Goal: Task Accomplishment & Management: Complete application form

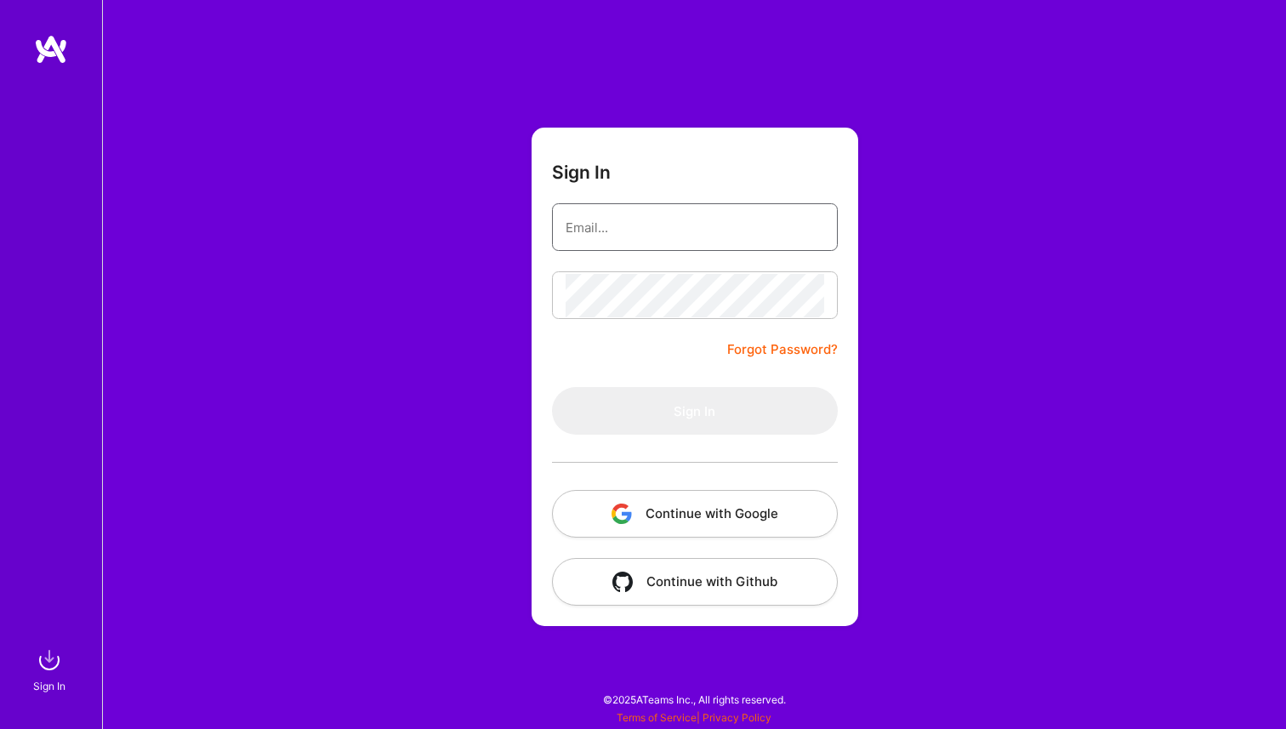
type input "[EMAIL_ADDRESS][DOMAIN_NAME]"
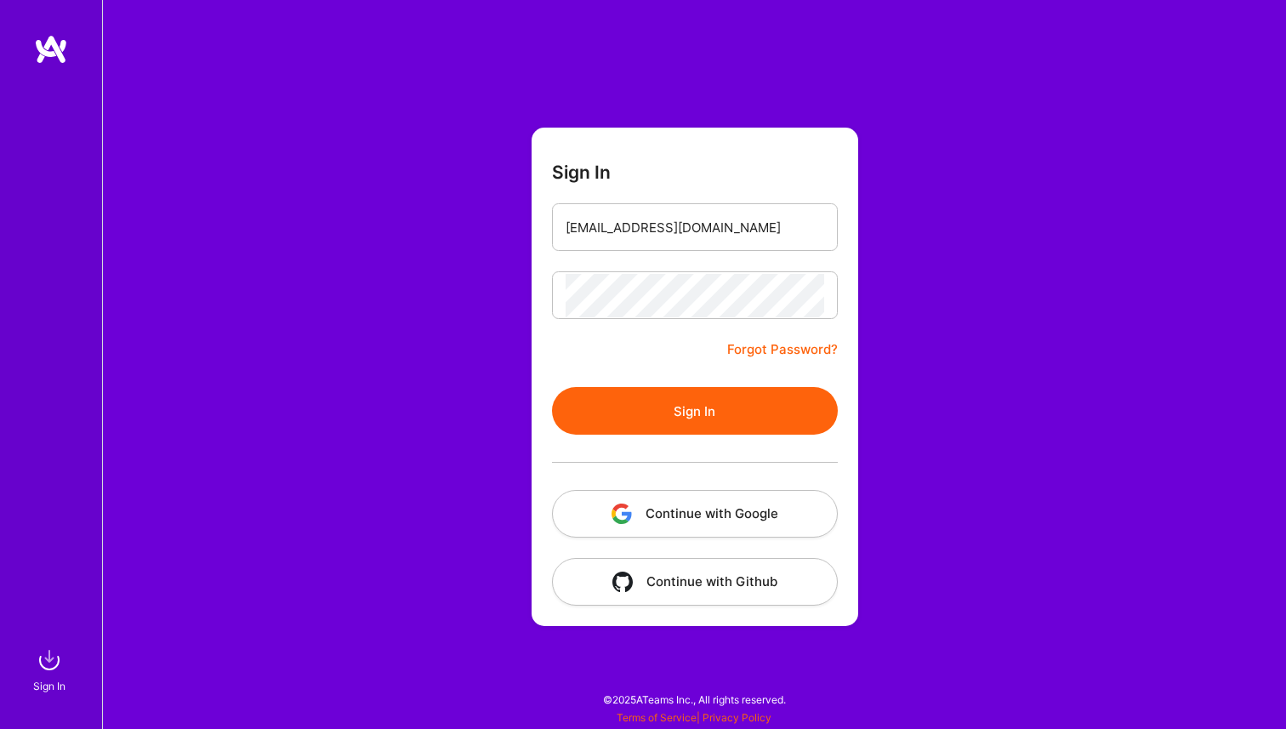
click at [667, 347] on form "Sign In archits1996@gmail.com Forgot Password? Sign In Continue with Google Con…" at bounding box center [694, 377] width 327 height 498
click at [667, 414] on button "Sign In" at bounding box center [695, 411] width 286 height 48
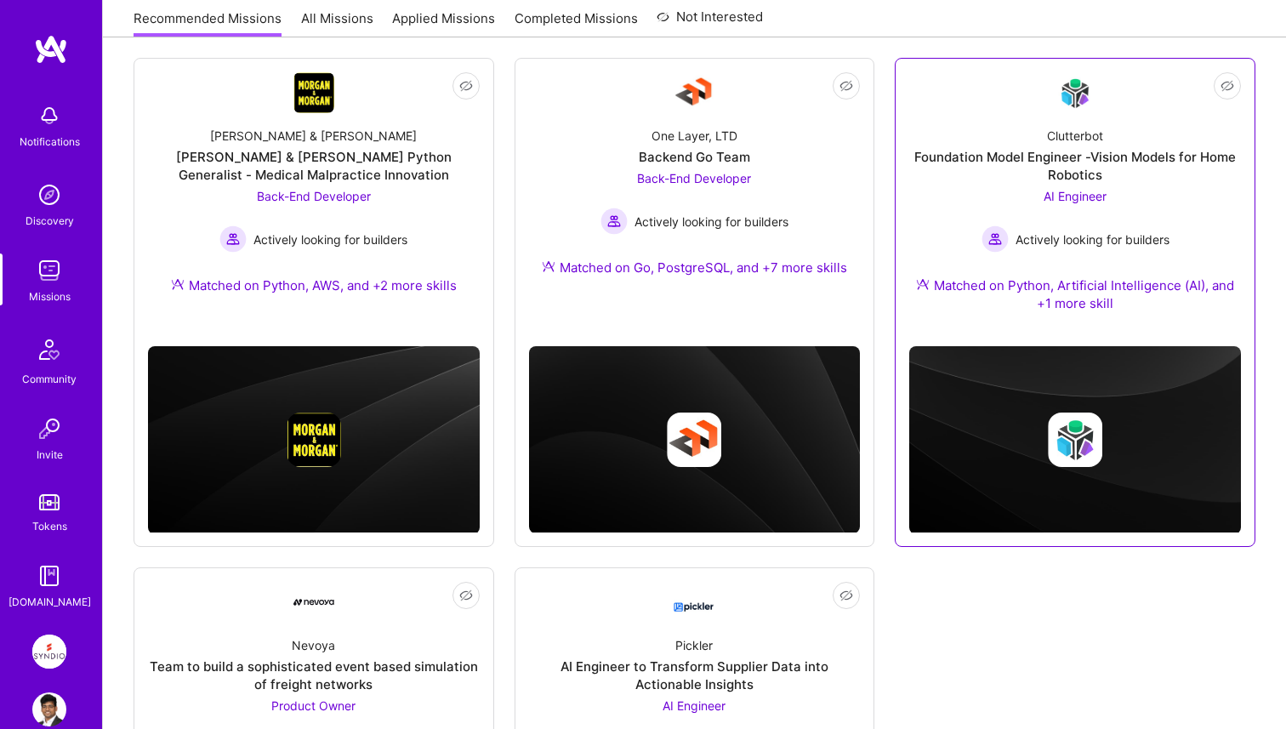
scroll to position [143, 0]
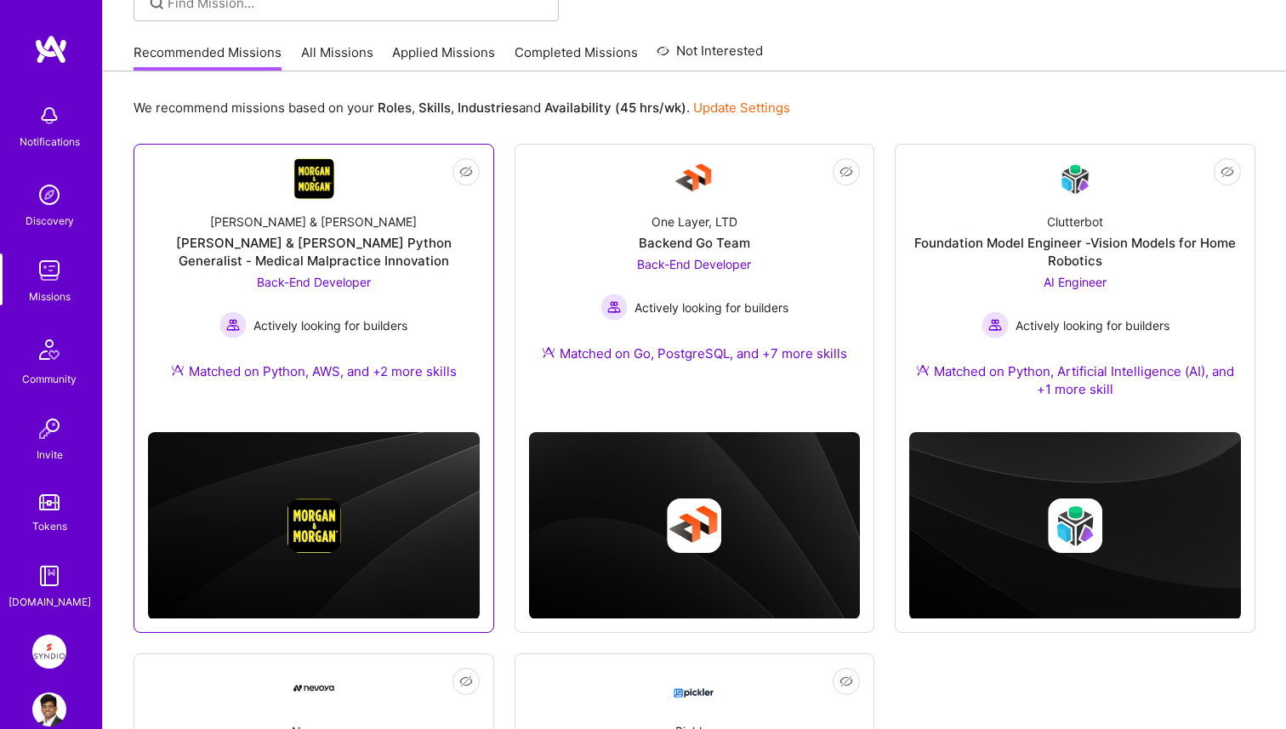
click at [449, 263] on div "Morgan & Morgan Python Generalist - Medical Malpractice Innovation" at bounding box center [314, 252] width 332 height 36
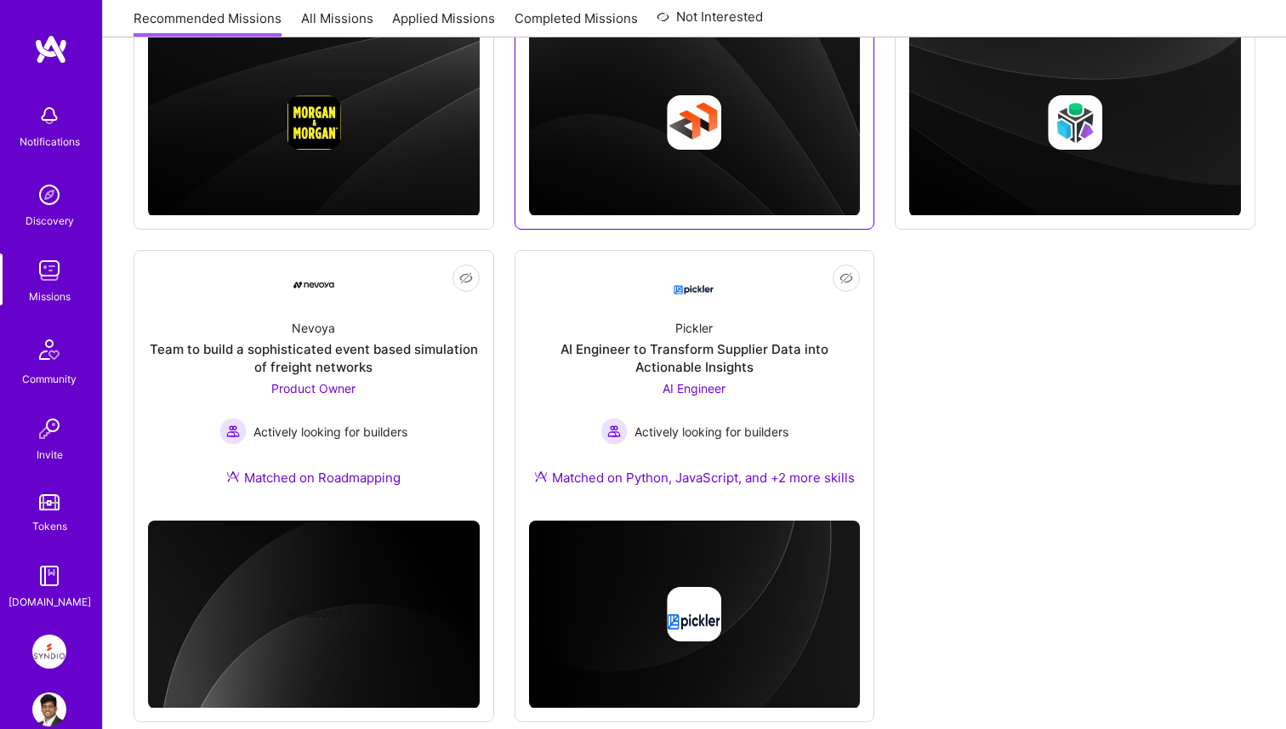
scroll to position [579, 0]
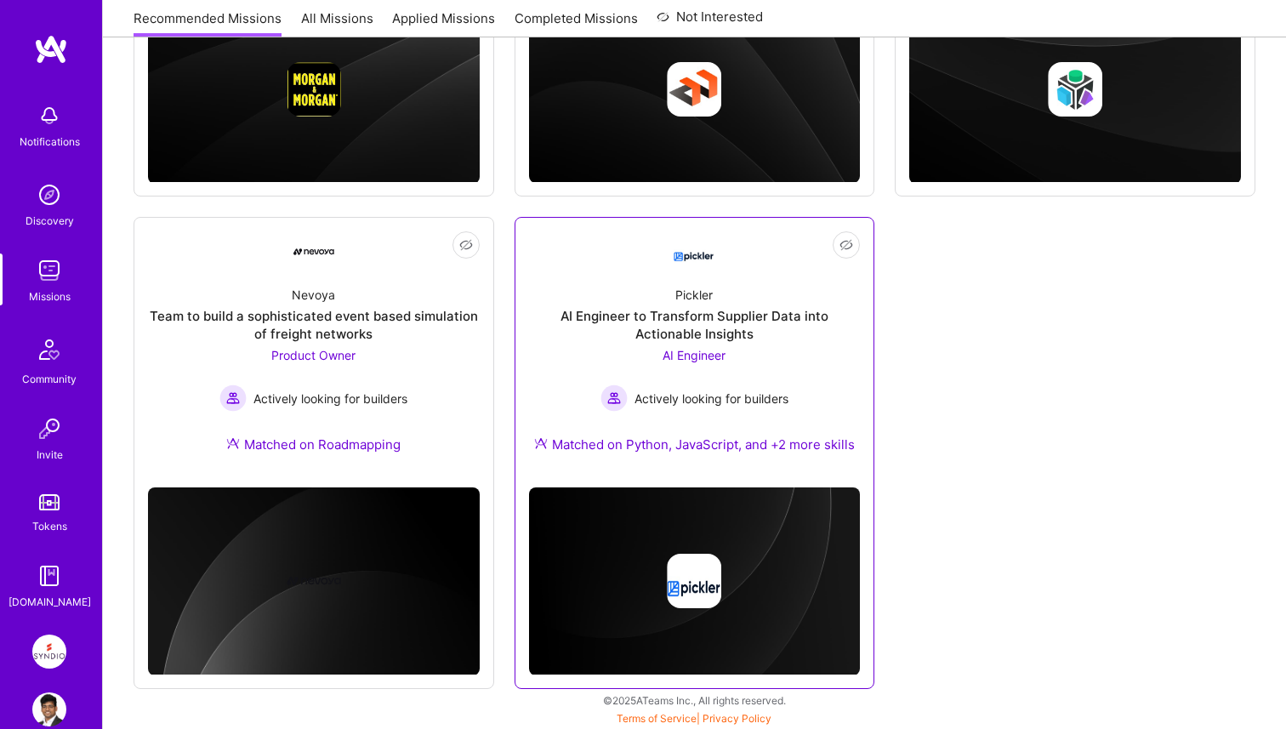
click at [583, 345] on div "Pickler AI Engineer to Transform Supplier Data into Actionable Insights AI Engi…" at bounding box center [695, 373] width 332 height 202
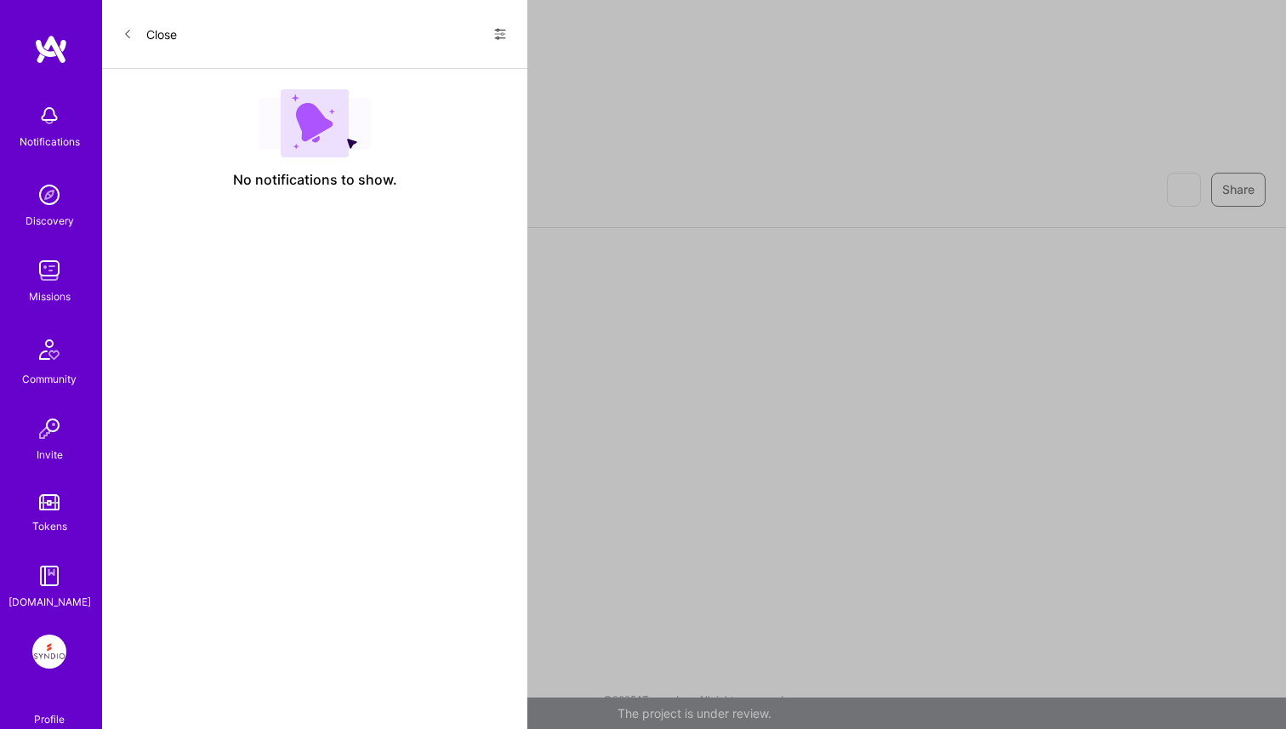
scroll to position [579, 0]
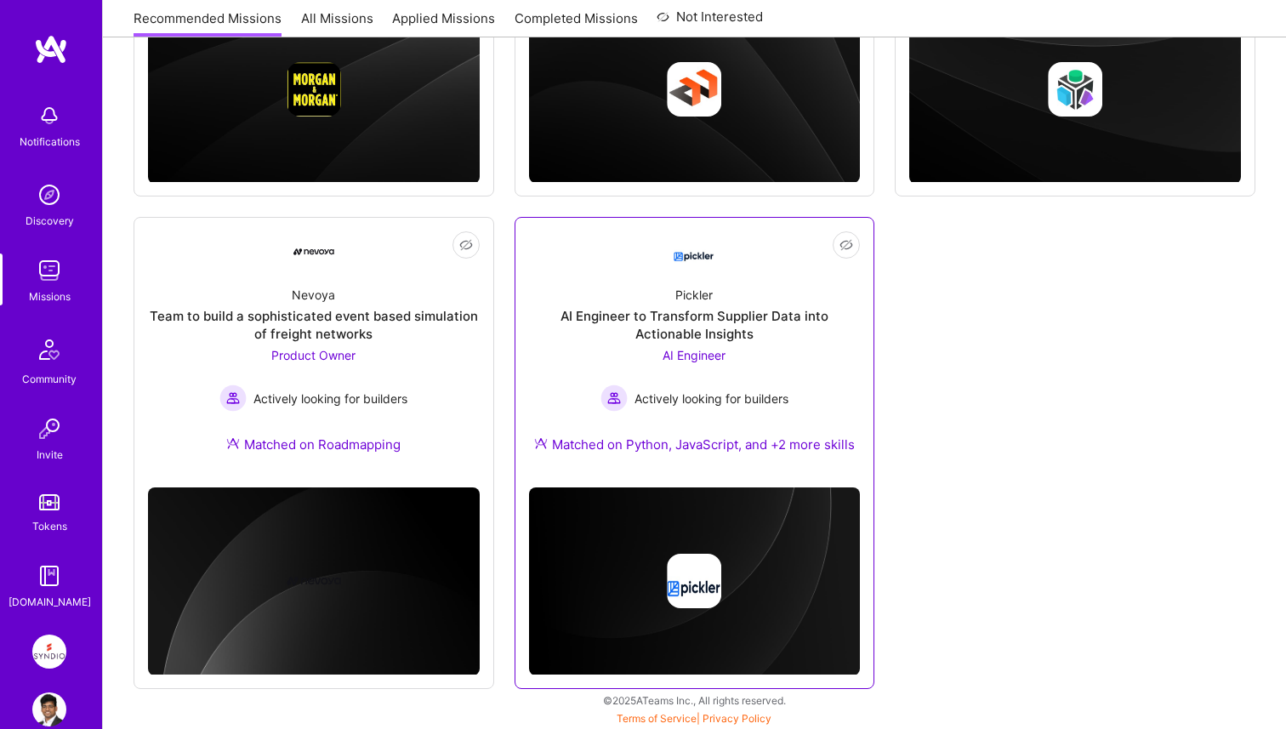
click at [600, 340] on div "AI Engineer to Transform Supplier Data into Actionable Insights" at bounding box center [695, 325] width 332 height 36
click at [919, 433] on div "Not Interested Morgan & Morgan Morgan & Morgan Python Generalist - Medical Malp…" at bounding box center [694, 198] width 1122 height 980
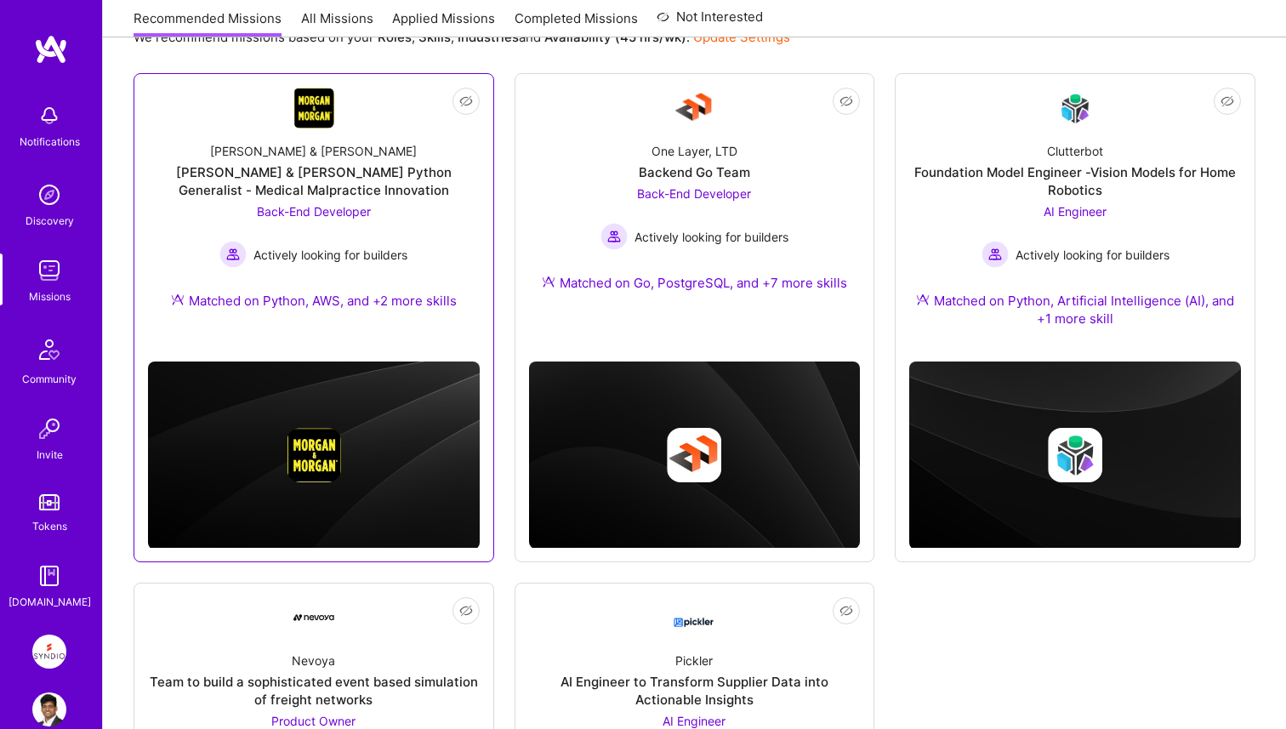
scroll to position [0, 0]
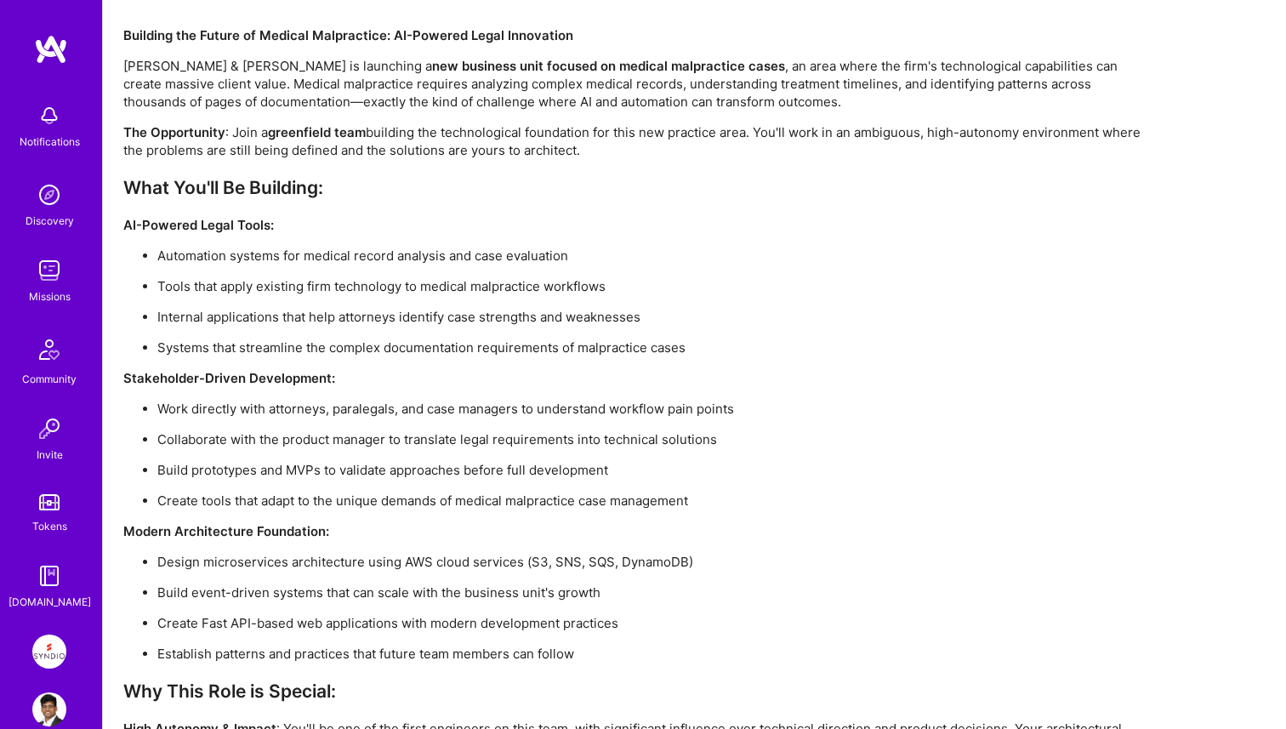
scroll to position [1098, 0]
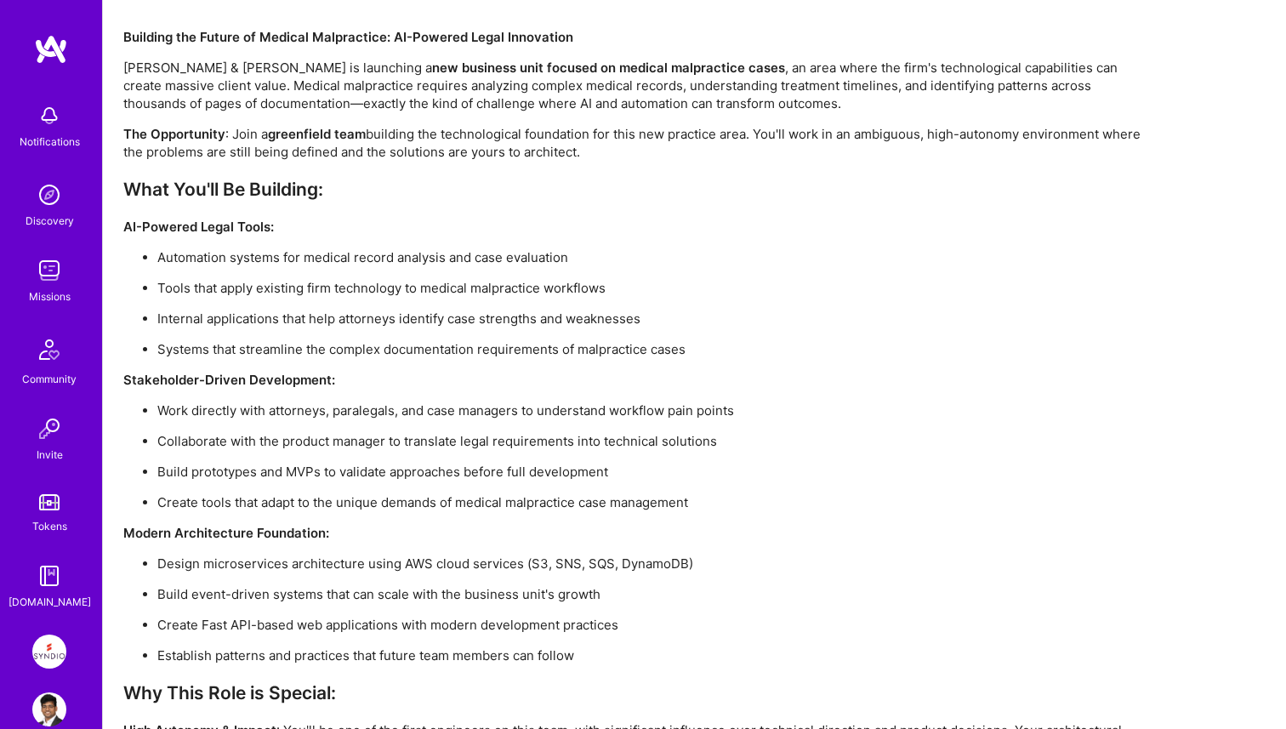
click at [366, 288] on p "Tools that apply existing firm technology to medical malpractice workflows" at bounding box center [650, 288] width 986 height 18
click at [371, 316] on p "Internal applications that help attorneys identify case strengths and weaknesses" at bounding box center [650, 318] width 986 height 18
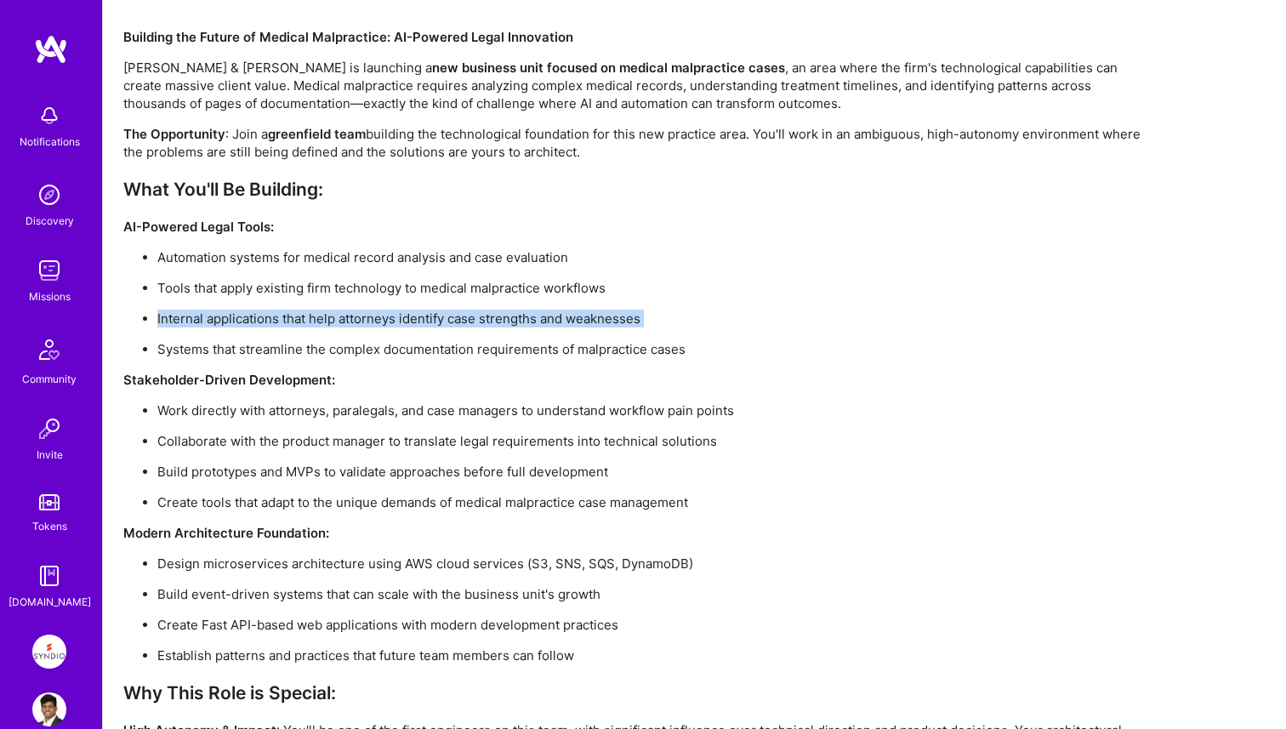
click at [371, 316] on p "Internal applications that help attorneys identify case strengths and weaknesses" at bounding box center [650, 318] width 986 height 18
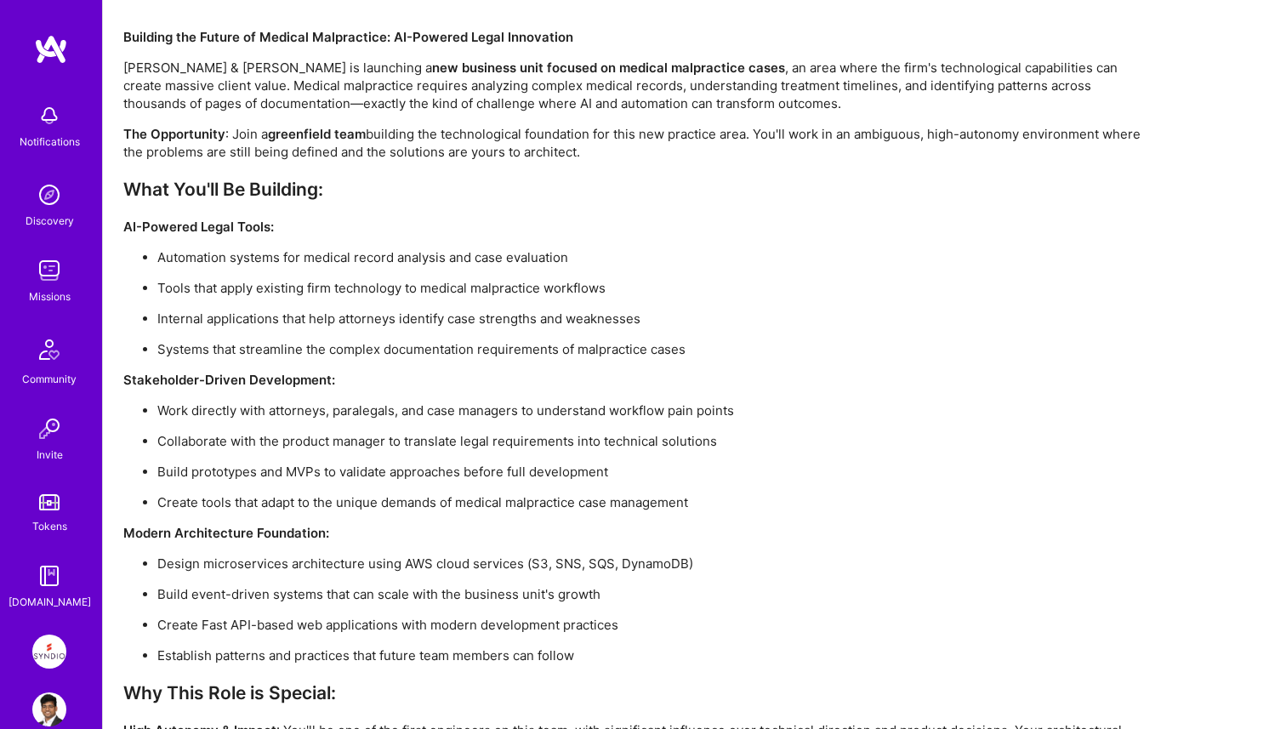
click at [369, 348] on p "Systems that streamline the complex documentation requirements of malpractice c…" at bounding box center [650, 349] width 986 height 18
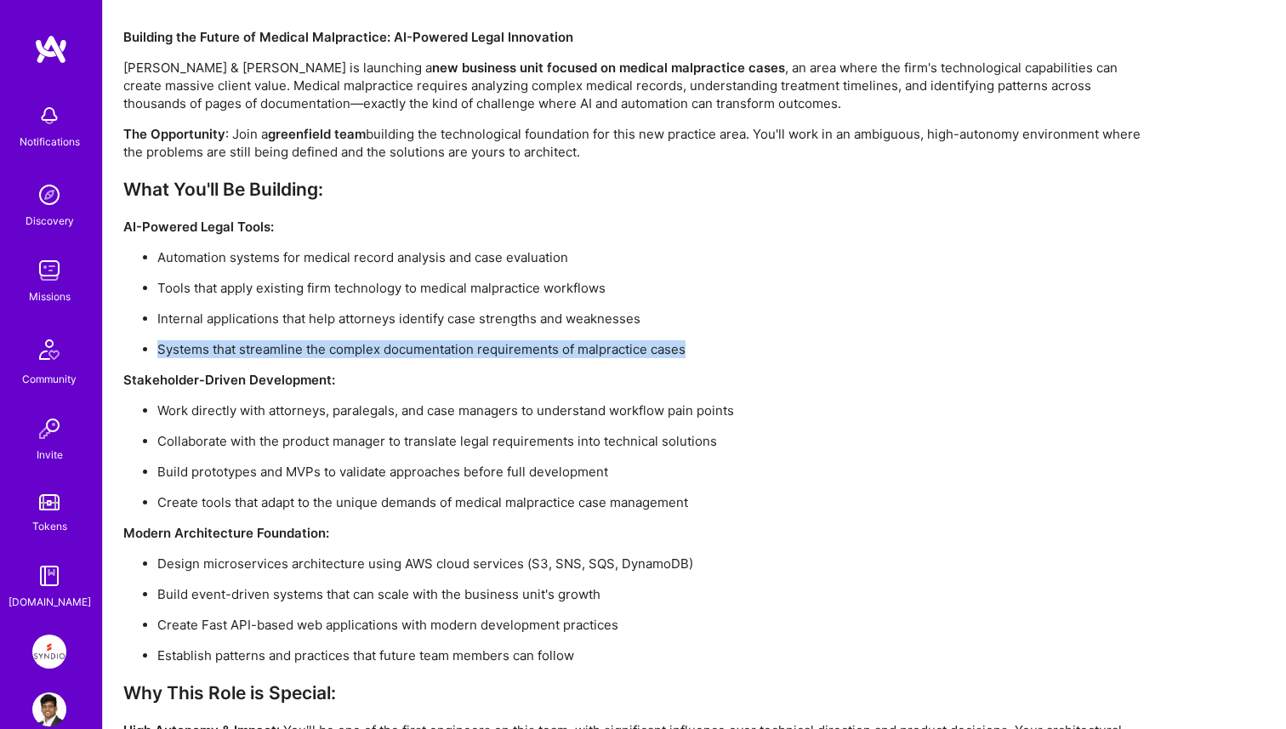
click at [369, 348] on p "Systems that streamline the complex documentation requirements of malpractice c…" at bounding box center [650, 349] width 986 height 18
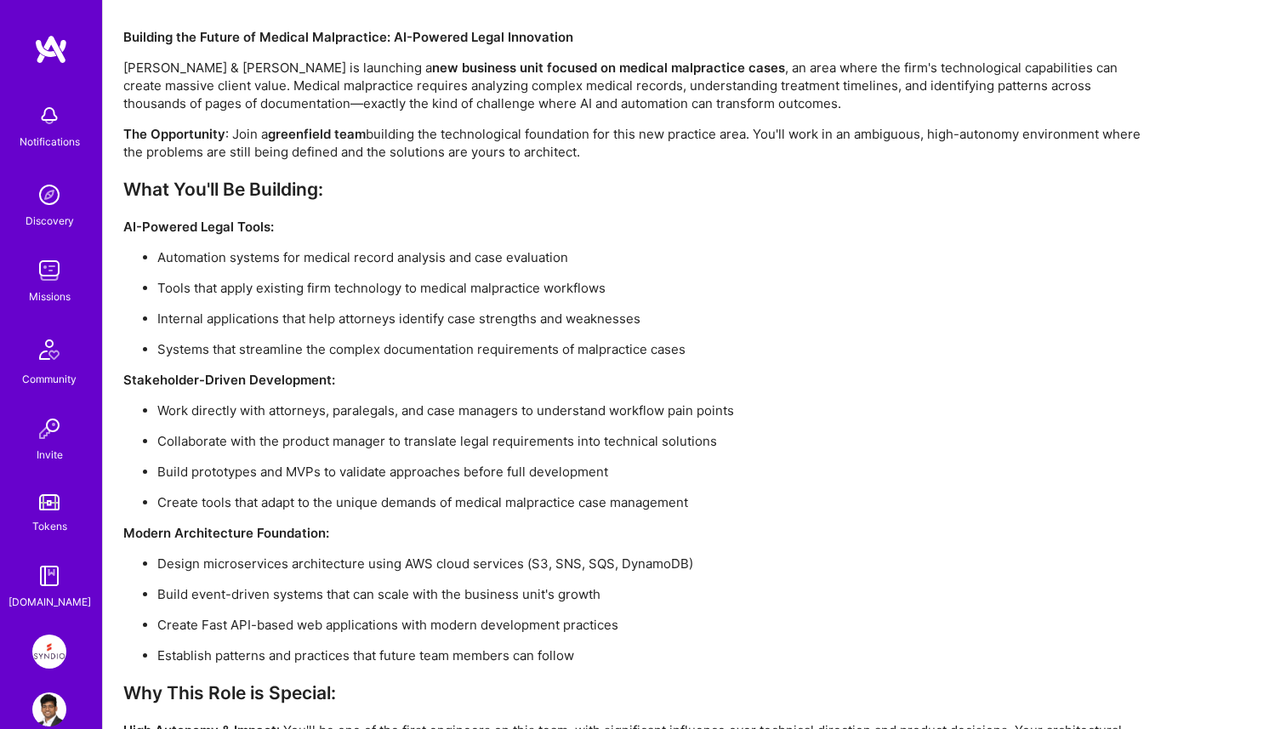
click at [369, 318] on p "Internal applications that help attorneys identify case strengths and weaknesses" at bounding box center [650, 318] width 986 height 18
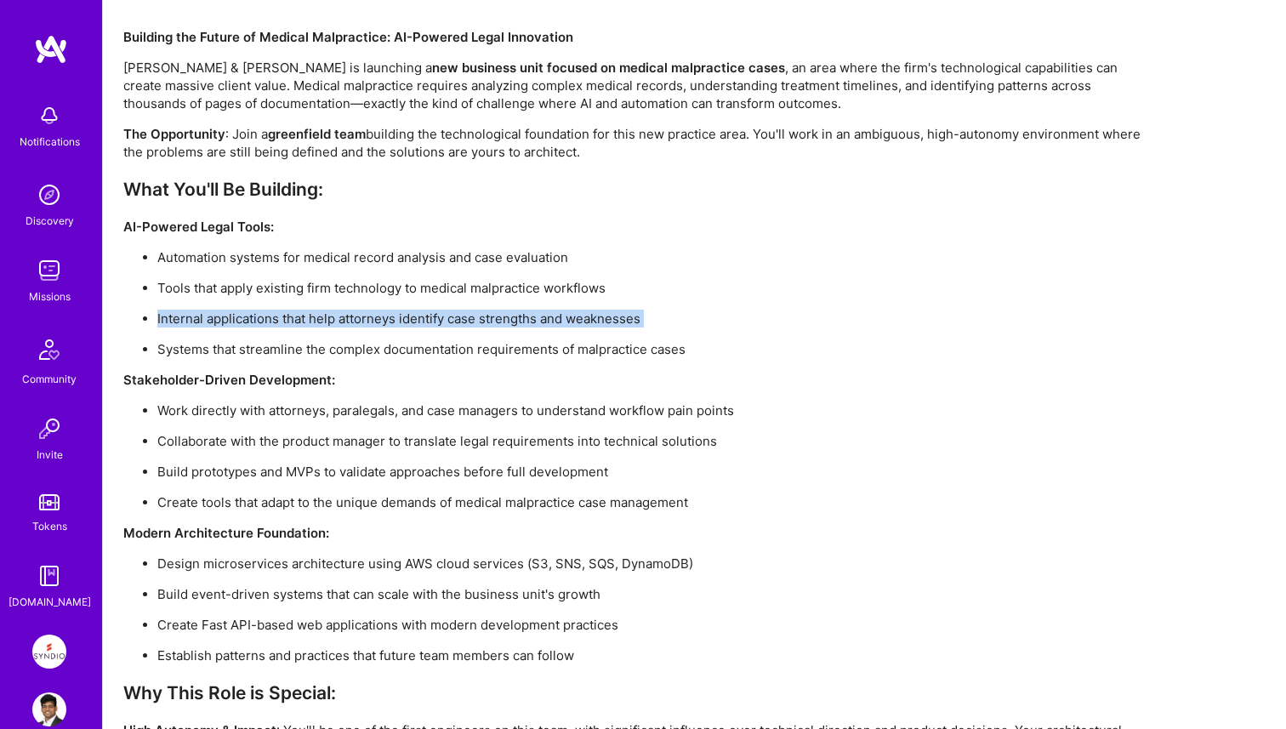
click at [369, 318] on p "Internal applications that help attorneys identify case strengths and weaknesses" at bounding box center [650, 318] width 986 height 18
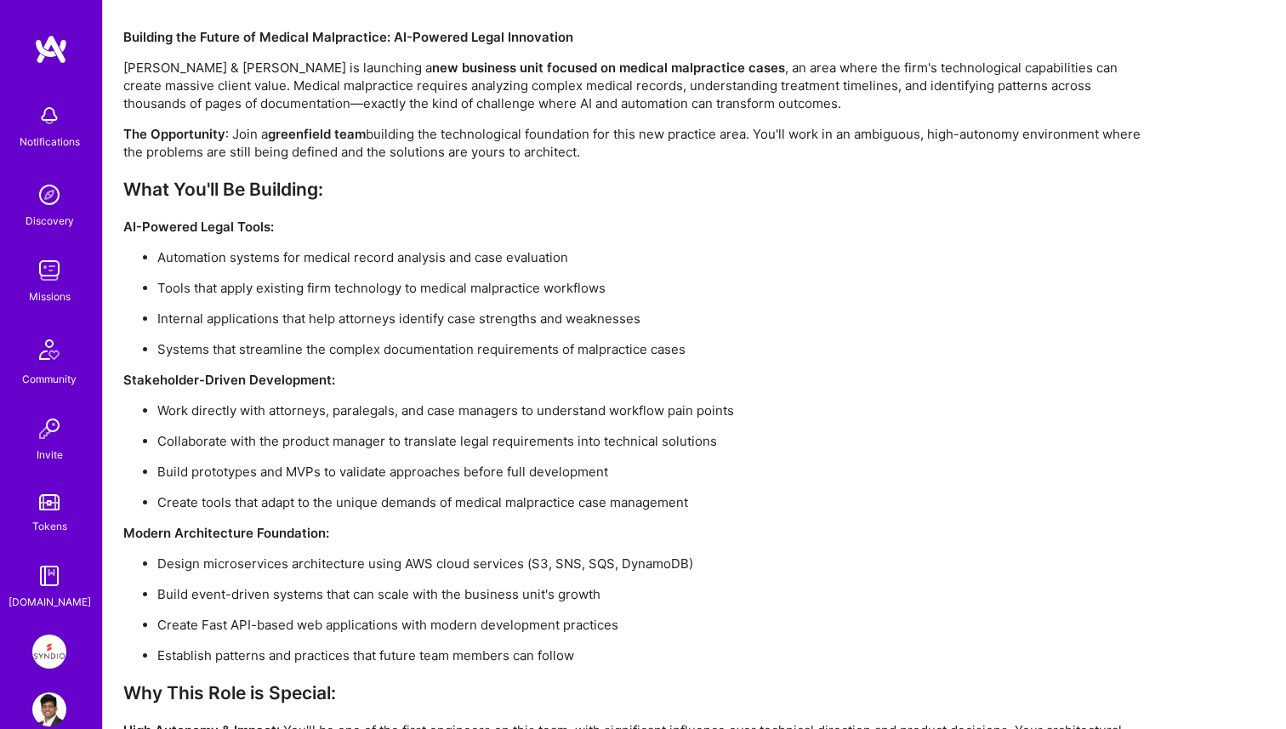
click at [371, 344] on p "Systems that streamline the complex documentation requirements of malpractice c…" at bounding box center [650, 349] width 986 height 18
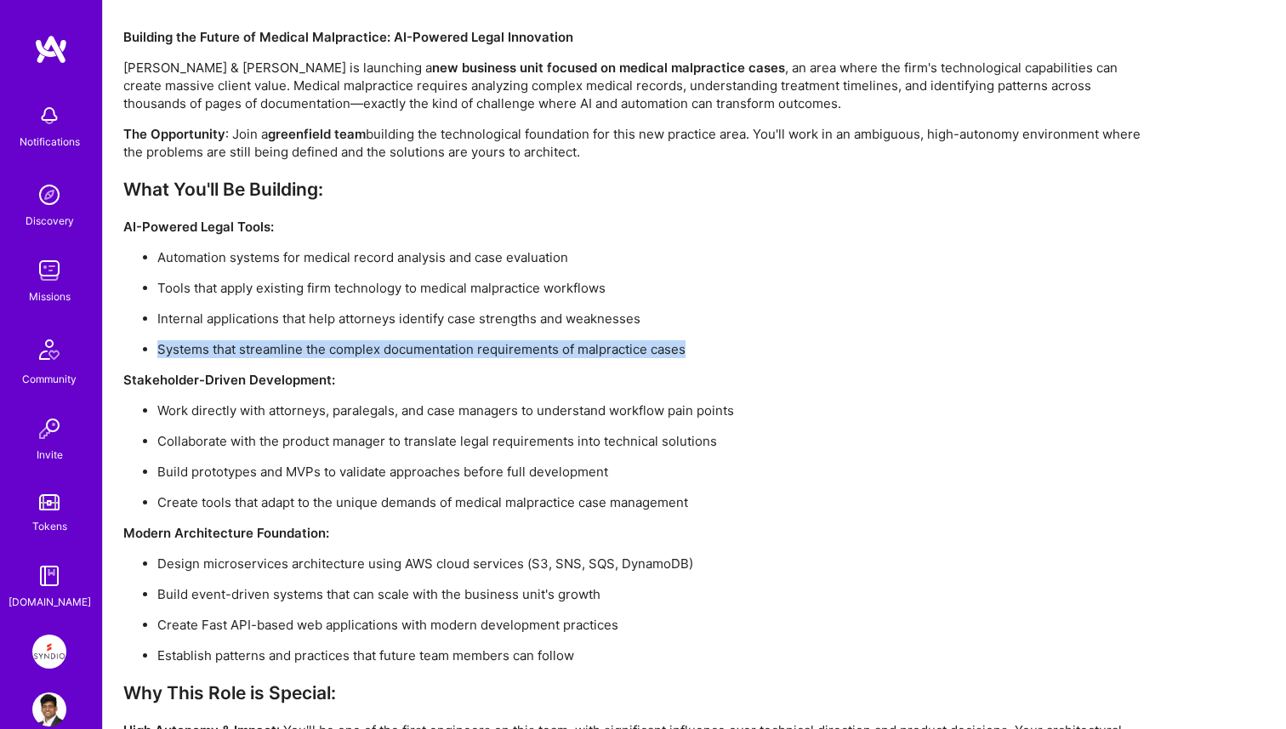
click at [371, 344] on p "Systems that streamline the complex documentation requirements of malpractice c…" at bounding box center [650, 349] width 986 height 18
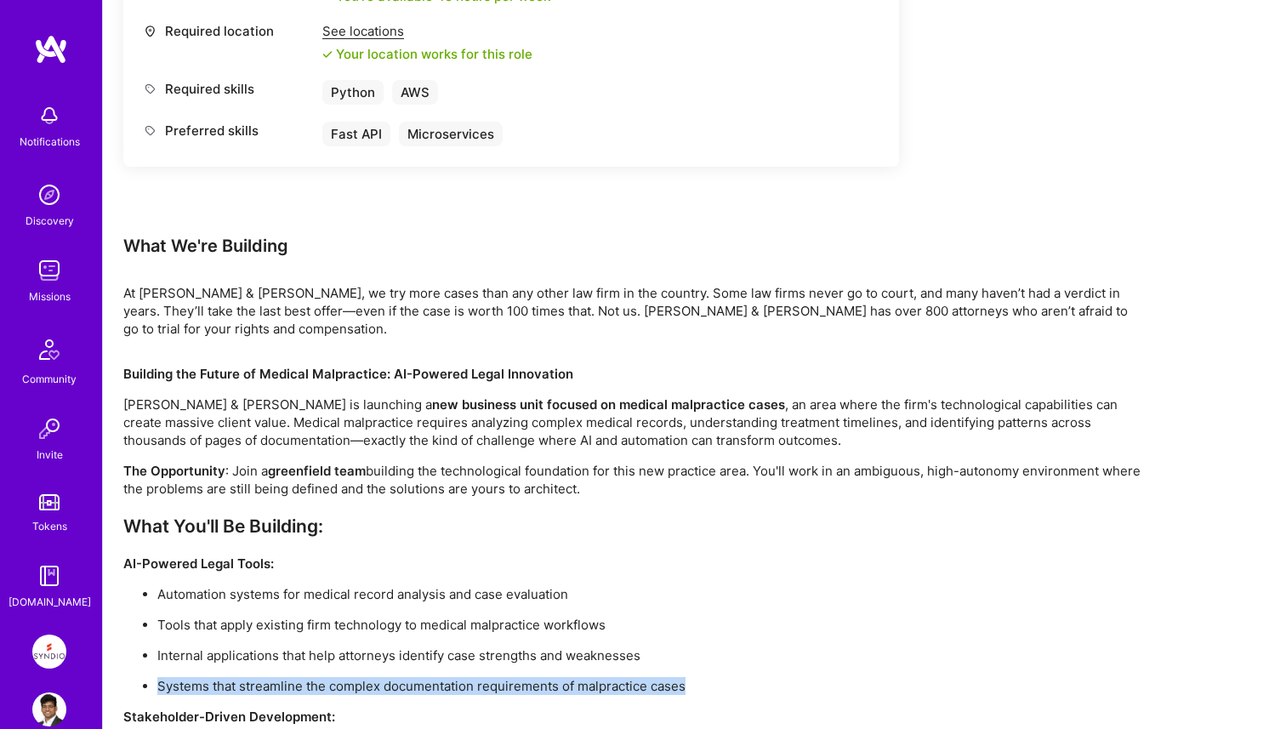
scroll to position [980, 0]
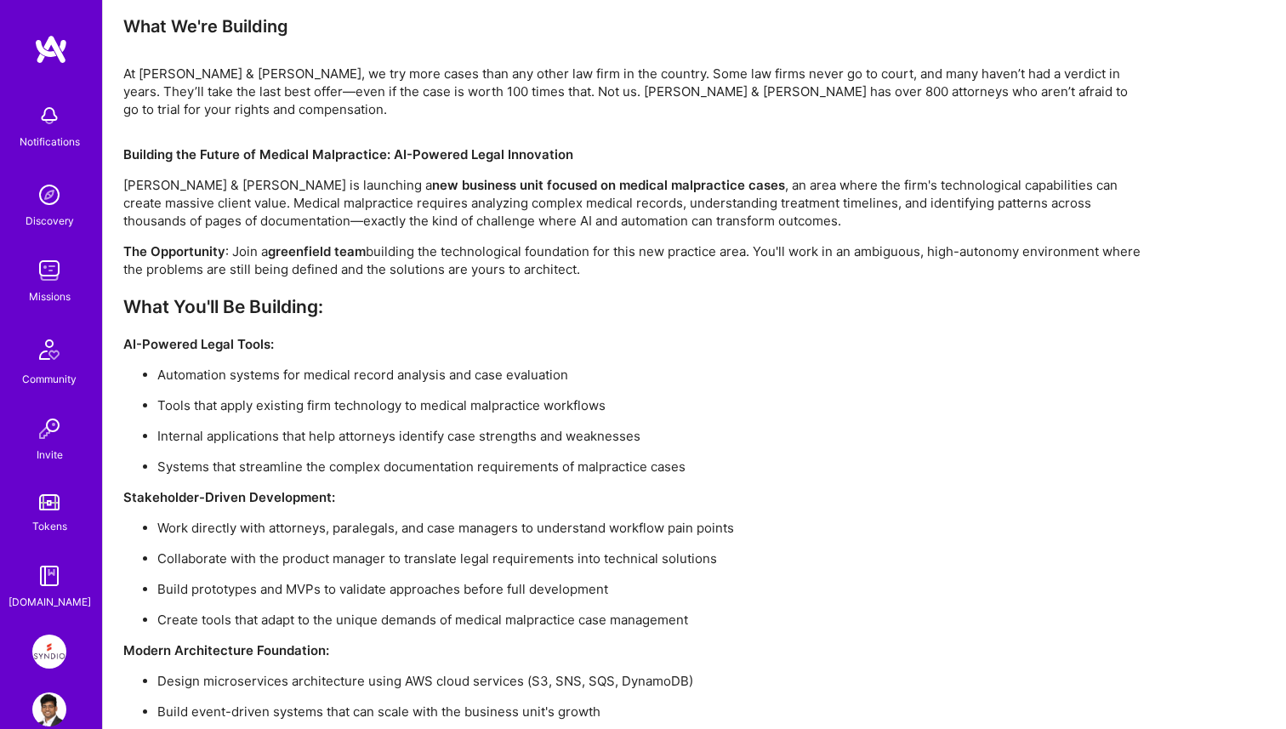
click at [371, 343] on p "AI-Powered Legal Tools:" at bounding box center [633, 344] width 1020 height 18
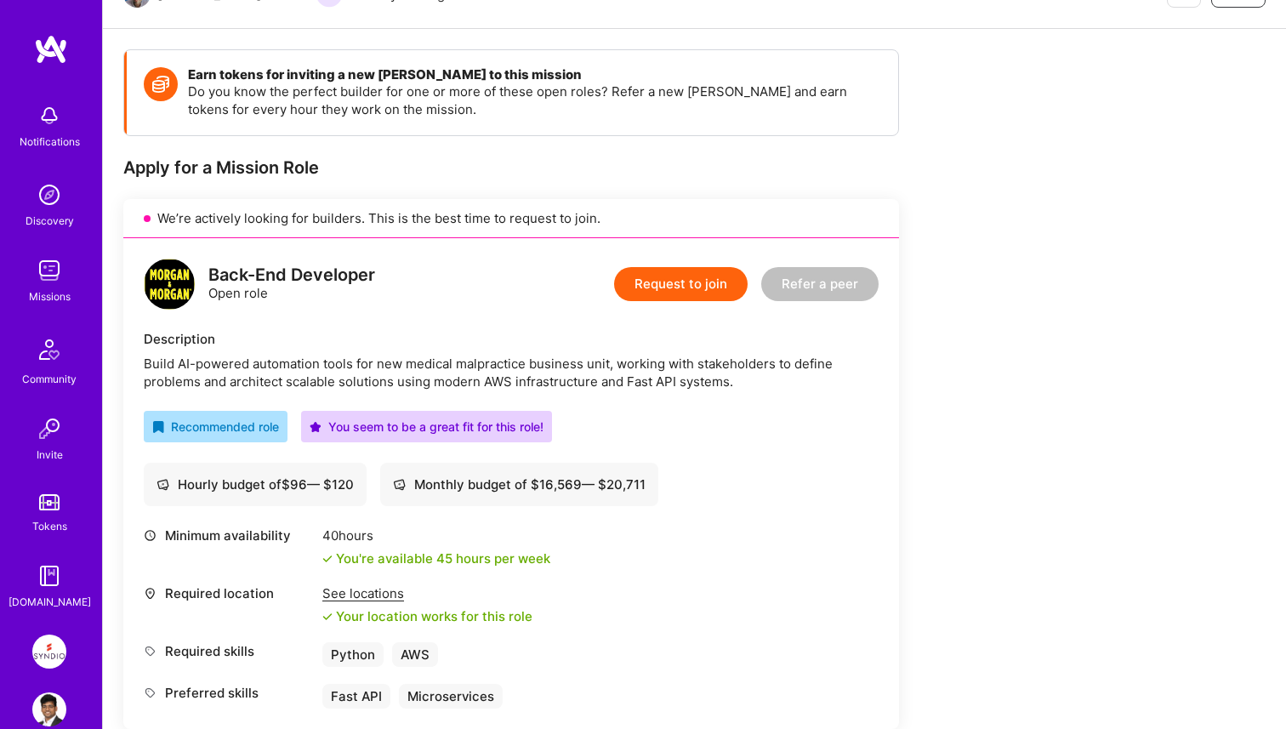
scroll to position [0, 0]
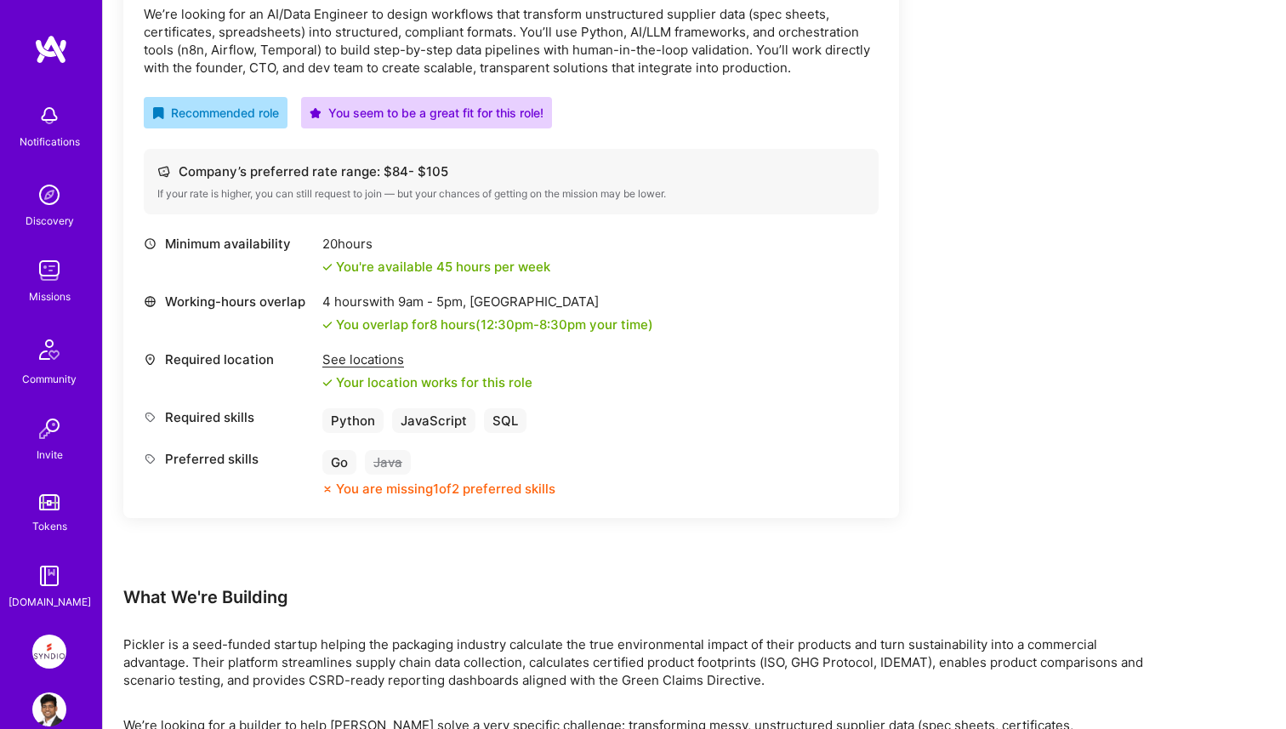
scroll to position [573, 0]
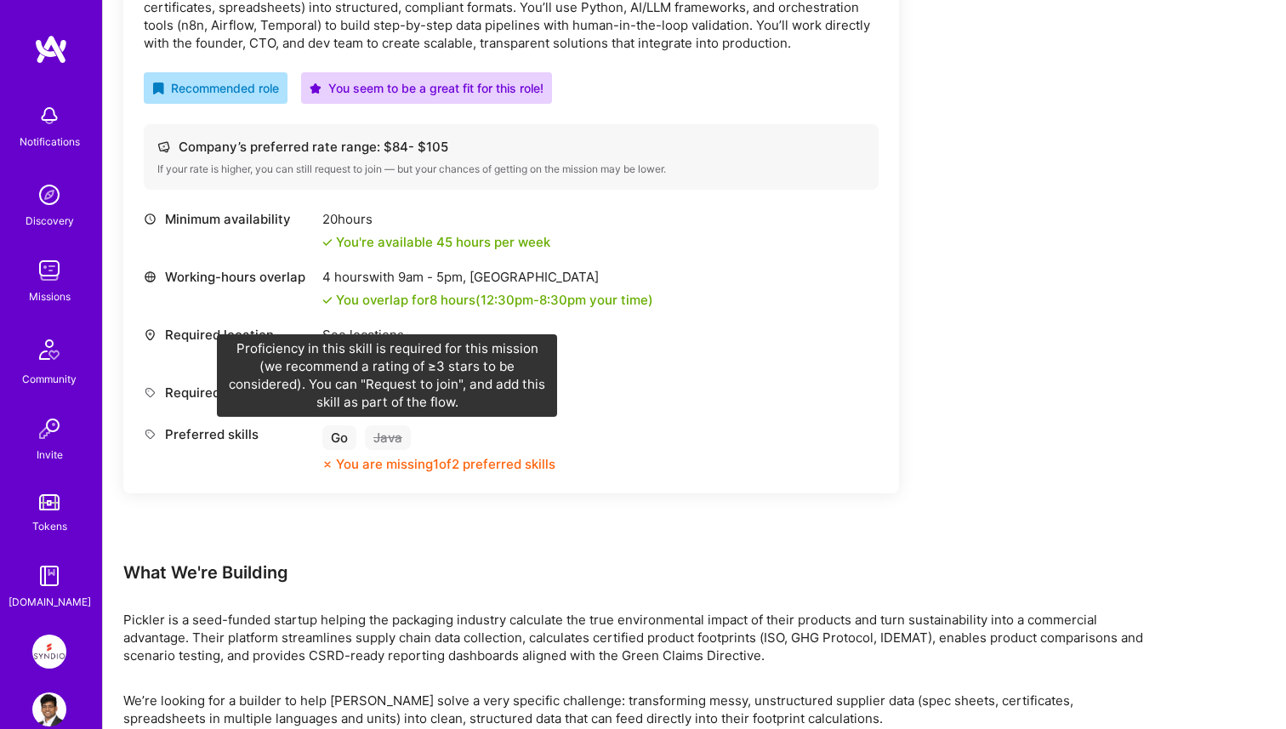
click at [390, 440] on div "Java" at bounding box center [388, 437] width 46 height 25
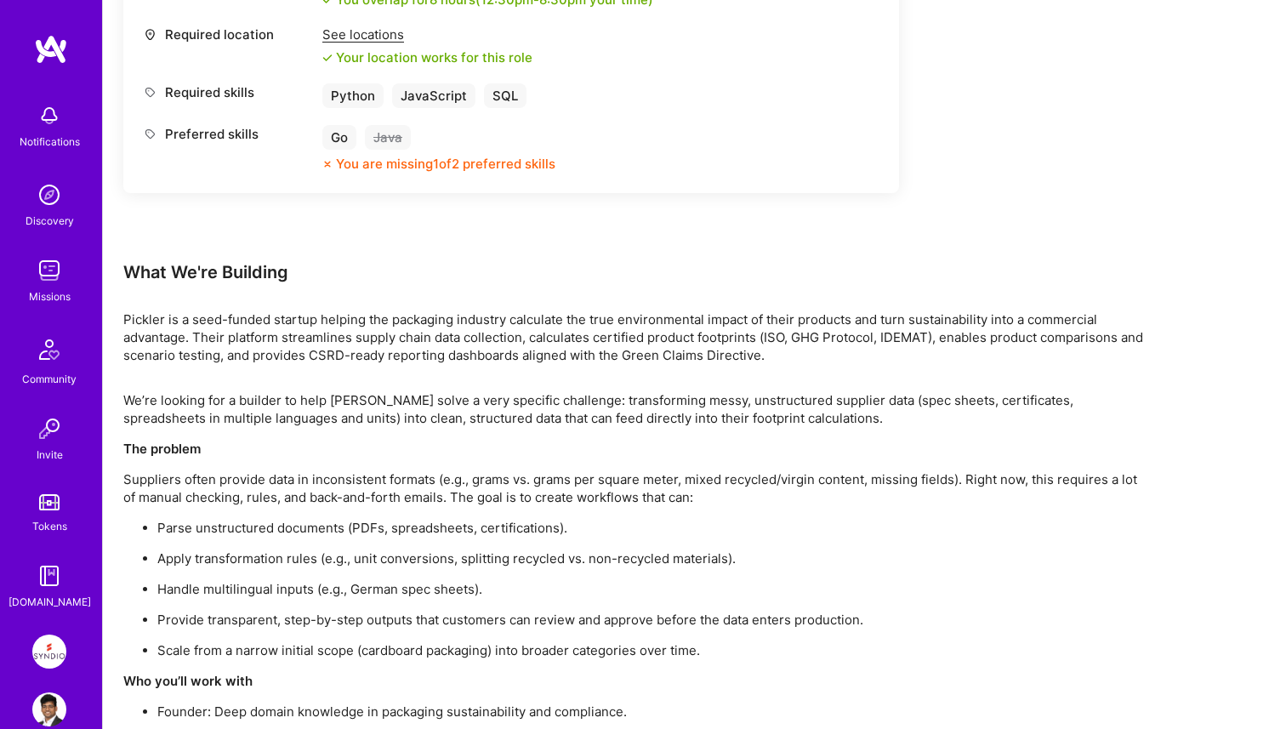
scroll to position [1086, 0]
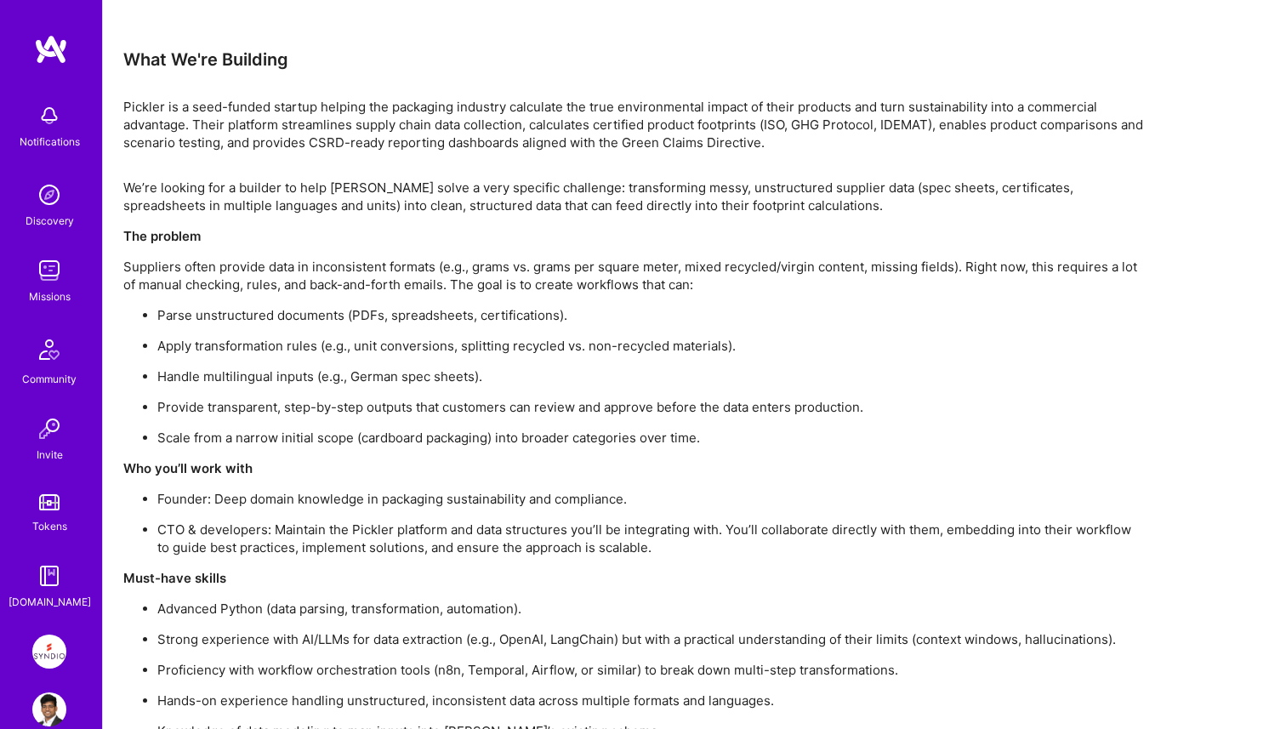
click at [377, 533] on p "CTO & developers: Maintain the Pickler platform and data structures you’ll be i…" at bounding box center [650, 538] width 986 height 36
copy p "Pickler"
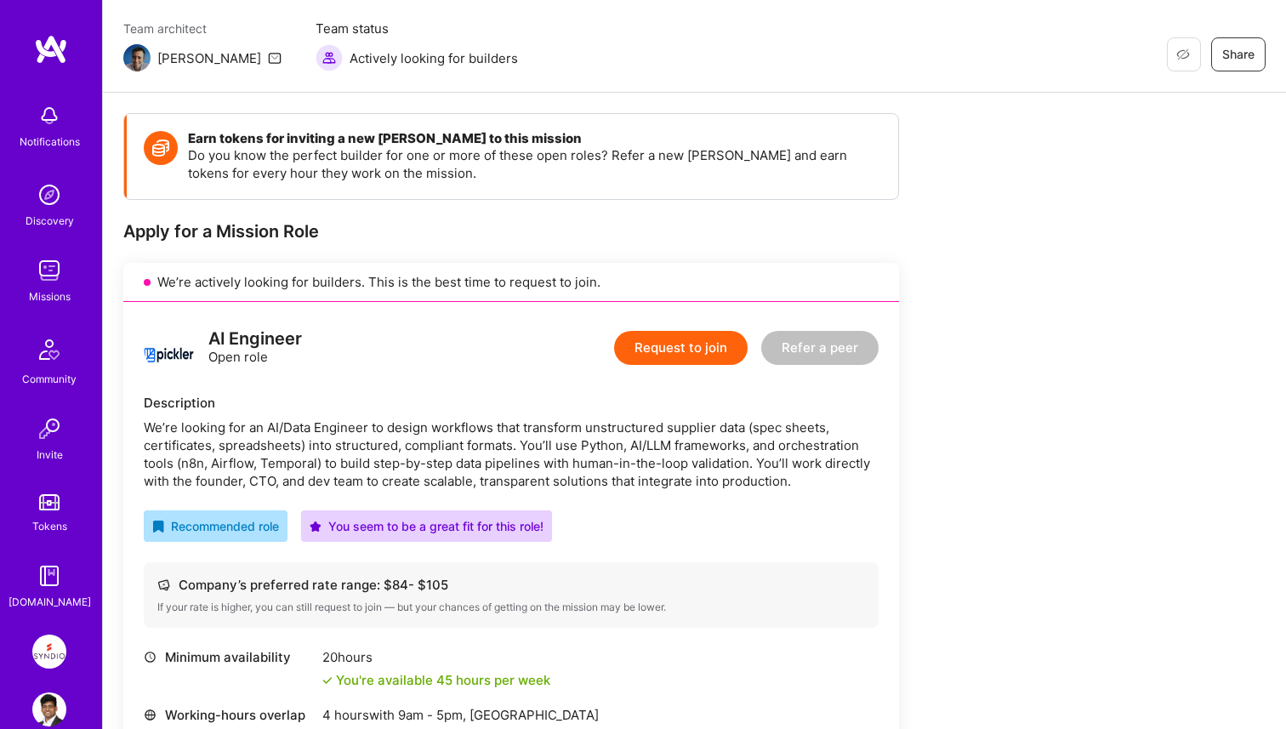
scroll to position [411, 0]
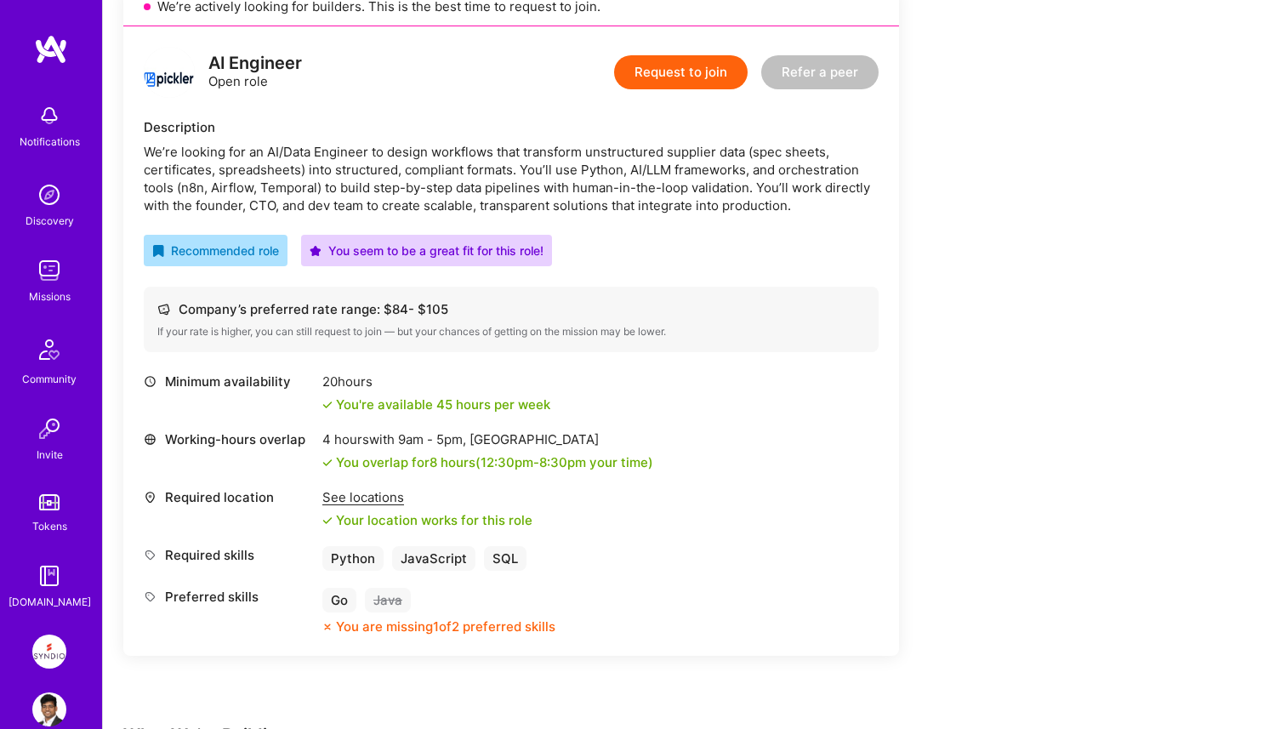
click at [701, 78] on button "Request to join" at bounding box center [680, 72] width 133 height 34
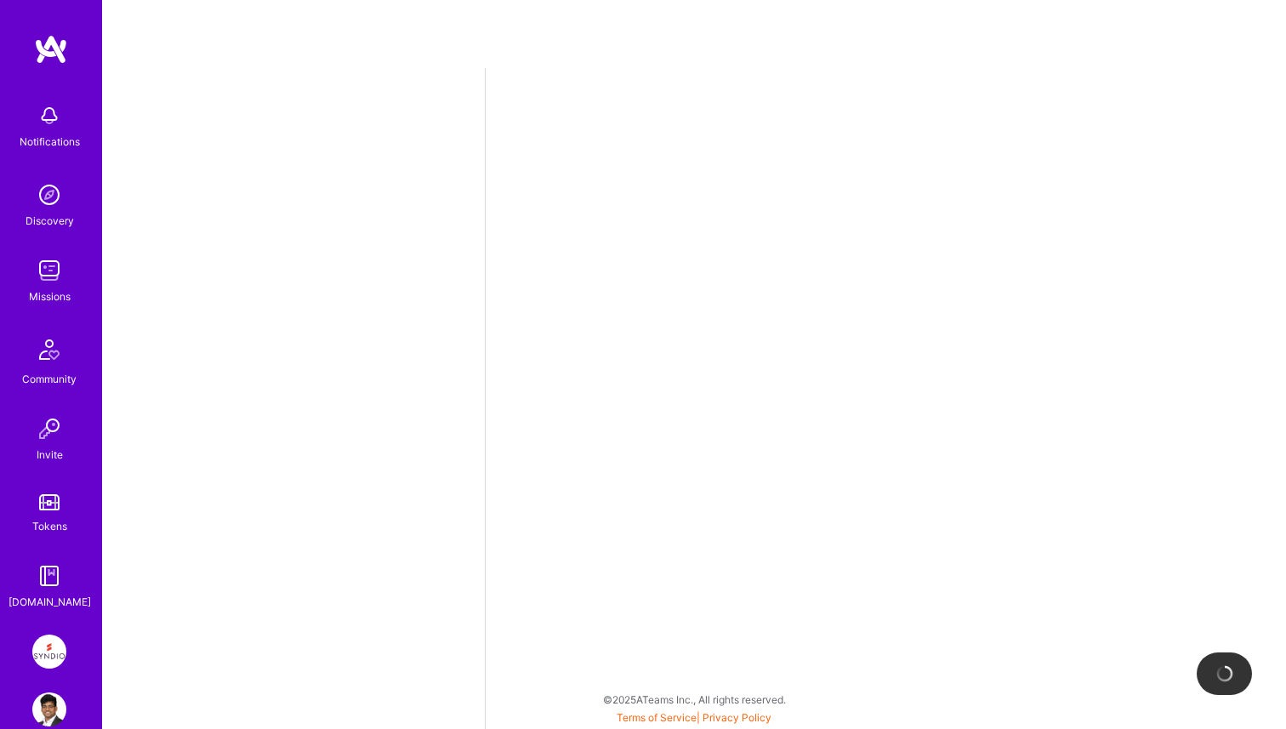
select select "IN"
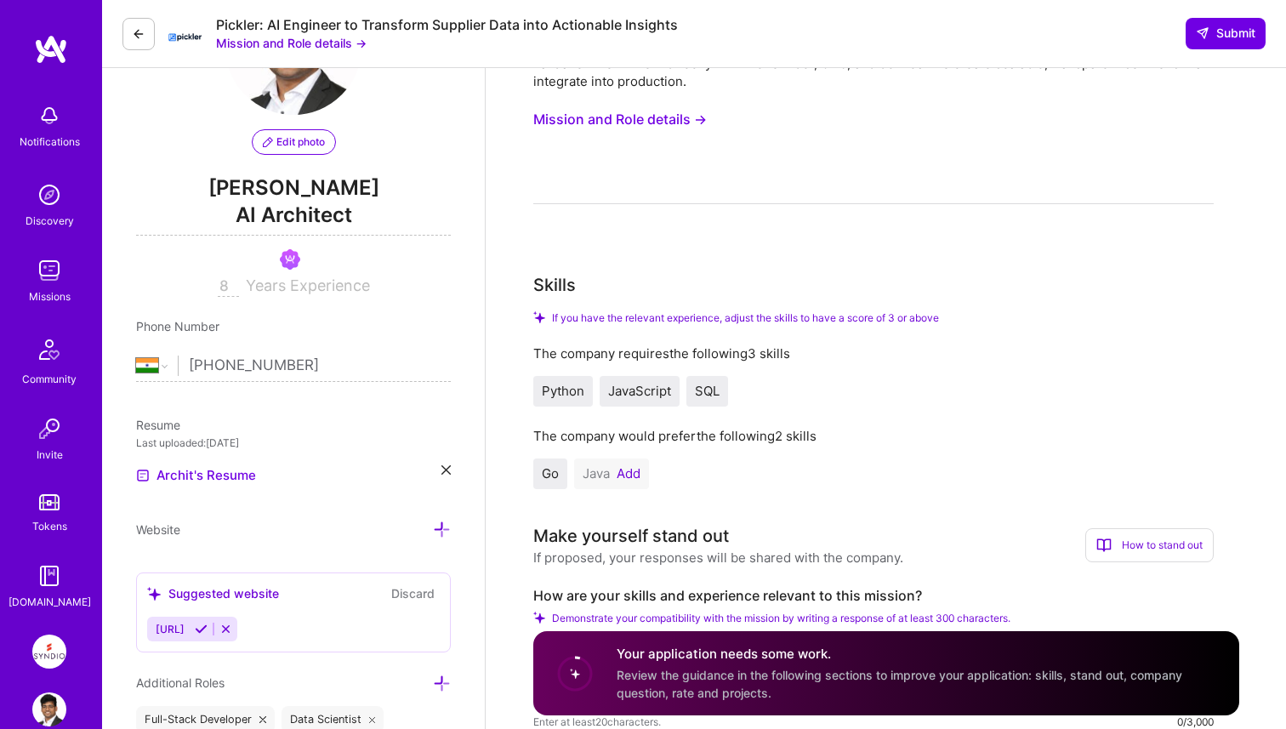
scroll to position [215, 0]
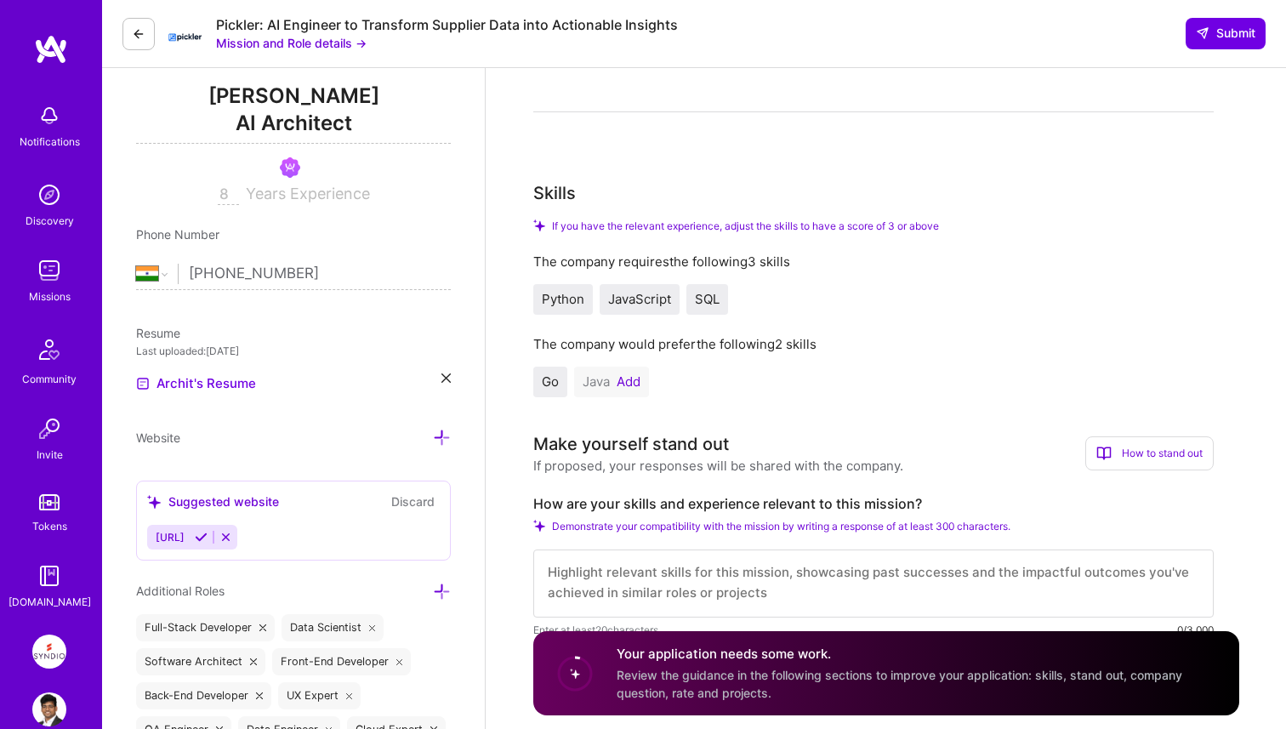
click at [627, 382] on button "Add" at bounding box center [628, 382] width 24 height 14
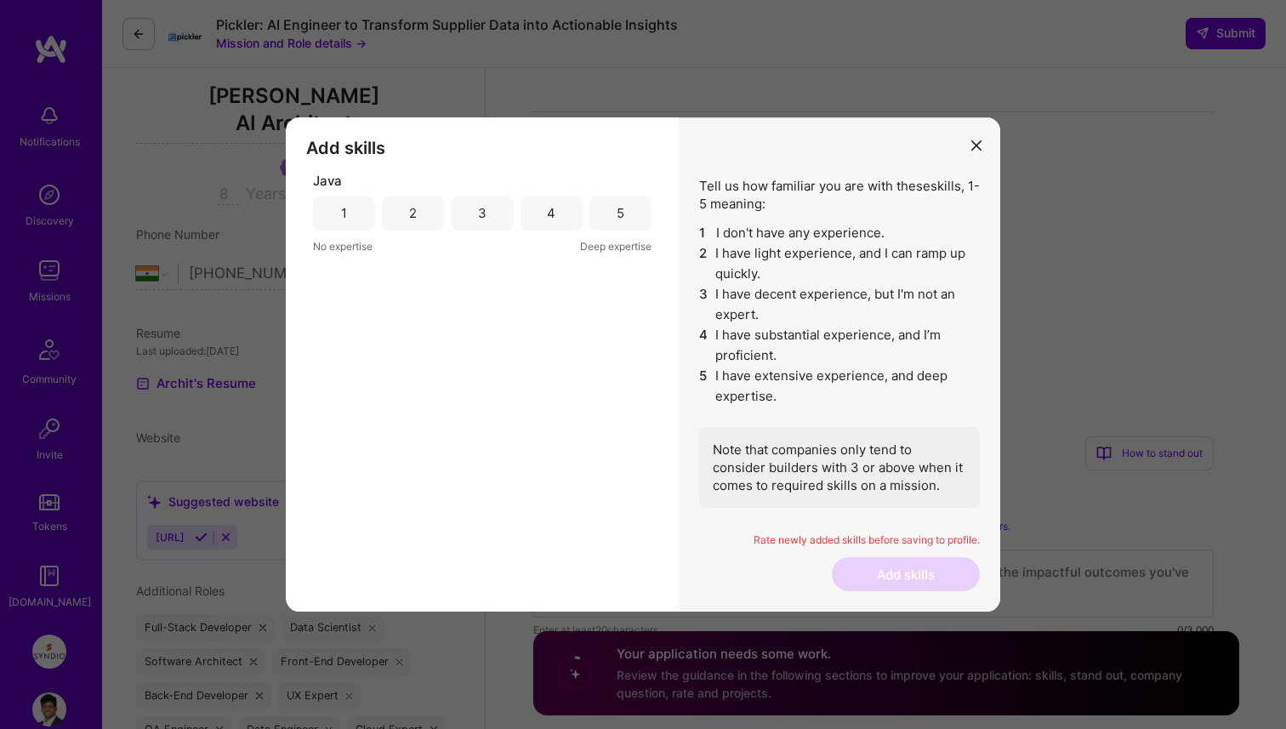
click at [560, 216] on div "4" at bounding box center [551, 213] width 62 height 34
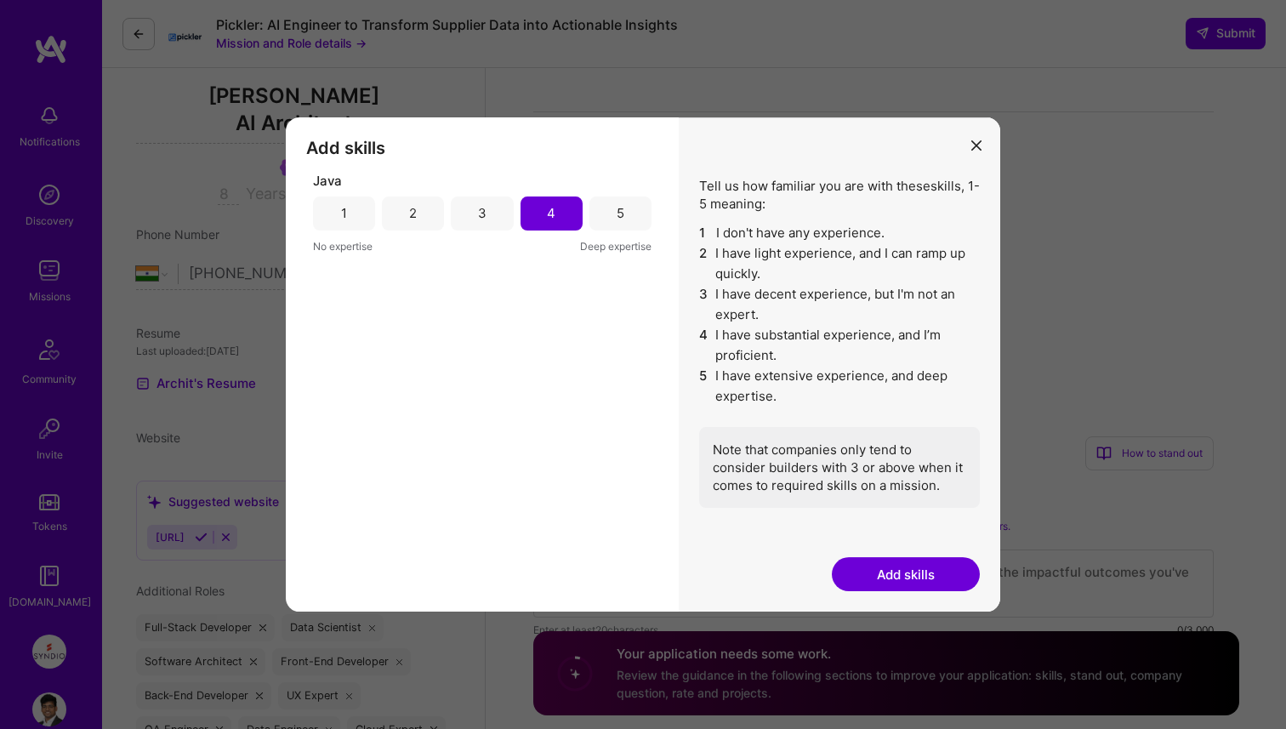
click at [888, 573] on button "Add skills" at bounding box center [906, 574] width 148 height 34
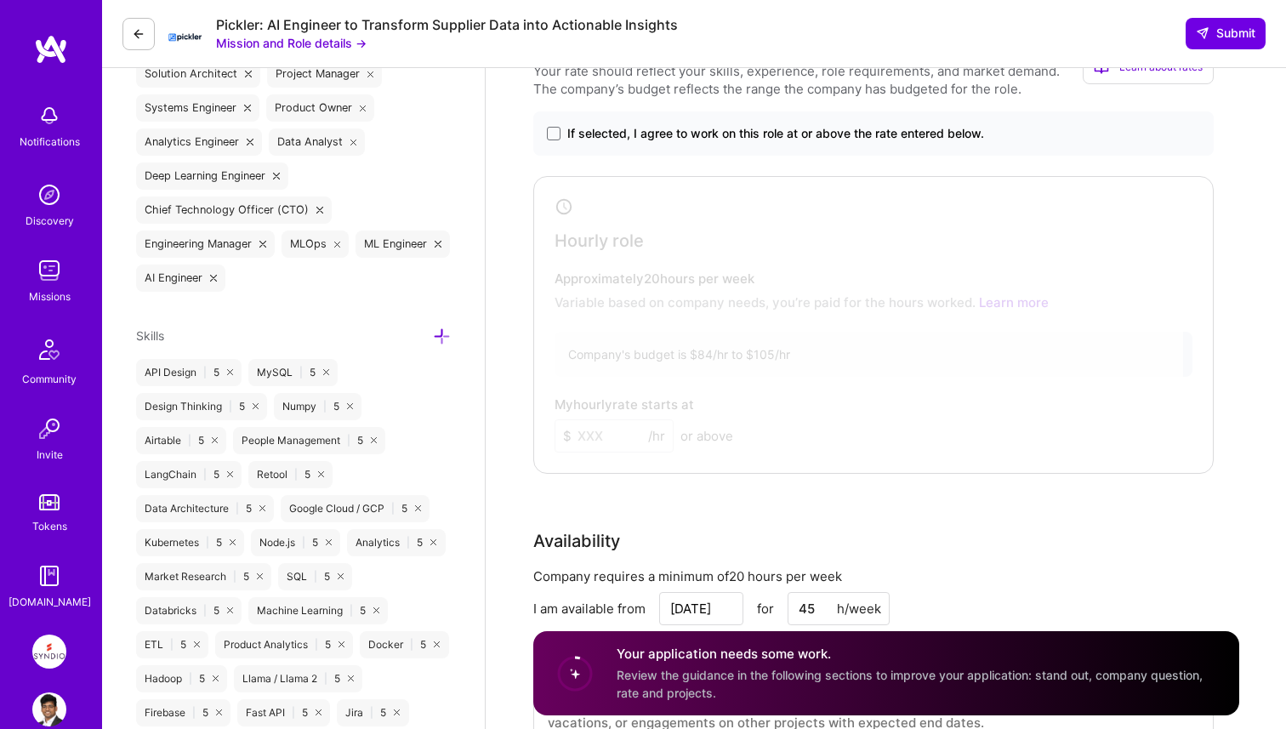
scroll to position [998, 0]
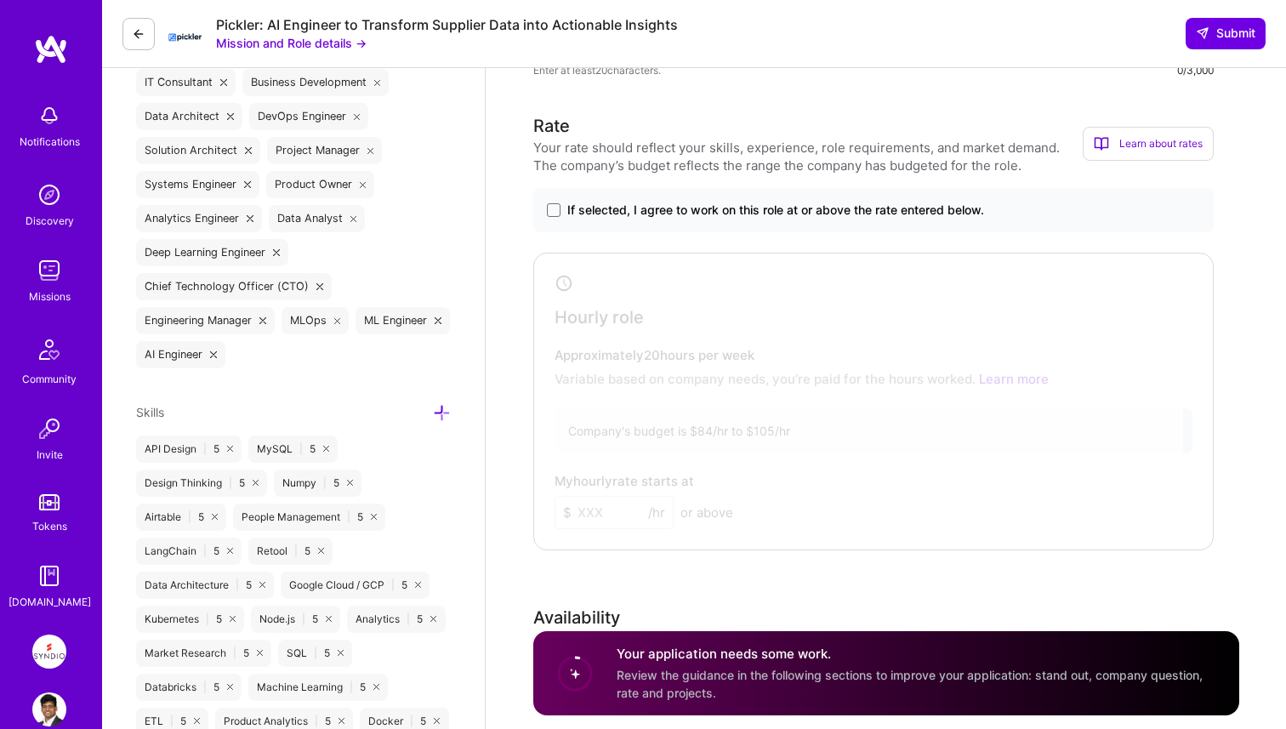
click at [556, 217] on label "If selected, I agree to work on this role at or above the rate entered below." at bounding box center [873, 210] width 653 height 17
click at [0, 0] on input "If selected, I agree to work on this role at or above the rate entered below." at bounding box center [0, 0] width 0 height 0
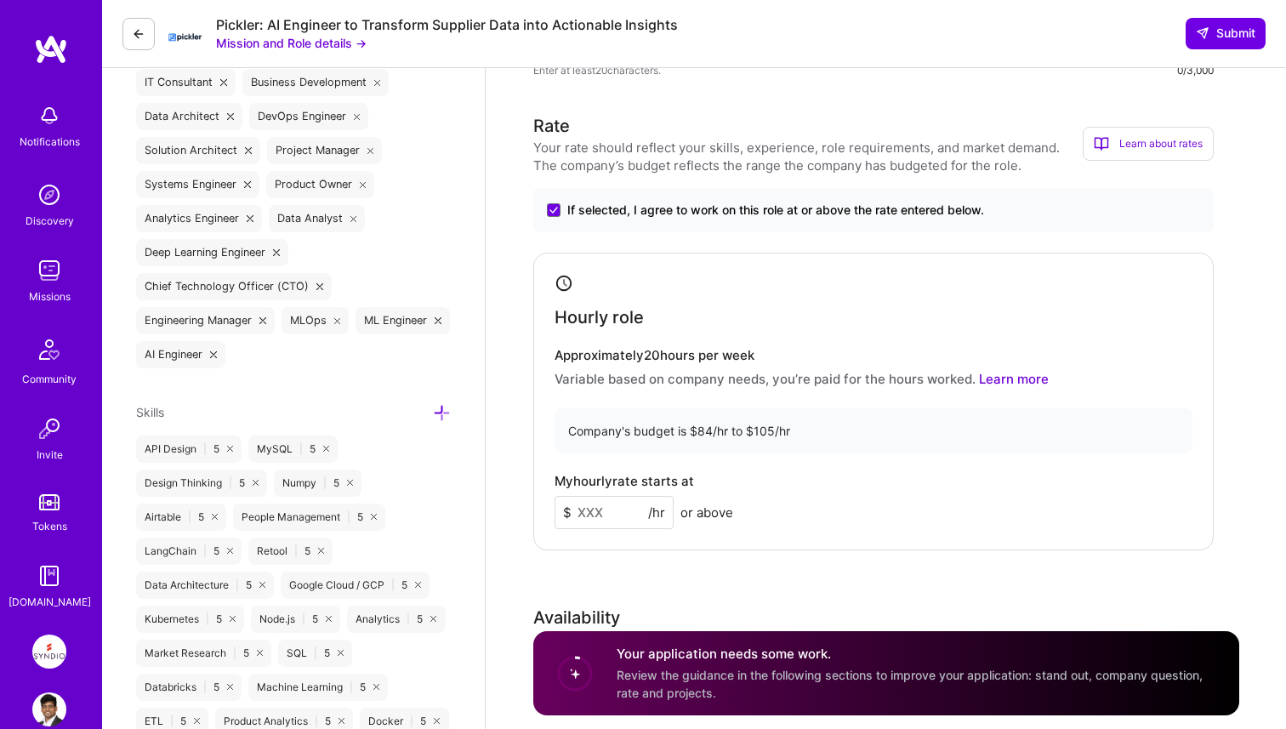
click at [599, 501] on input at bounding box center [613, 512] width 119 height 33
type input "90"
click at [605, 564] on div "Rate Your rate should reflect your skills, experience, role requirements, and m…" at bounding box center [886, 479] width 706 height 732
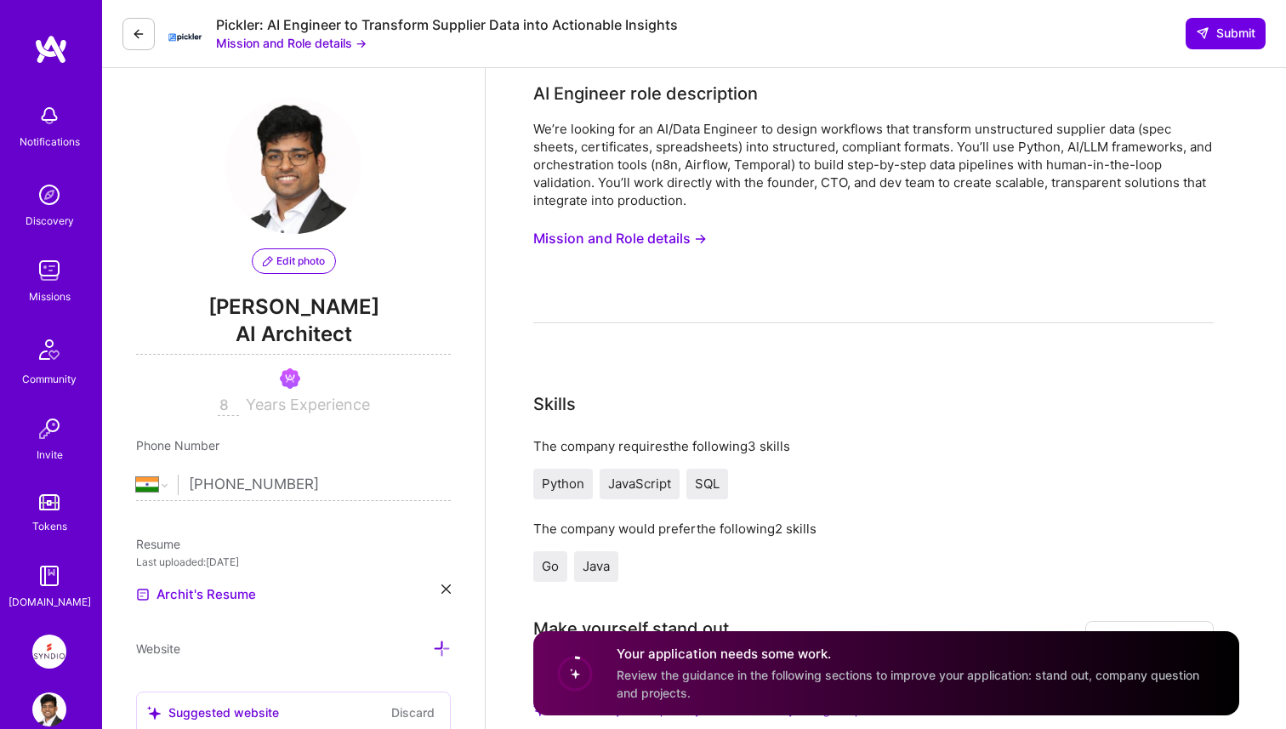
scroll to position [0, 0]
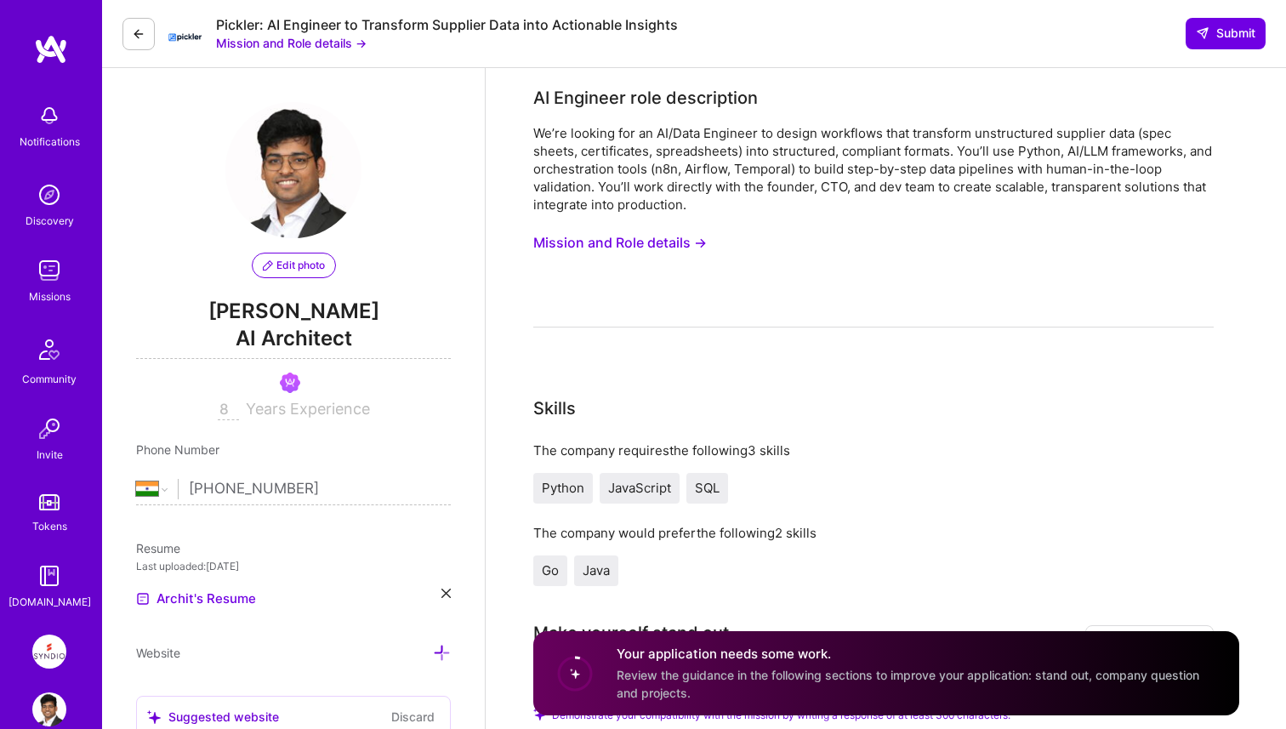
click at [680, 236] on button "Mission and Role details →" at bounding box center [619, 242] width 173 height 31
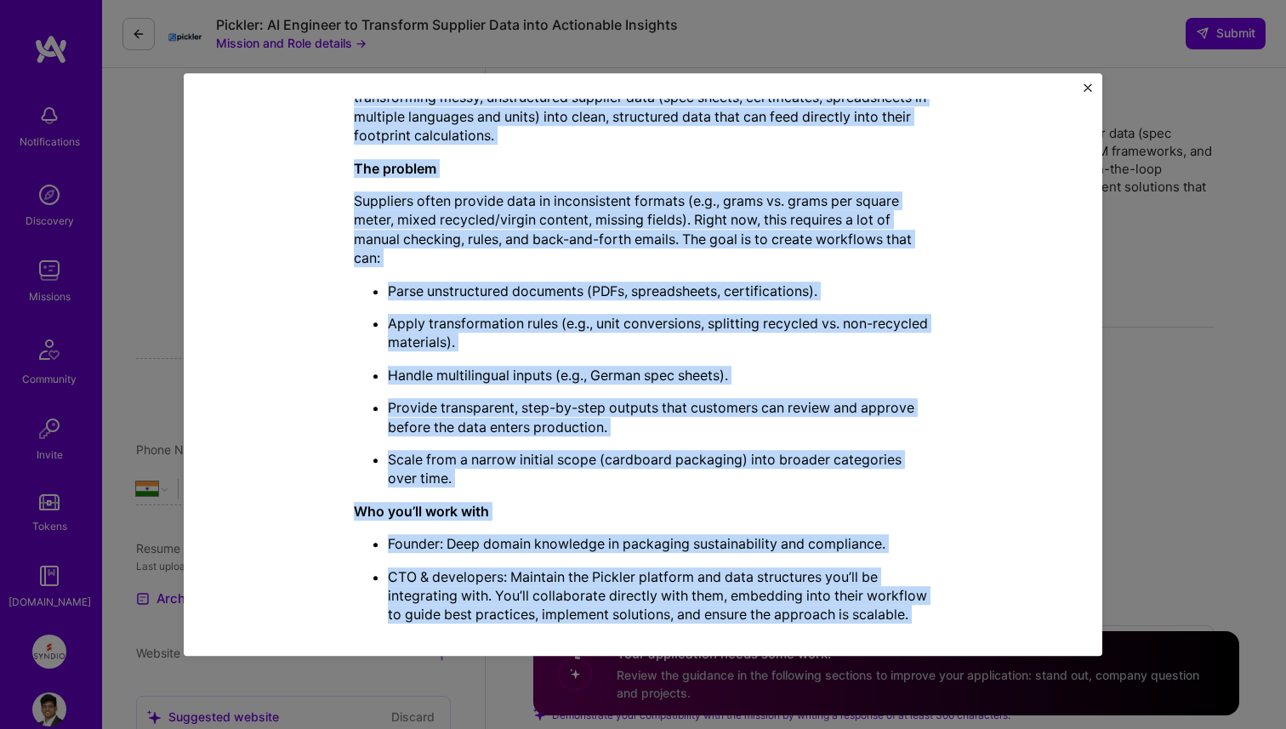
scroll to position [942, 0]
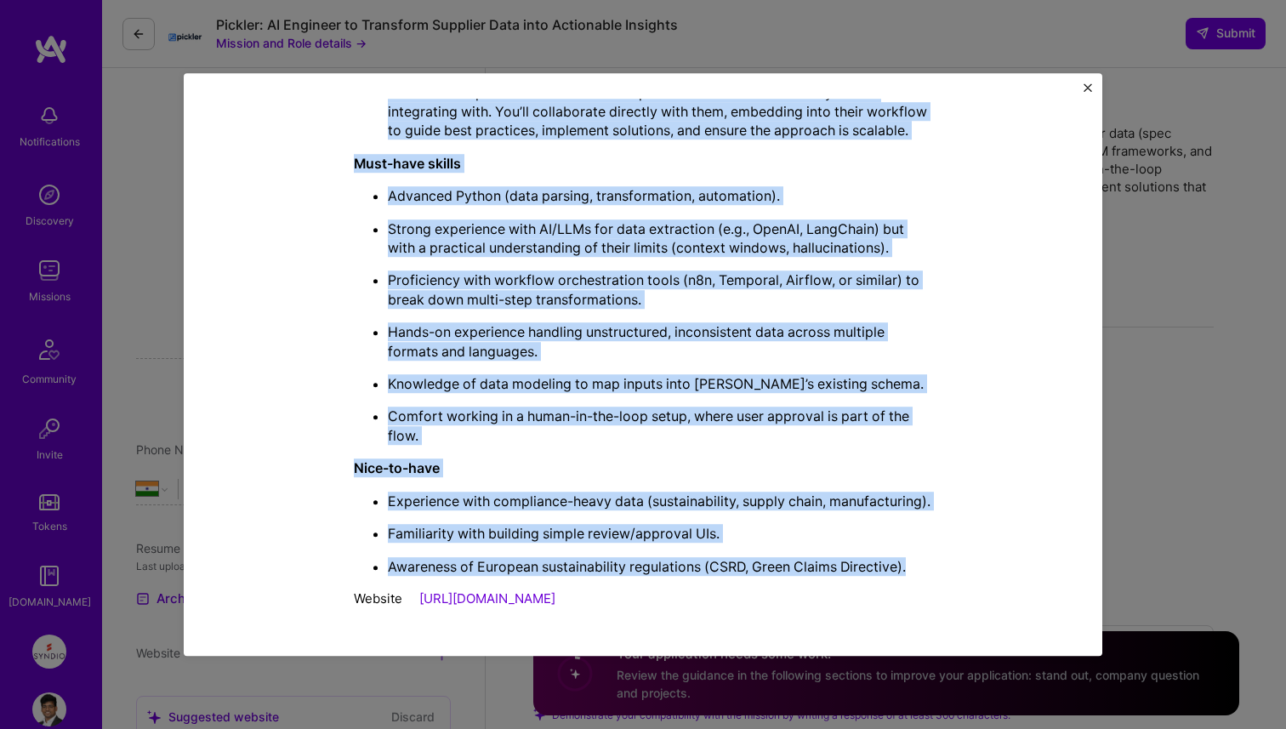
drag, startPoint x: 357, startPoint y: 202, endPoint x: 946, endPoint y: 583, distance: 702.1
copy div "LO Ipsumdol sita consectetur Ad’el seddoei tem in UT/Labo Etdolore ma aliqua en…"
click at [1089, 79] on div "Mission Description and Role Details AI Engineer role description We’re looking…" at bounding box center [643, 364] width 918 height 583
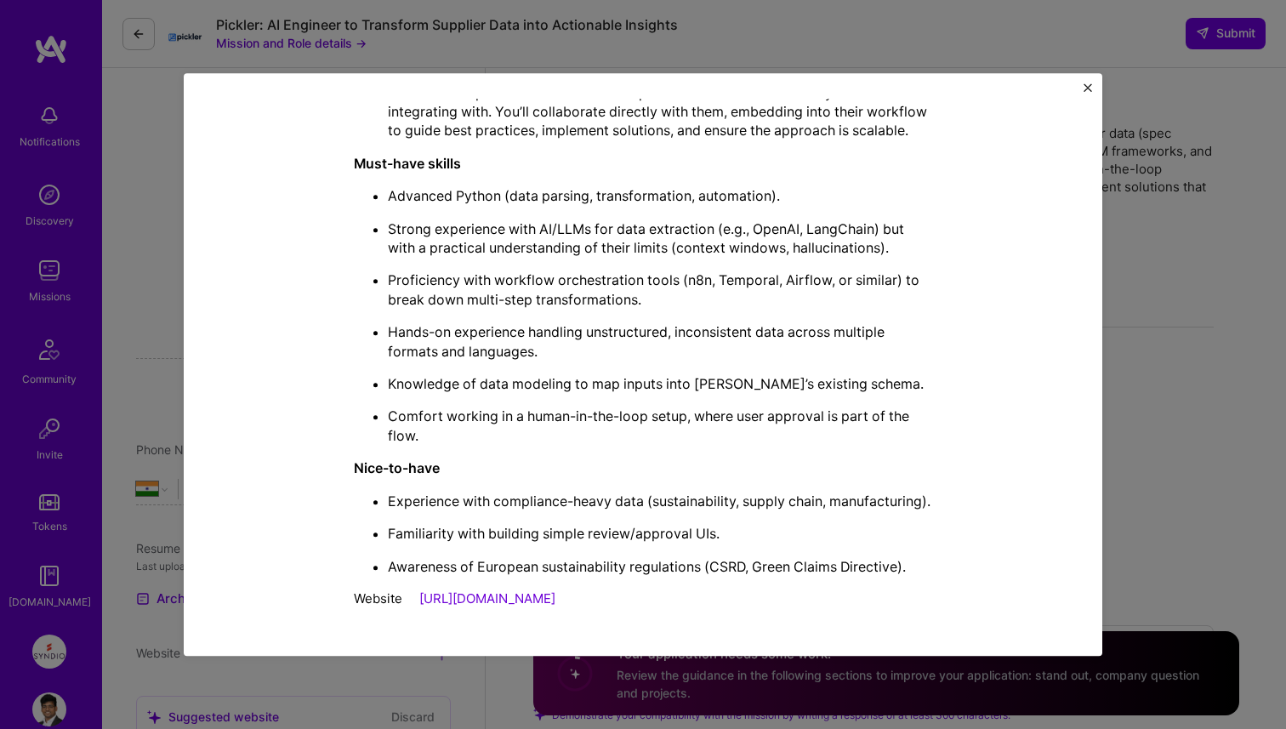
click at [1090, 88] on img "Close" at bounding box center [1087, 87] width 9 height 9
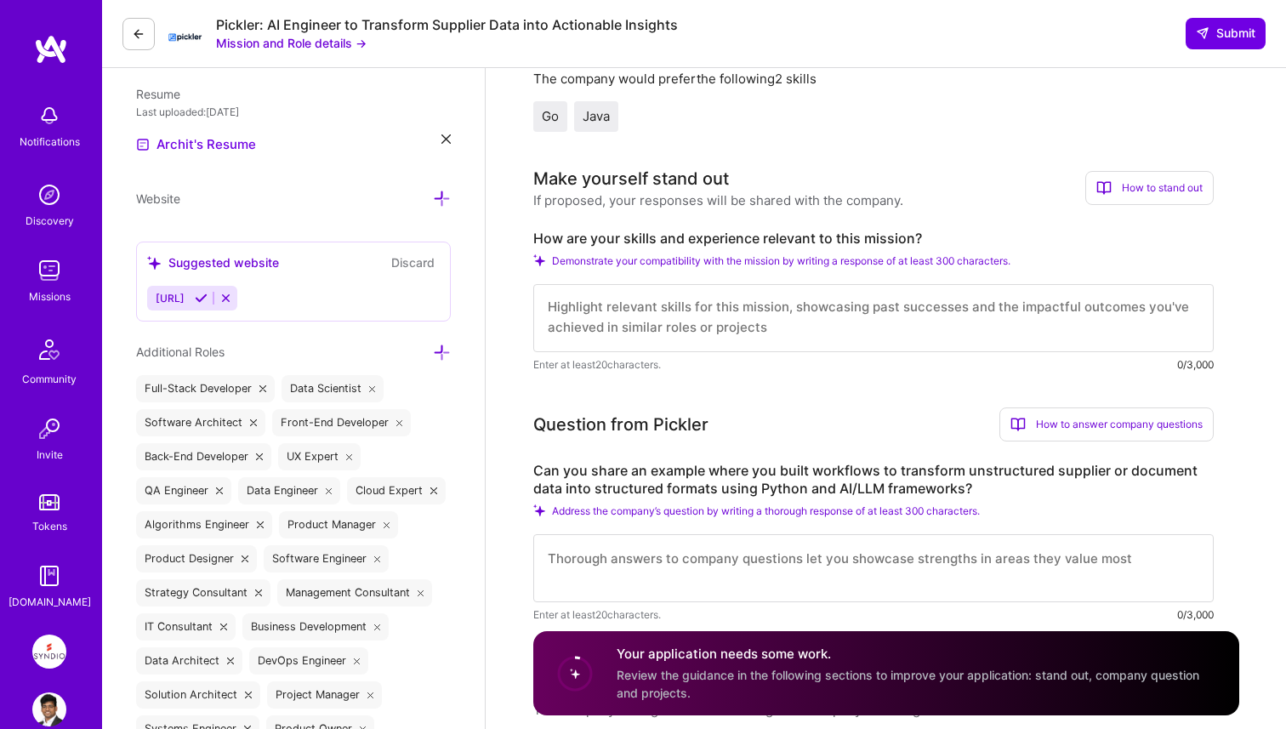
scroll to position [472, 0]
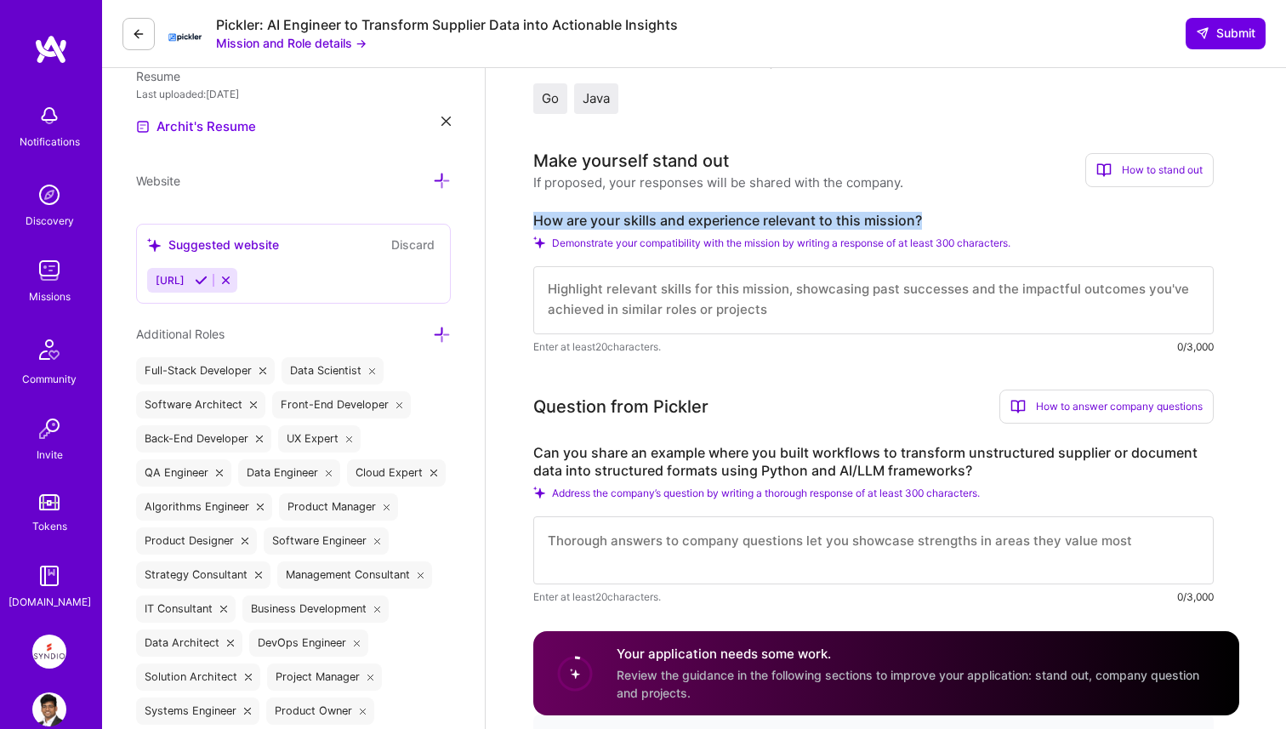
drag, startPoint x: 531, startPoint y: 219, endPoint x: 946, endPoint y: 219, distance: 414.9
copy label "How are your skills and experience relevant to this mission?"
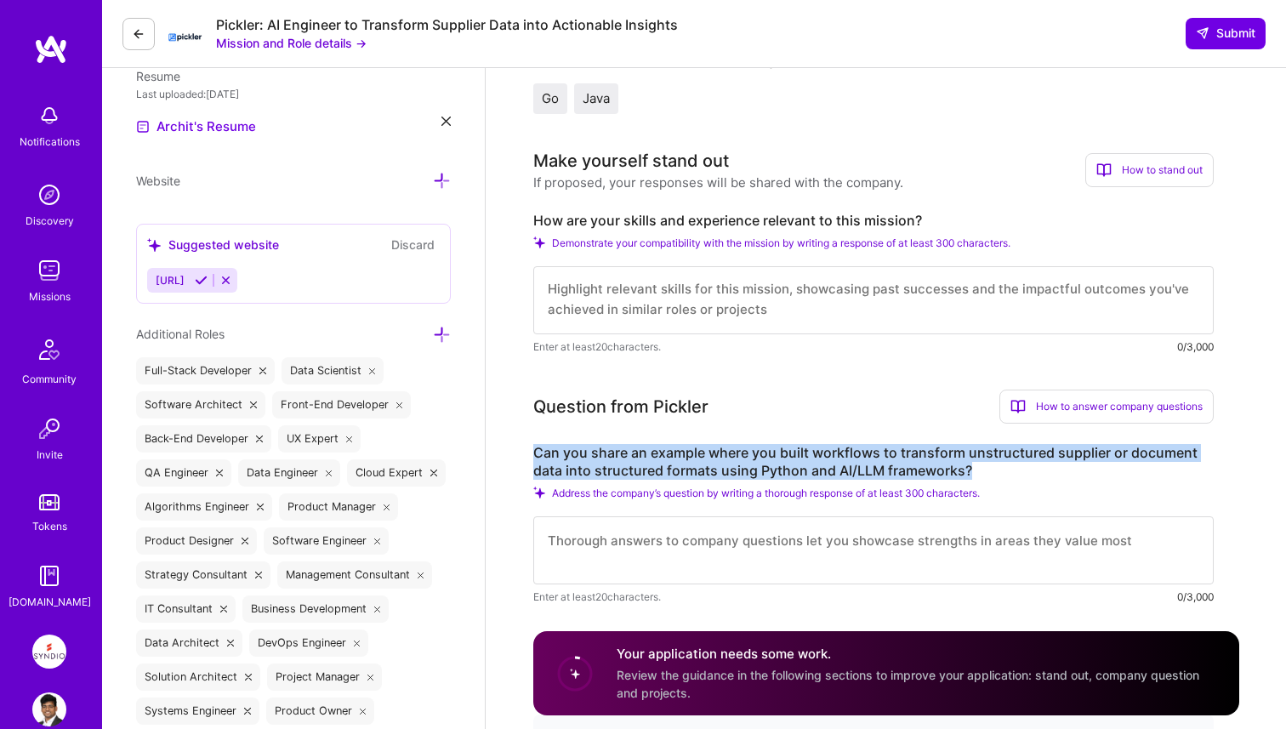
drag, startPoint x: 531, startPoint y: 450, endPoint x: 999, endPoint y: 471, distance: 469.0
copy label "Can you share an example where you built workflows to transform unstructured su…"
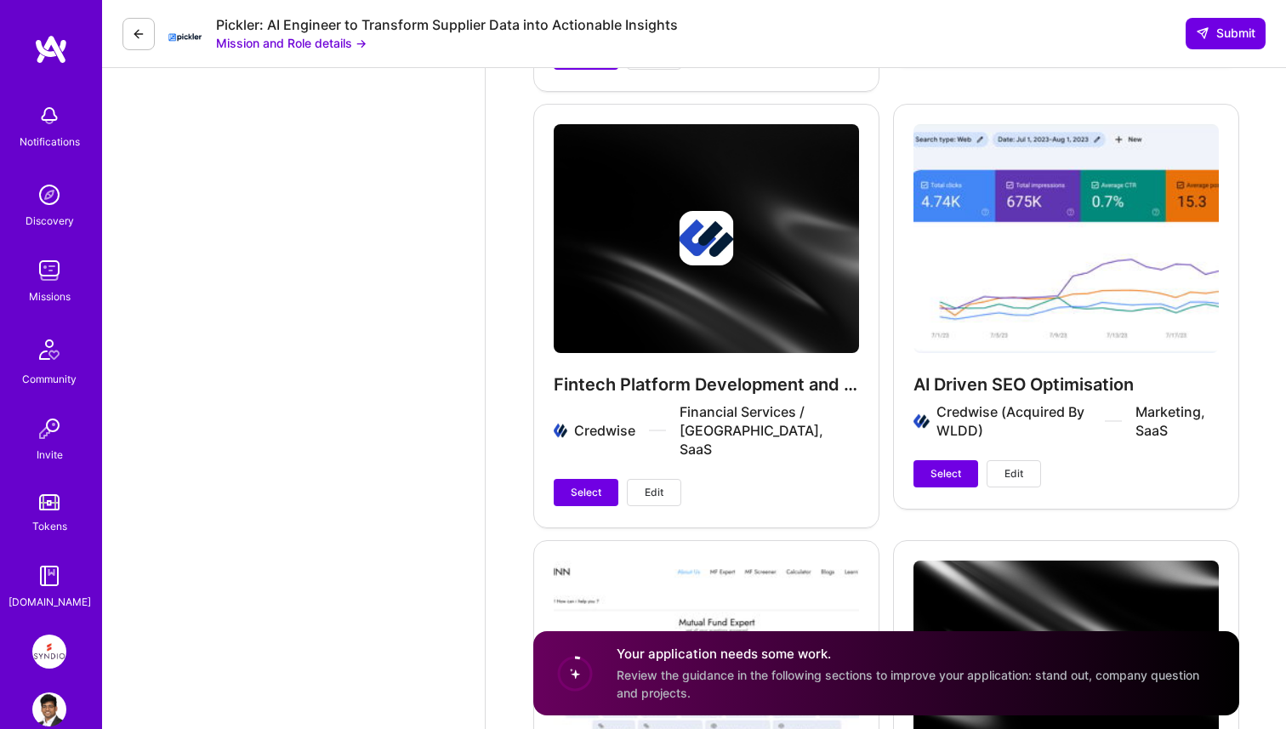
scroll to position [4338, 0]
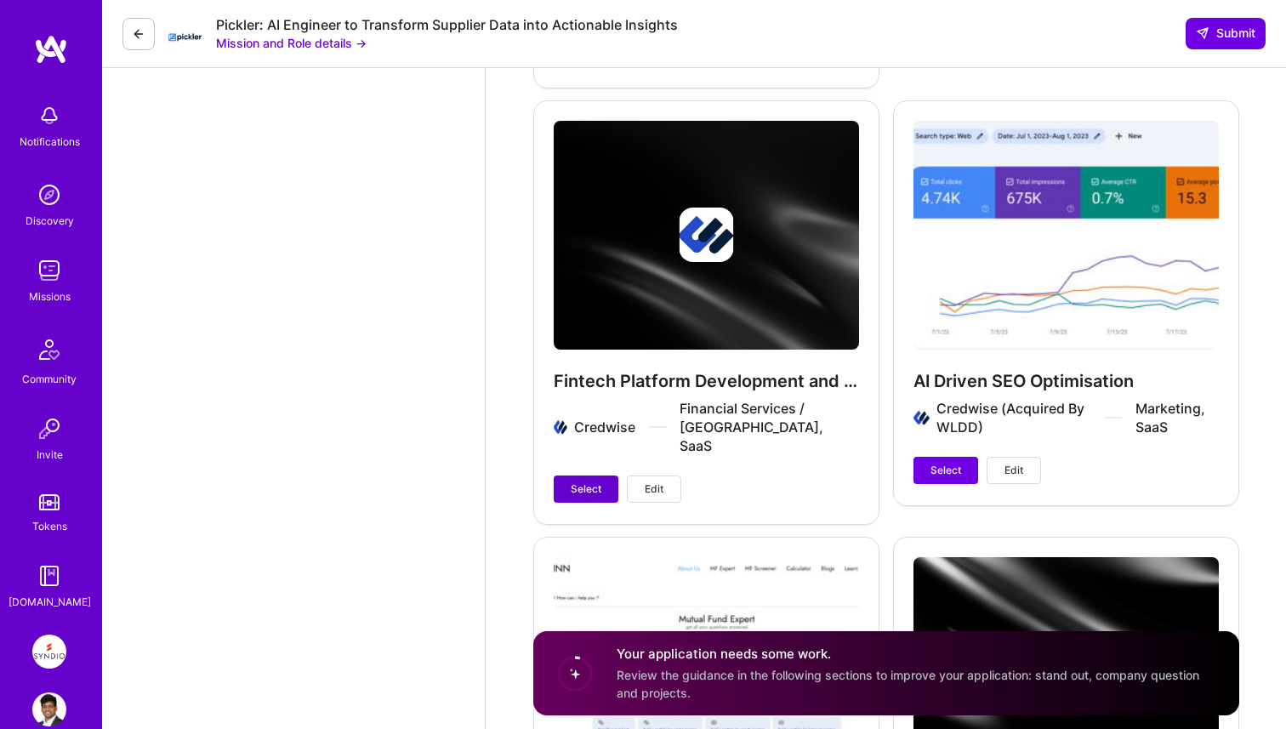
click at [588, 481] on span "Select" at bounding box center [586, 488] width 31 height 15
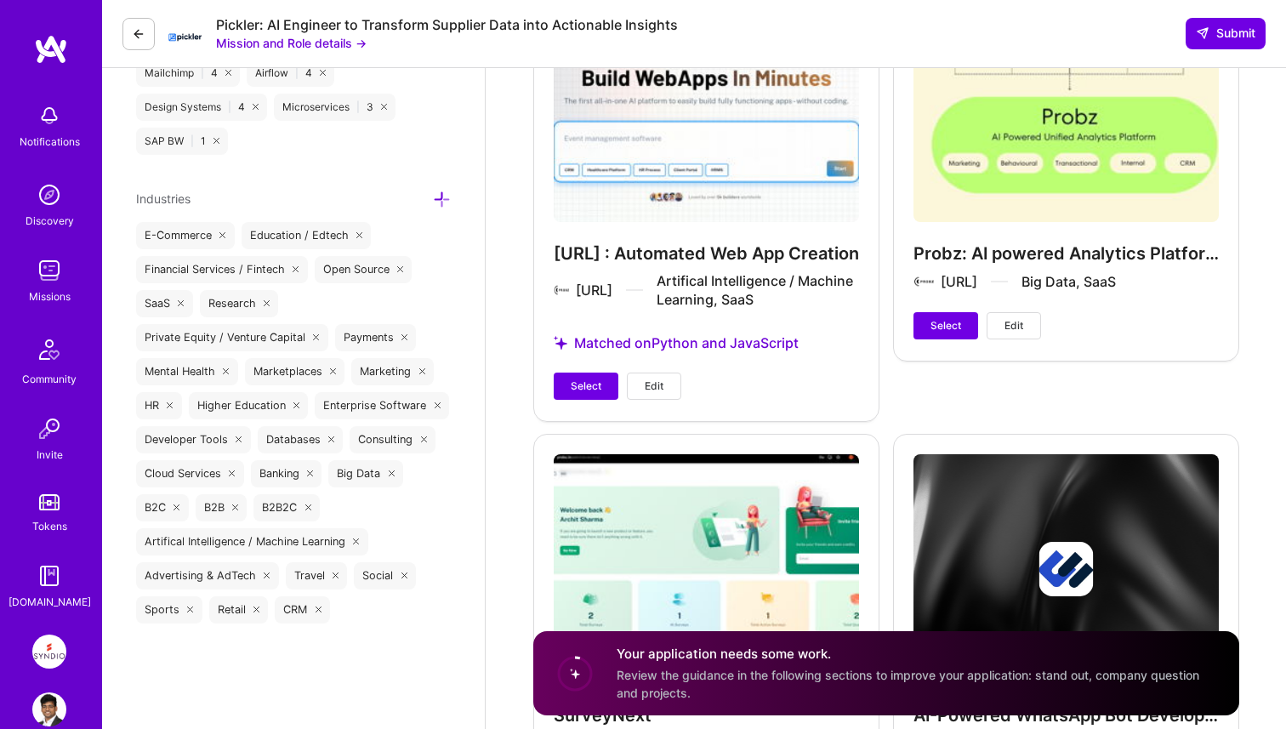
scroll to position [3137, 0]
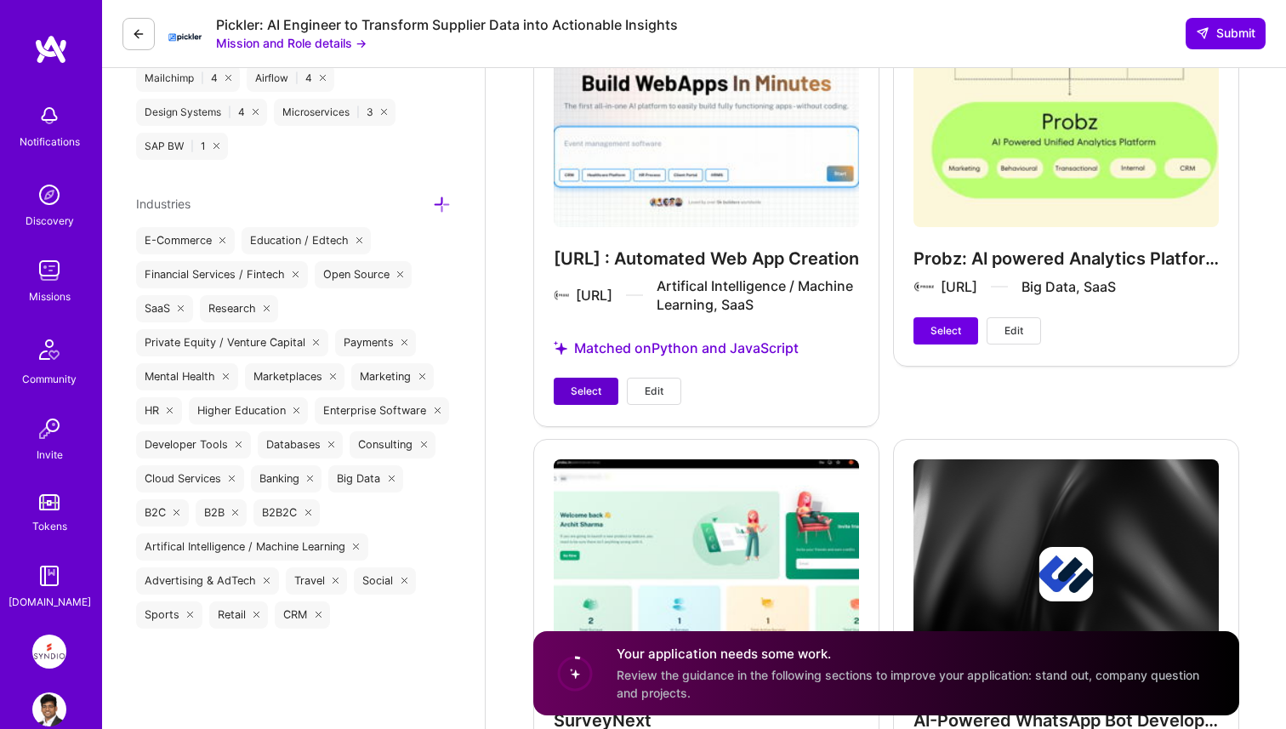
click at [582, 384] on span "Select" at bounding box center [586, 390] width 31 height 15
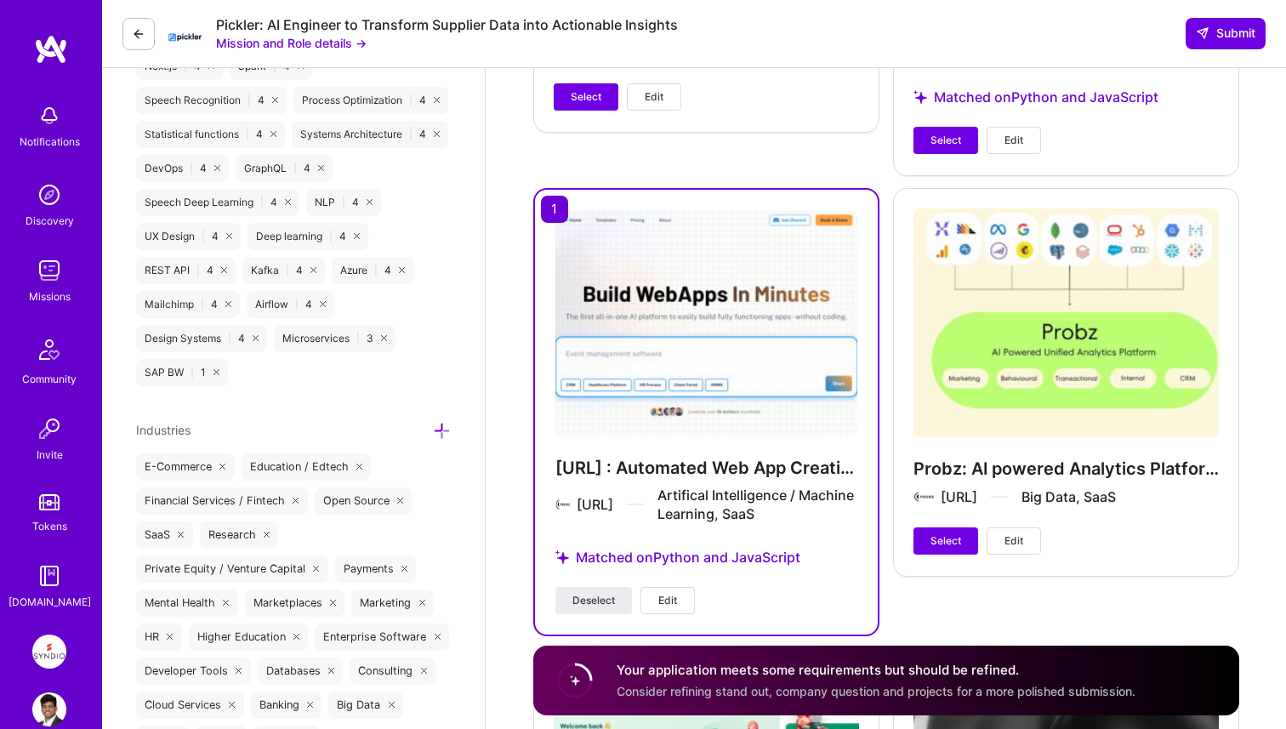
scroll to position [2888, 0]
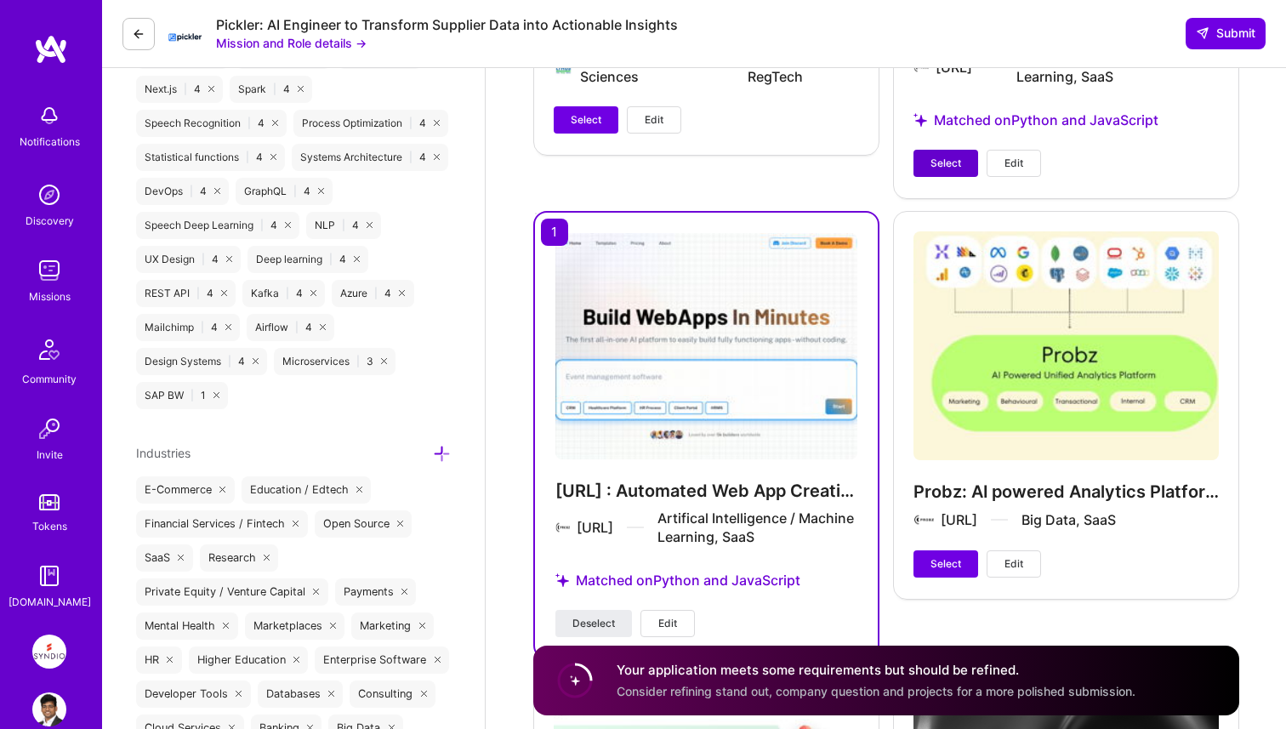
click at [947, 173] on button "Select" at bounding box center [945, 163] width 65 height 27
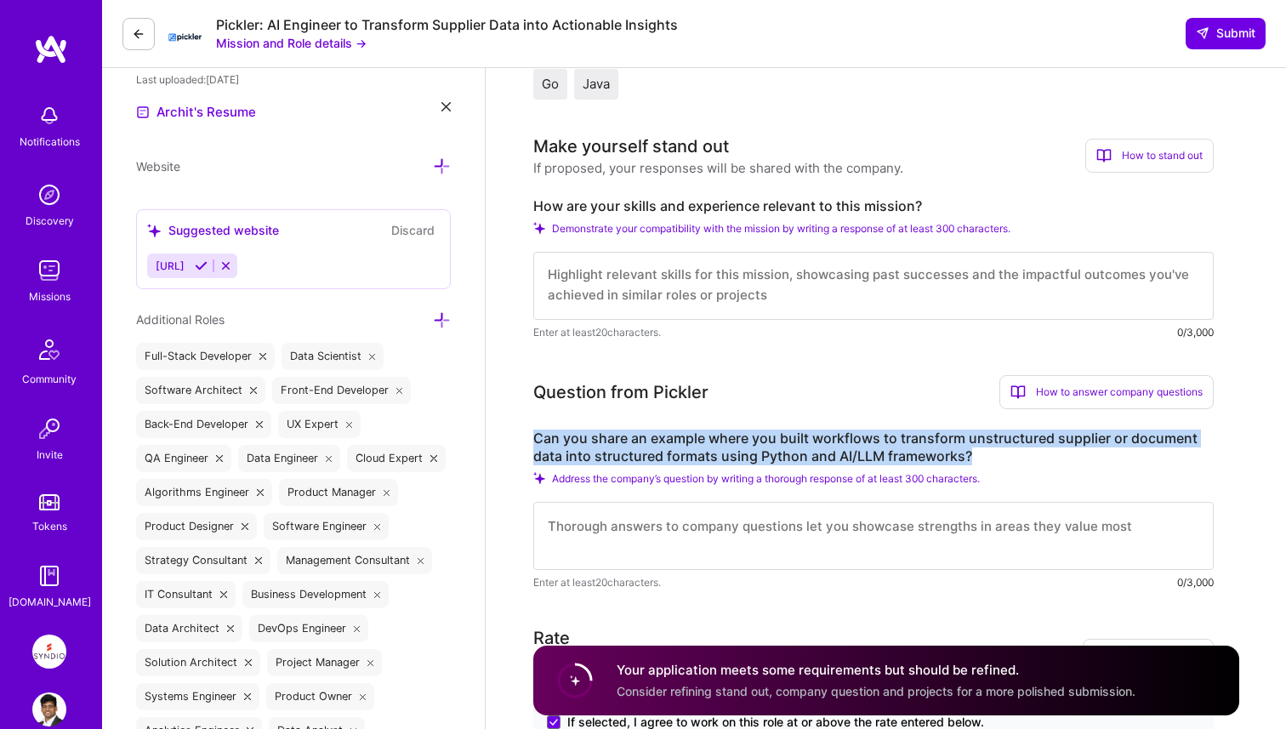
scroll to position [495, 0]
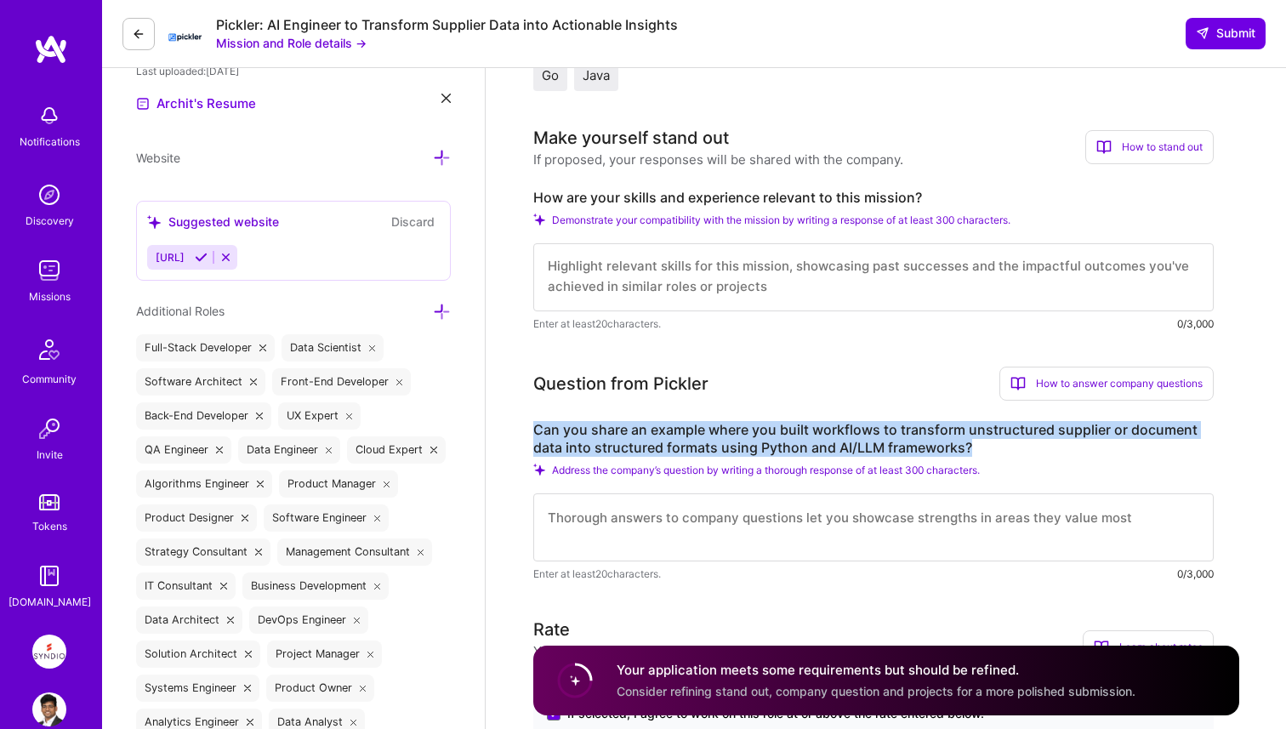
click at [641, 545] on textarea at bounding box center [873, 527] width 680 height 68
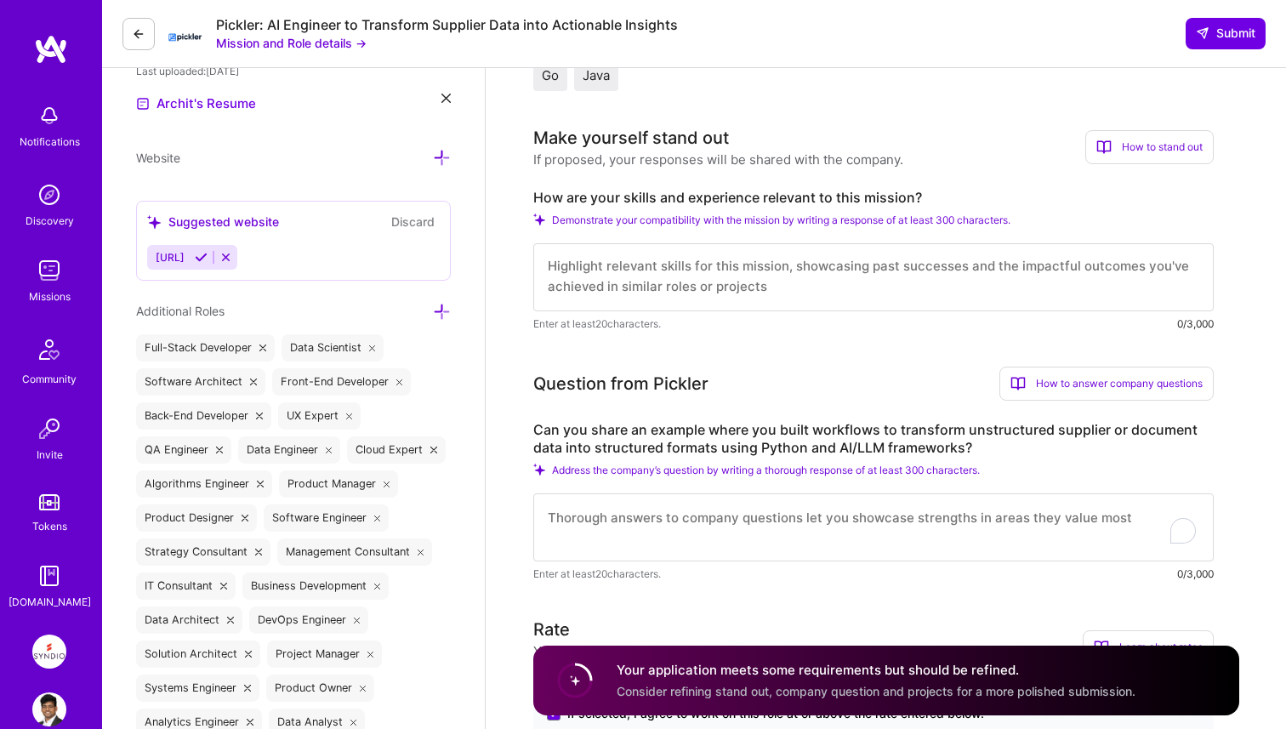
paste textarea "Yes. One example was a medical document automation system where we extracted st…"
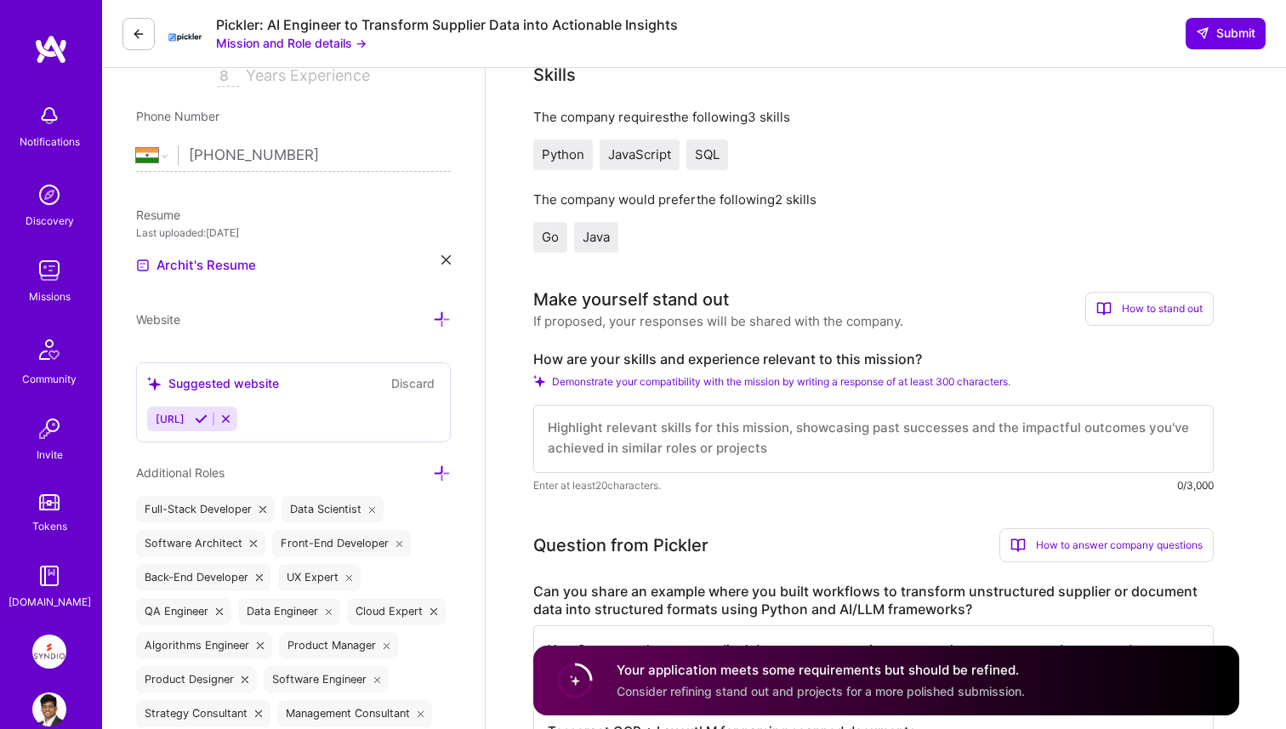
scroll to position [315, 0]
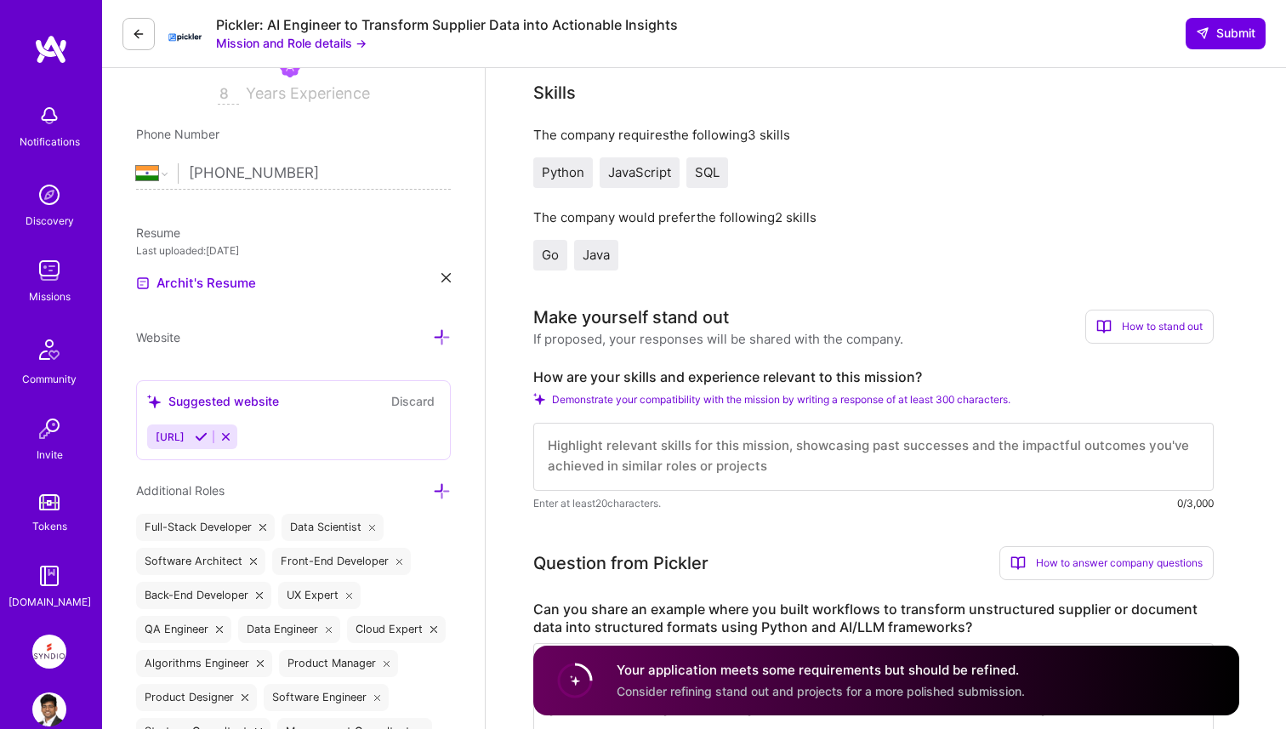
type textarea "Yes. One example was a medical document automation system where we extracted st…"
click at [769, 440] on textarea "To enrich screen reader interactions, please activate Accessibility in Grammarl…" at bounding box center [873, 457] width 680 height 68
paste textarea "L’ip dolor sitametc adi-el-sed doeiusmo temporinci utlaboree dolo magnaal enima…"
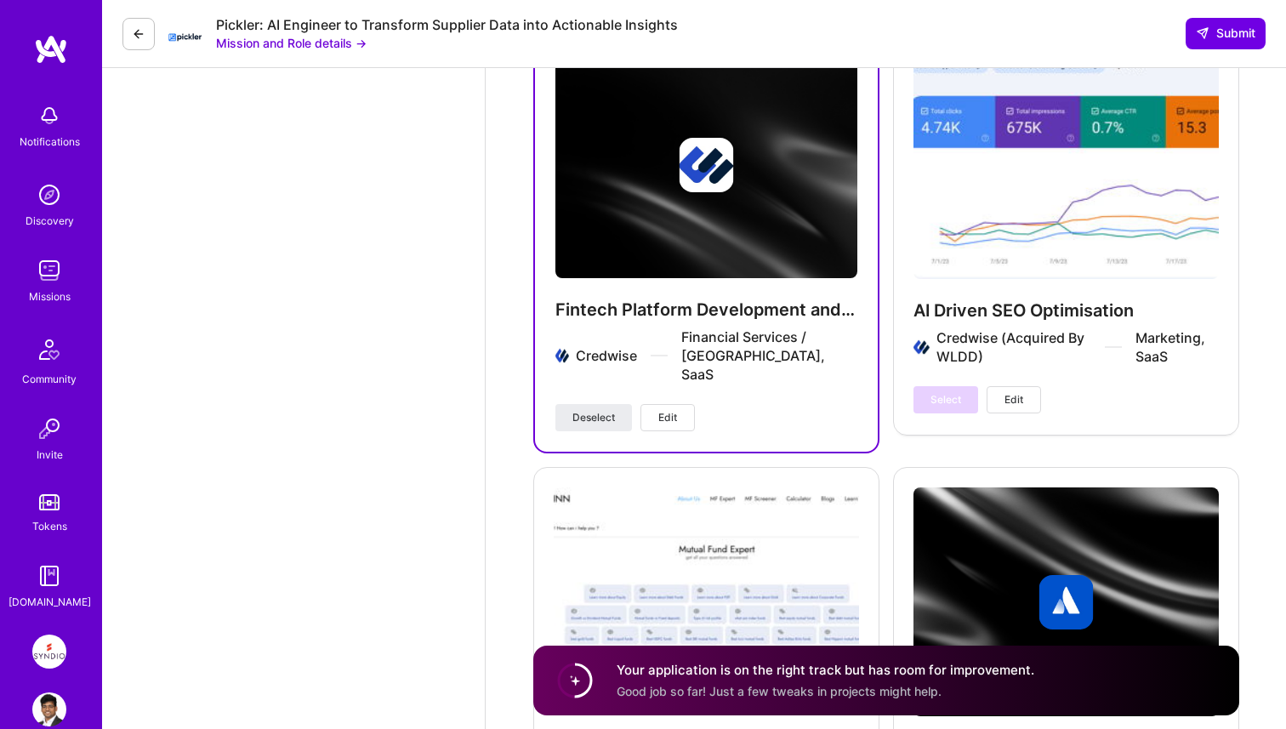
scroll to position [4926, 0]
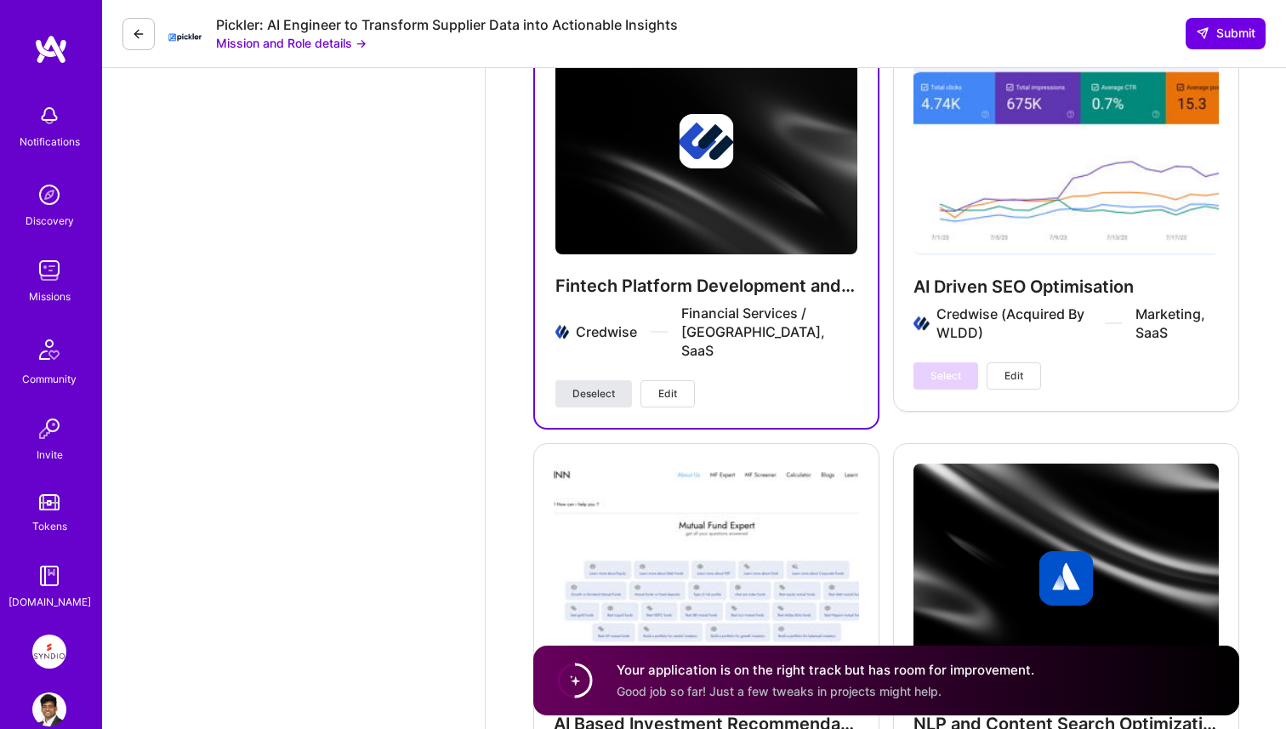
type textarea "L’ip dolor sitametc adi-el-sed doeiusmo temporinci utlaboree dolo magnaal enima…"
click at [606, 386] on span "Deselect" at bounding box center [593, 393] width 43 height 15
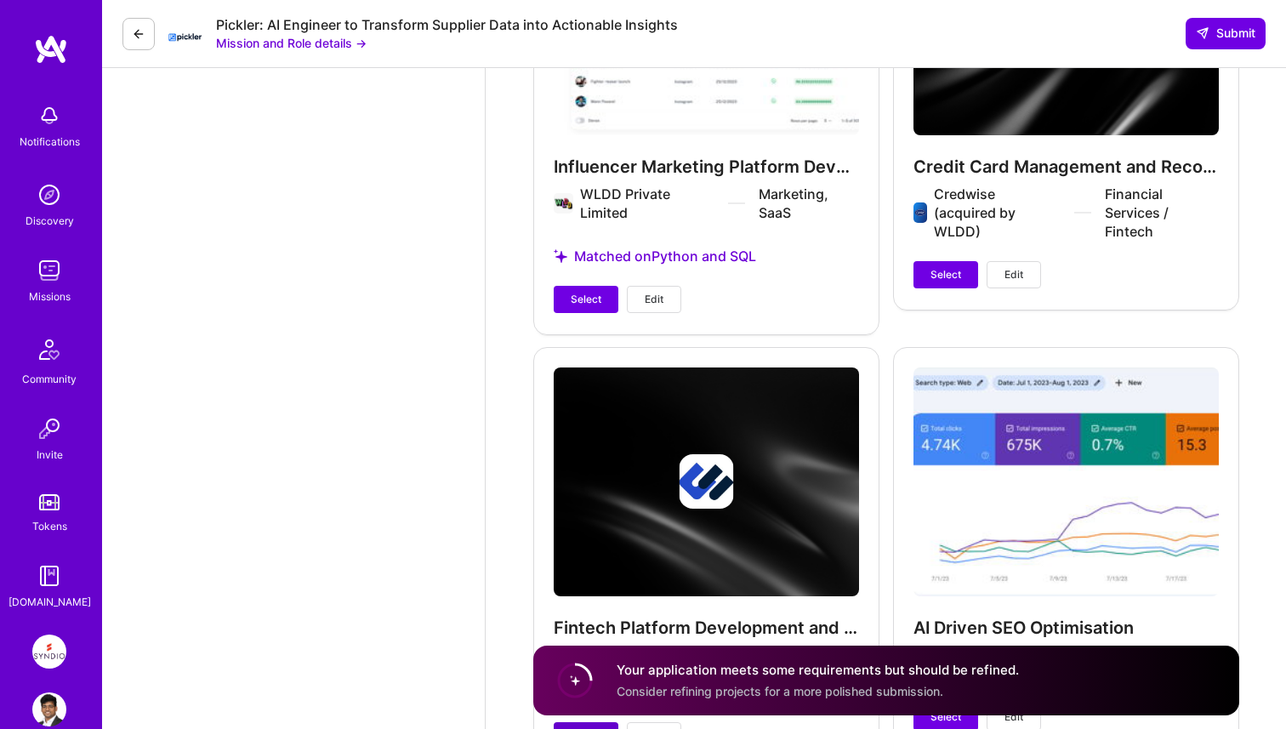
scroll to position [4500, 0]
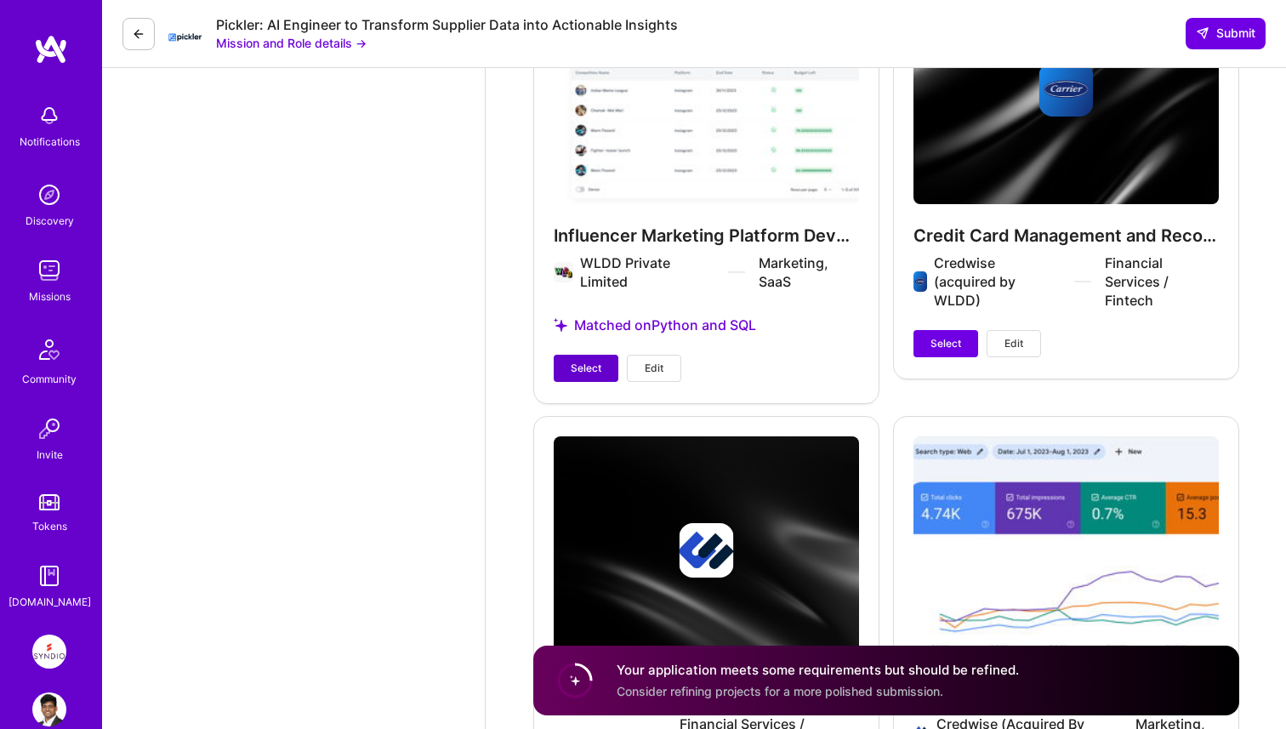
click at [601, 366] on button "Select" at bounding box center [586, 368] width 65 height 27
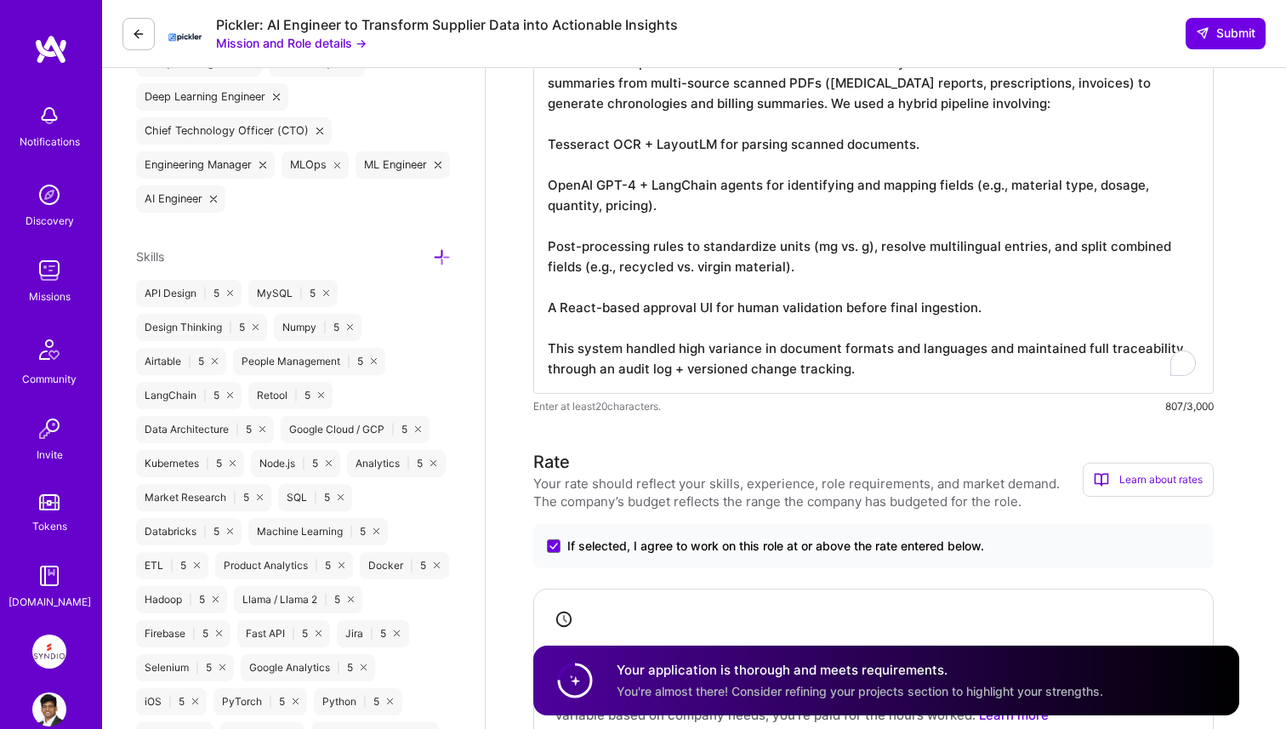
scroll to position [810, 0]
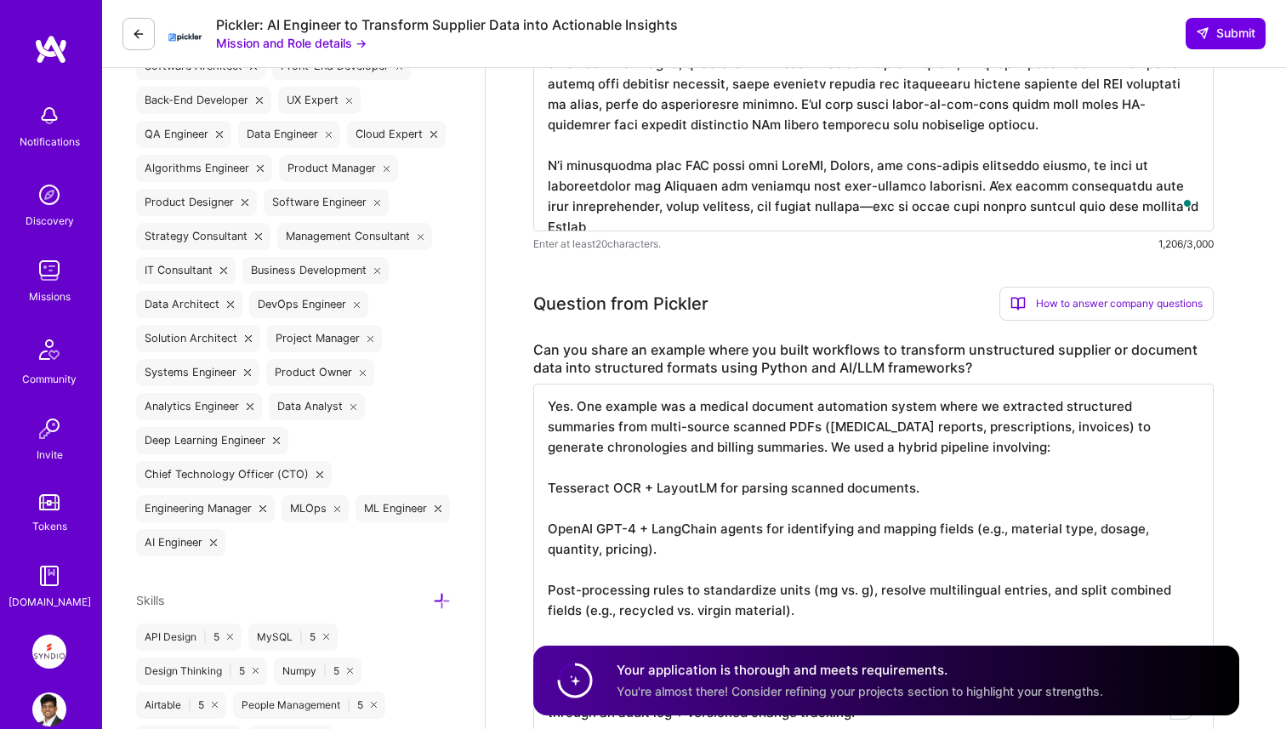
click at [1238, 15] on div "Pickler: AI Engineer to Transform Supplier Data into Actionable Insights Missio…" at bounding box center [694, 34] width 1184 height 68
click at [1238, 31] on span "Submit" at bounding box center [1225, 33] width 60 height 17
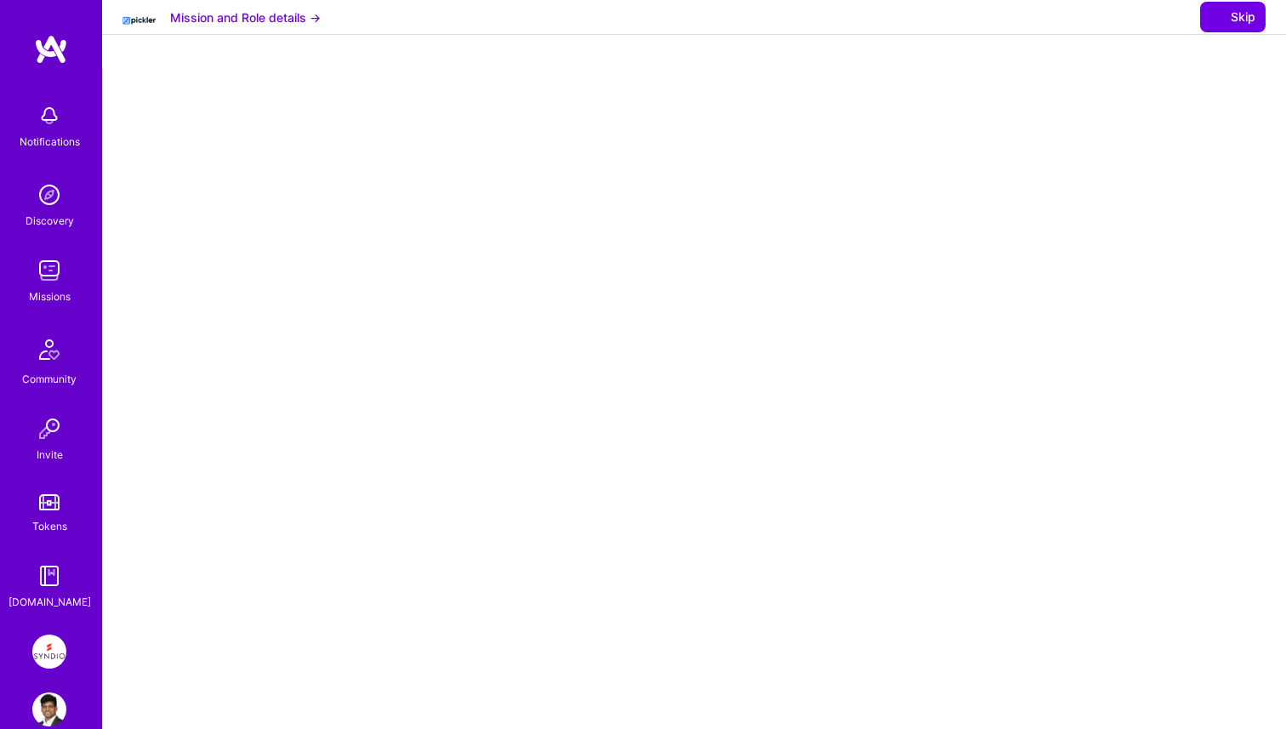
select select "IN"
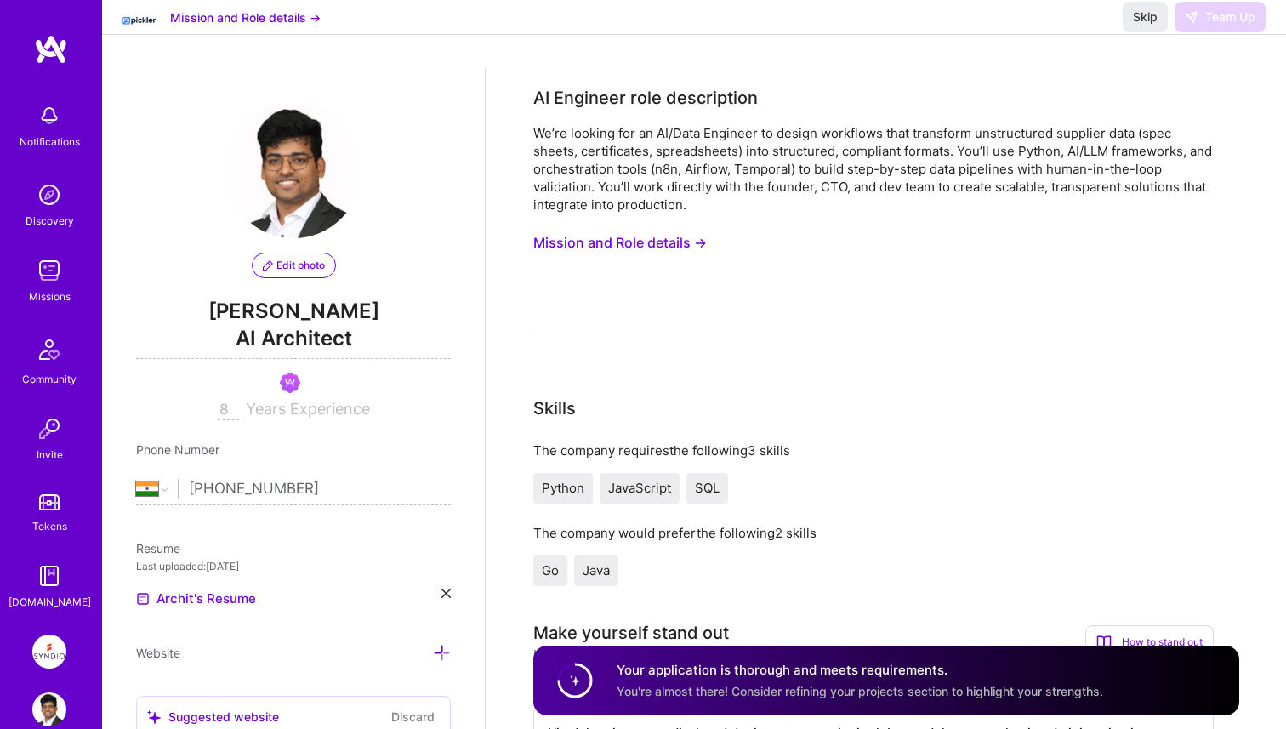
click at [122, 35] on div "Mission and Role details → Skip Team Up" at bounding box center [694, 17] width 1184 height 35
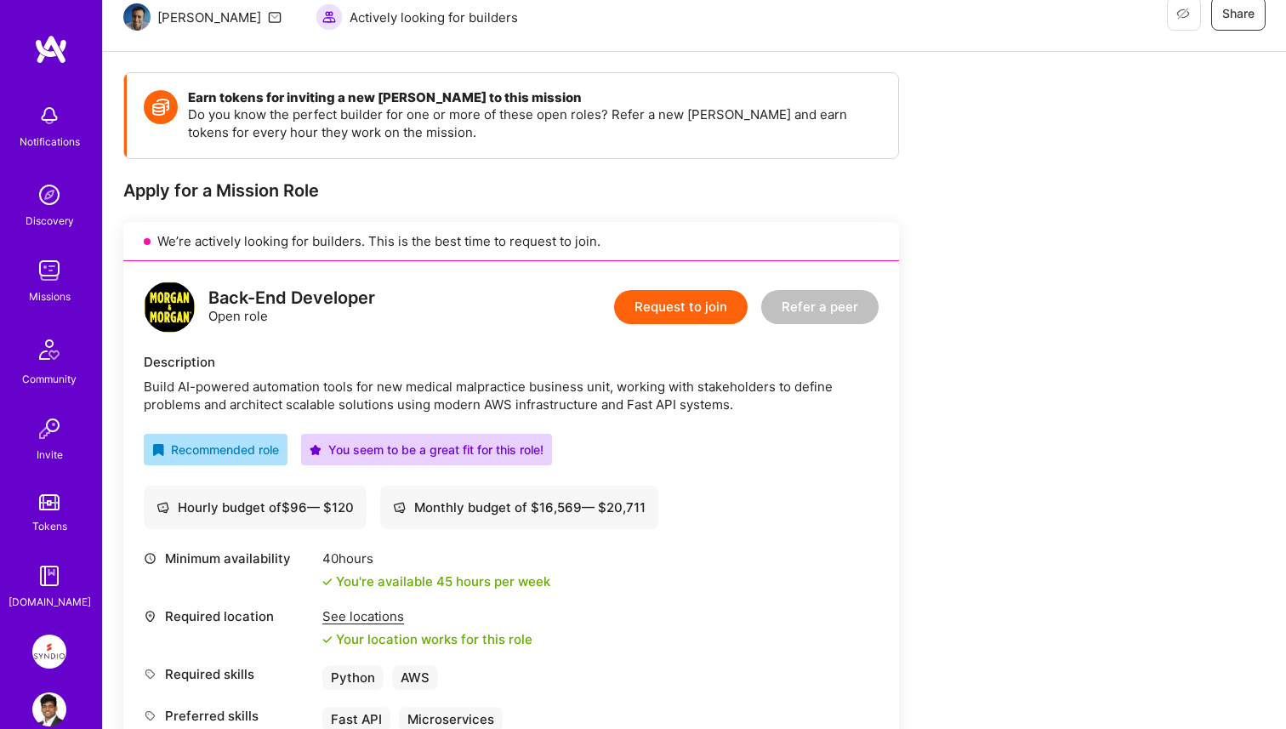
scroll to position [216, 0]
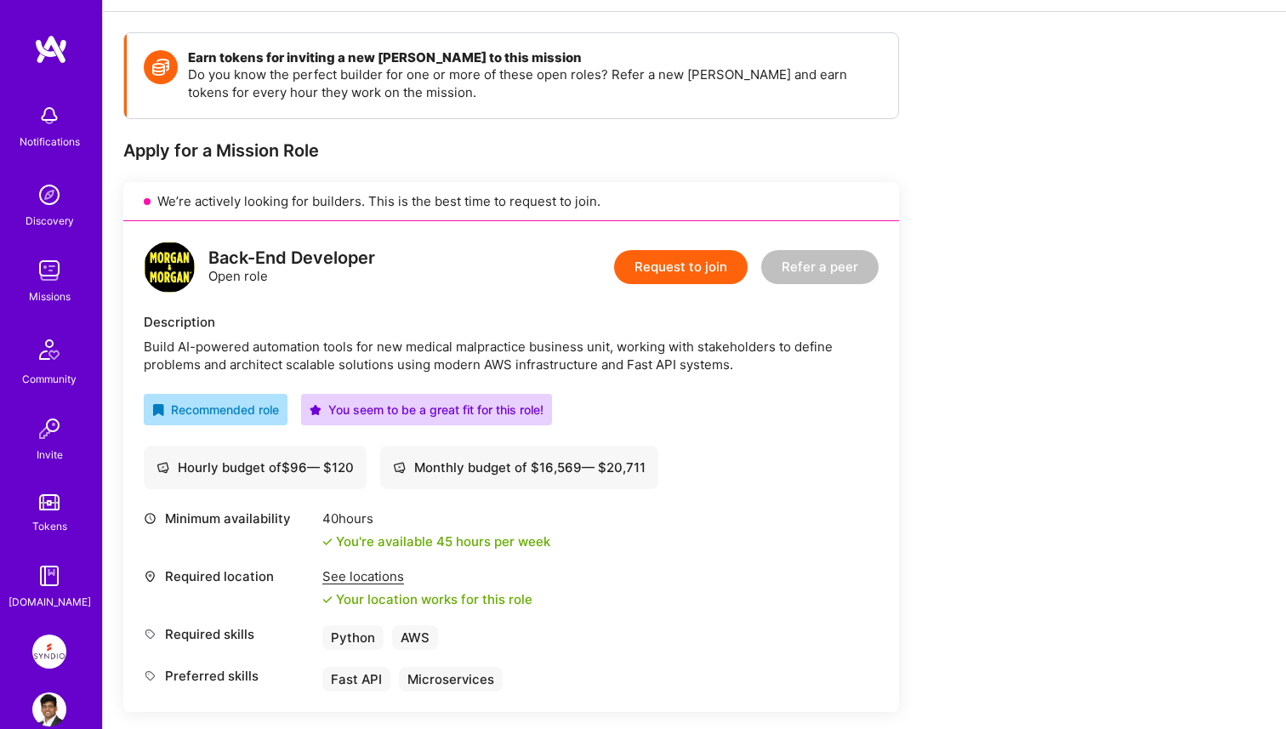
click at [691, 271] on button "Request to join" at bounding box center [680, 267] width 133 height 34
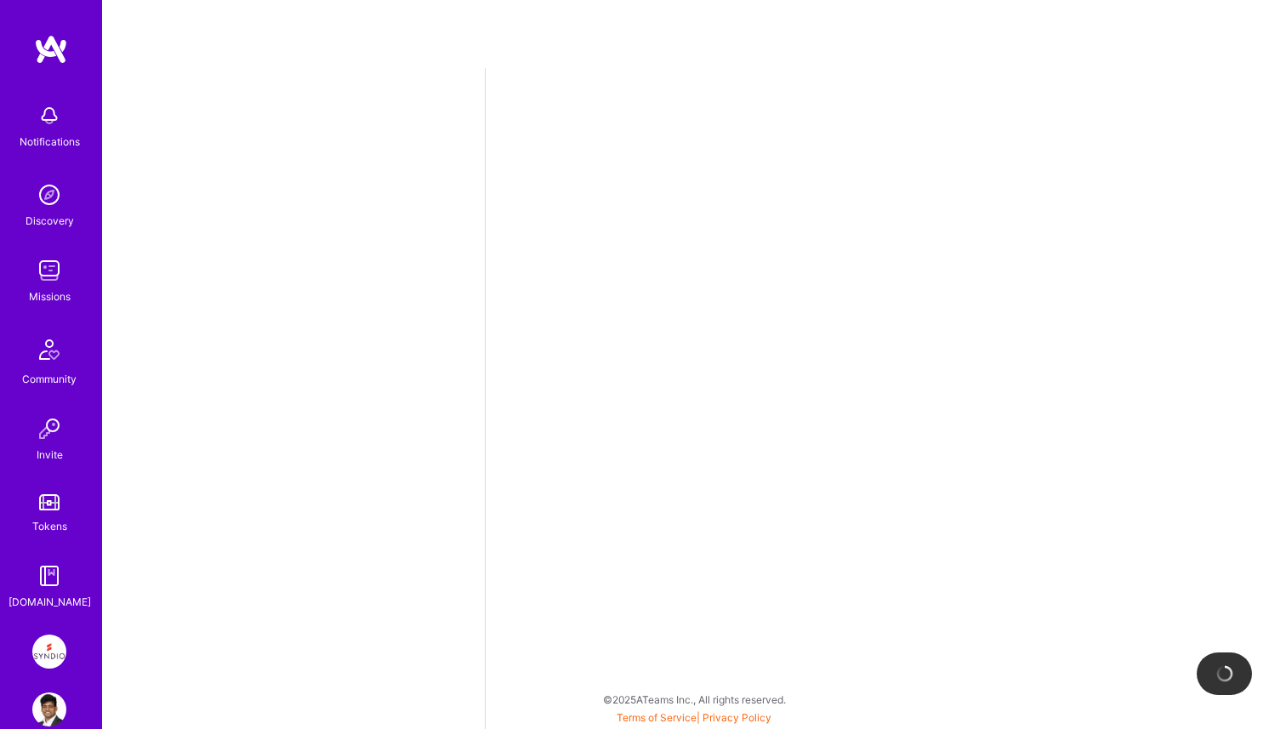
select select "IN"
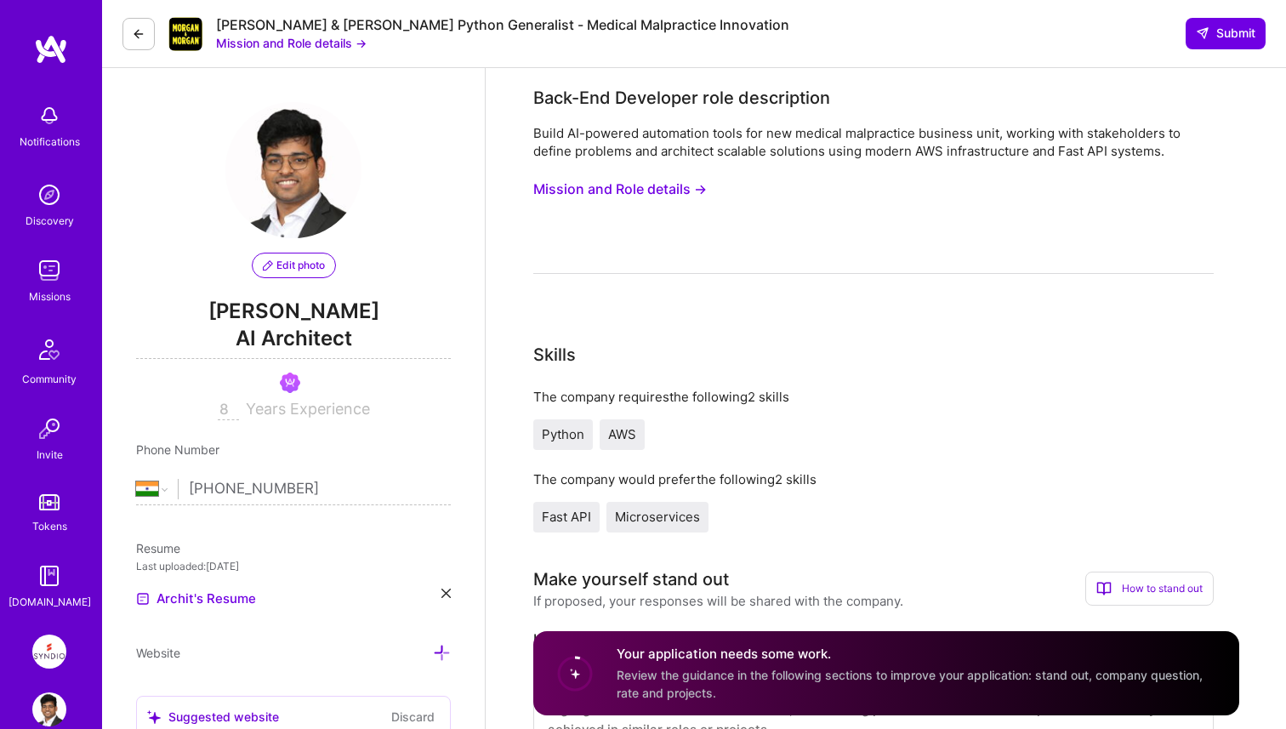
click at [645, 195] on button "Mission and Role details →" at bounding box center [619, 188] width 173 height 31
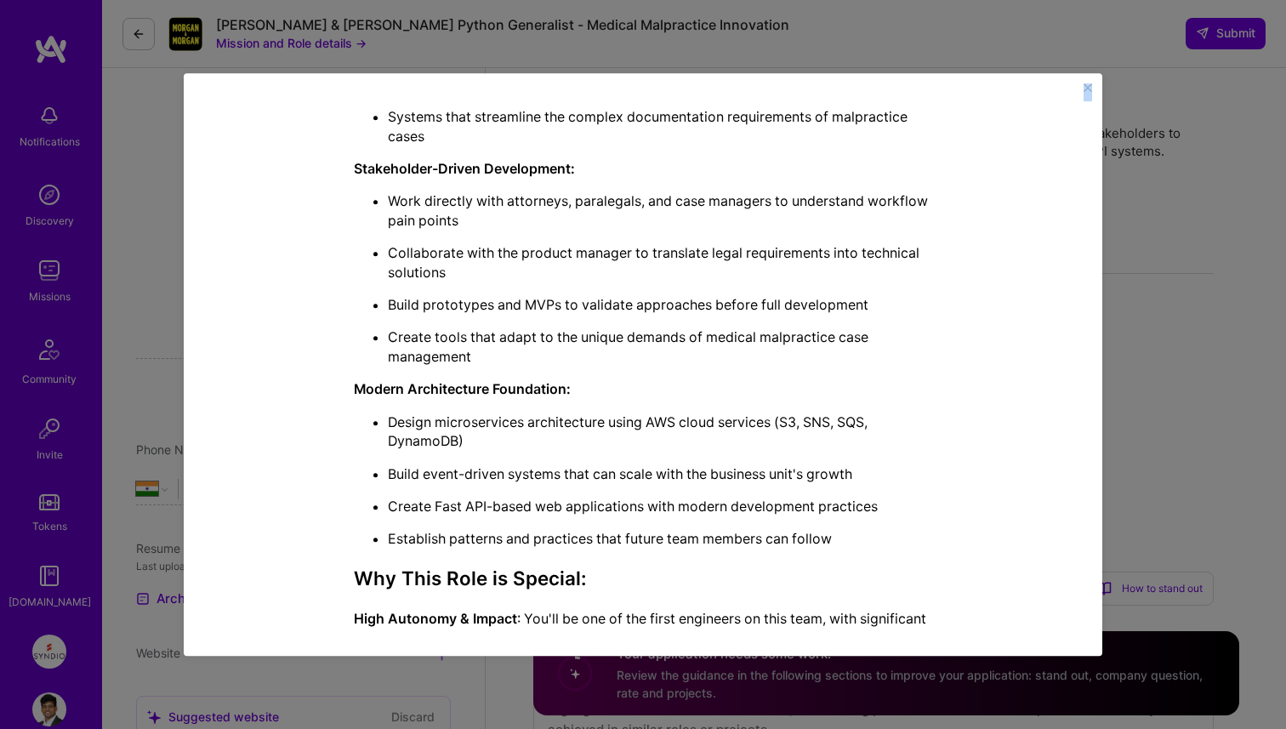
scroll to position [1063, 0]
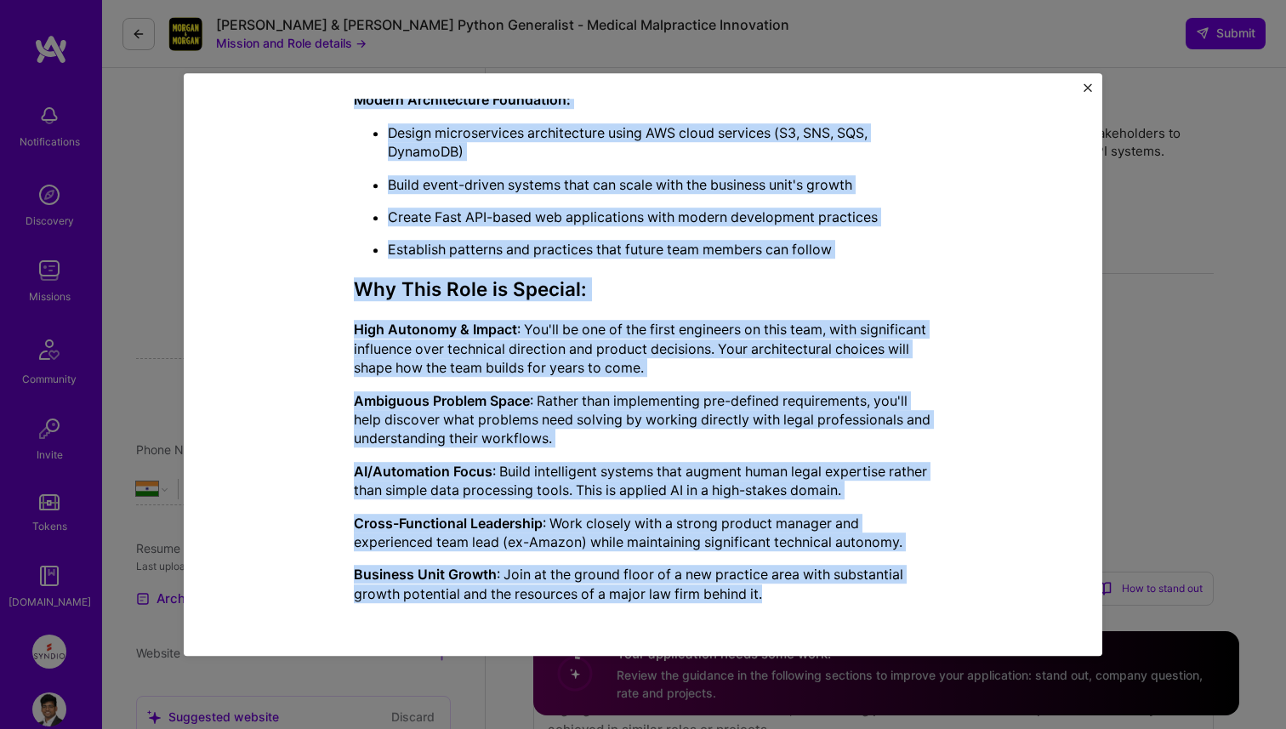
drag, startPoint x: 355, startPoint y: 202, endPoint x: 787, endPoint y: 596, distance: 584.4
copy div "Back-End Developer role description Build AI-powered automation tools for new m…"
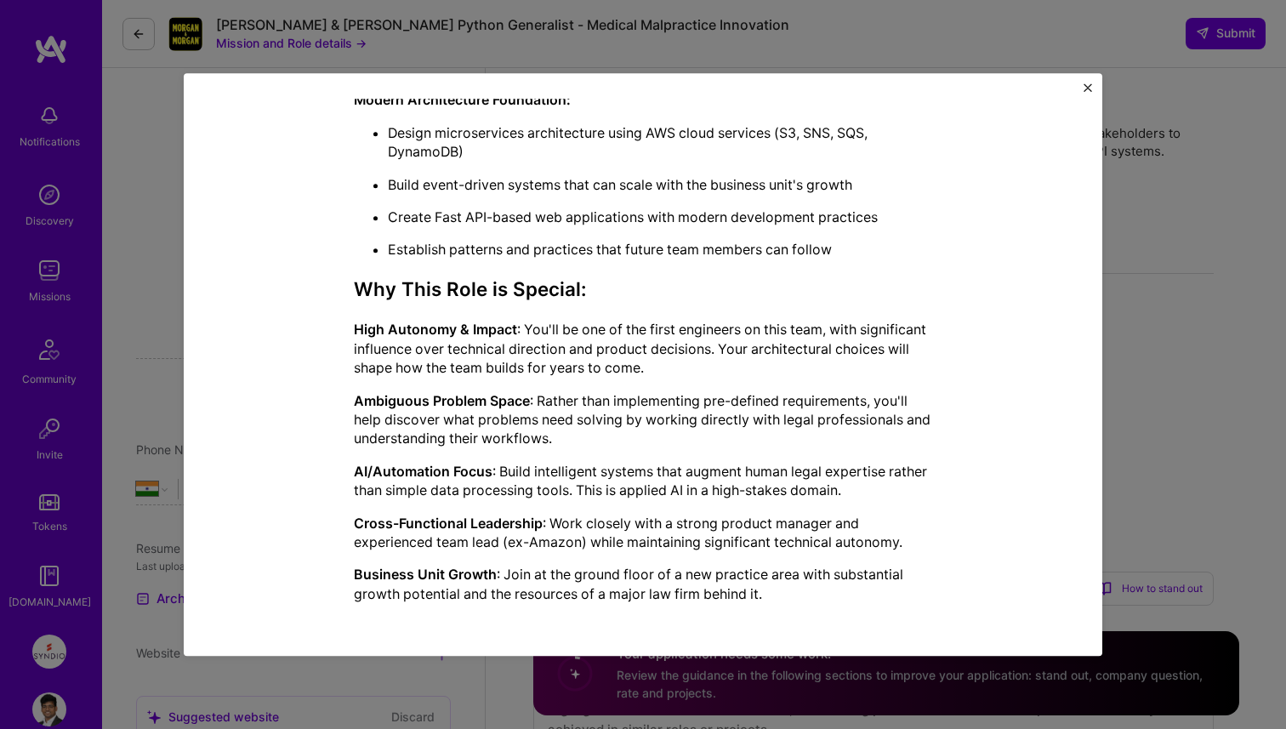
click at [1138, 236] on div "Mission Description and Role Details Back-End Developer role description Build …" at bounding box center [643, 364] width 1286 height 729
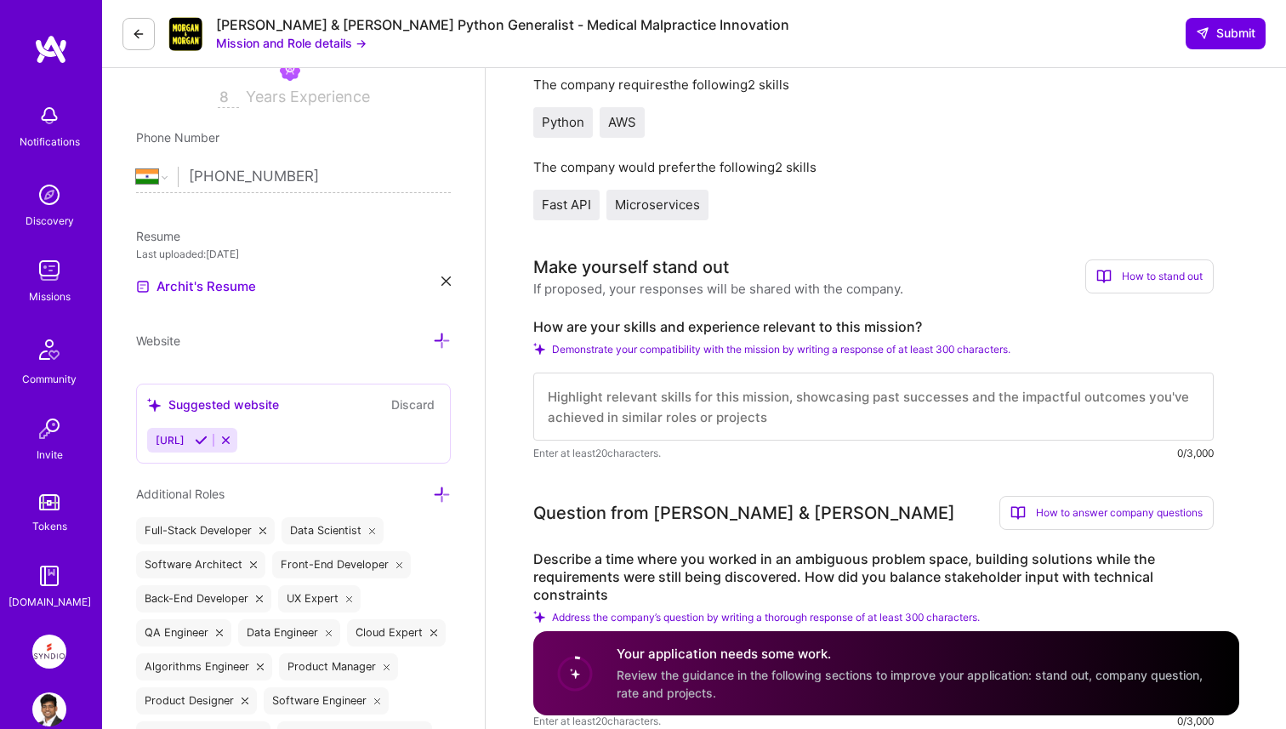
scroll to position [2, 0]
drag, startPoint x: 537, startPoint y: 321, endPoint x: 947, endPoint y: 338, distance: 411.0
click at [947, 338] on div "How are your skills and experience relevant to this mission? Demonstrate your c…" at bounding box center [873, 390] width 680 height 144
copy div "How are your skills and experience relevant to this mission?"
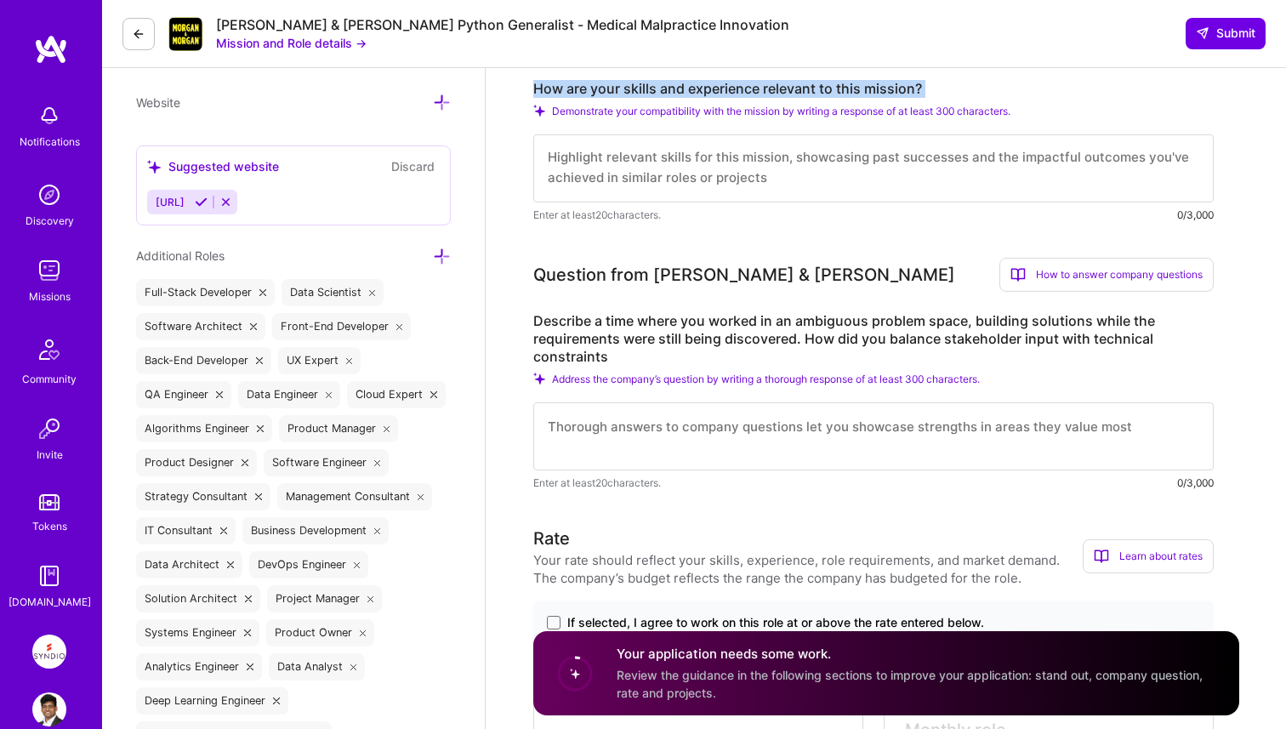
scroll to position [584, 0]
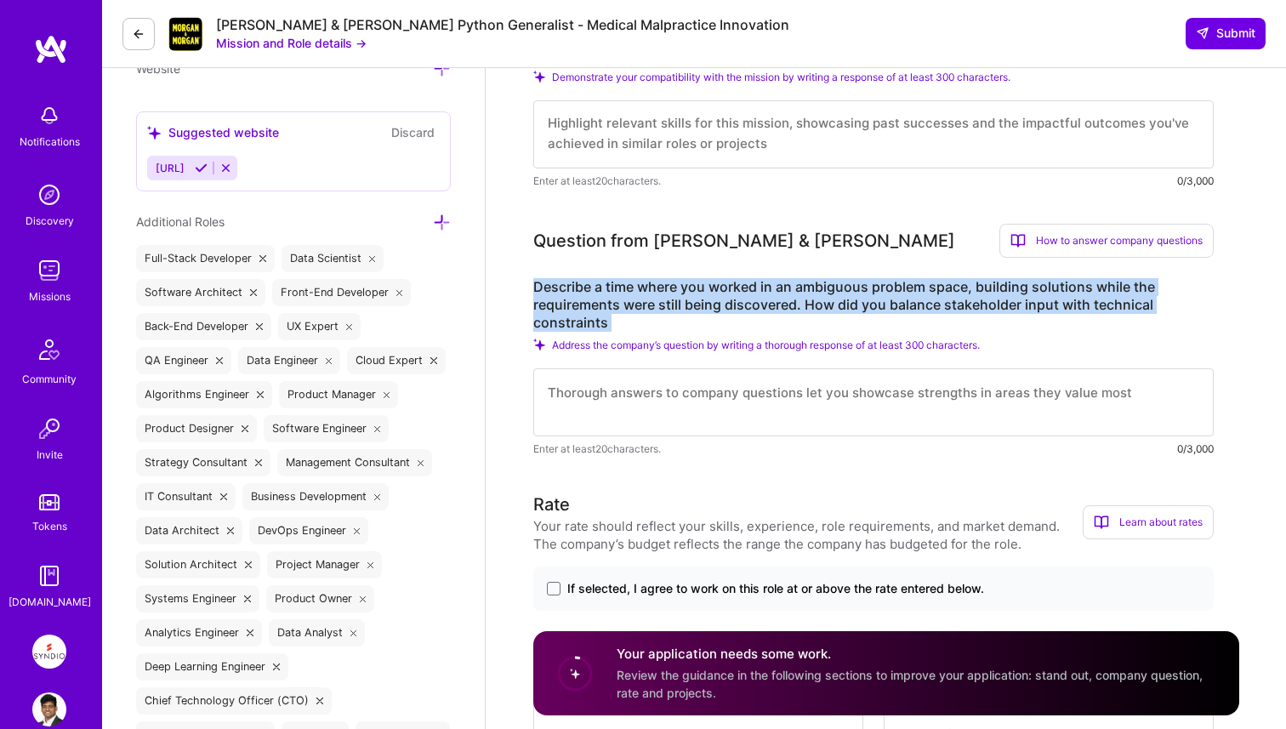
drag, startPoint x: 528, startPoint y: 287, endPoint x: 621, endPoint y: 331, distance: 102.7
copy label "Describe a time where you worked in an ambiguous problem space, building soluti…"
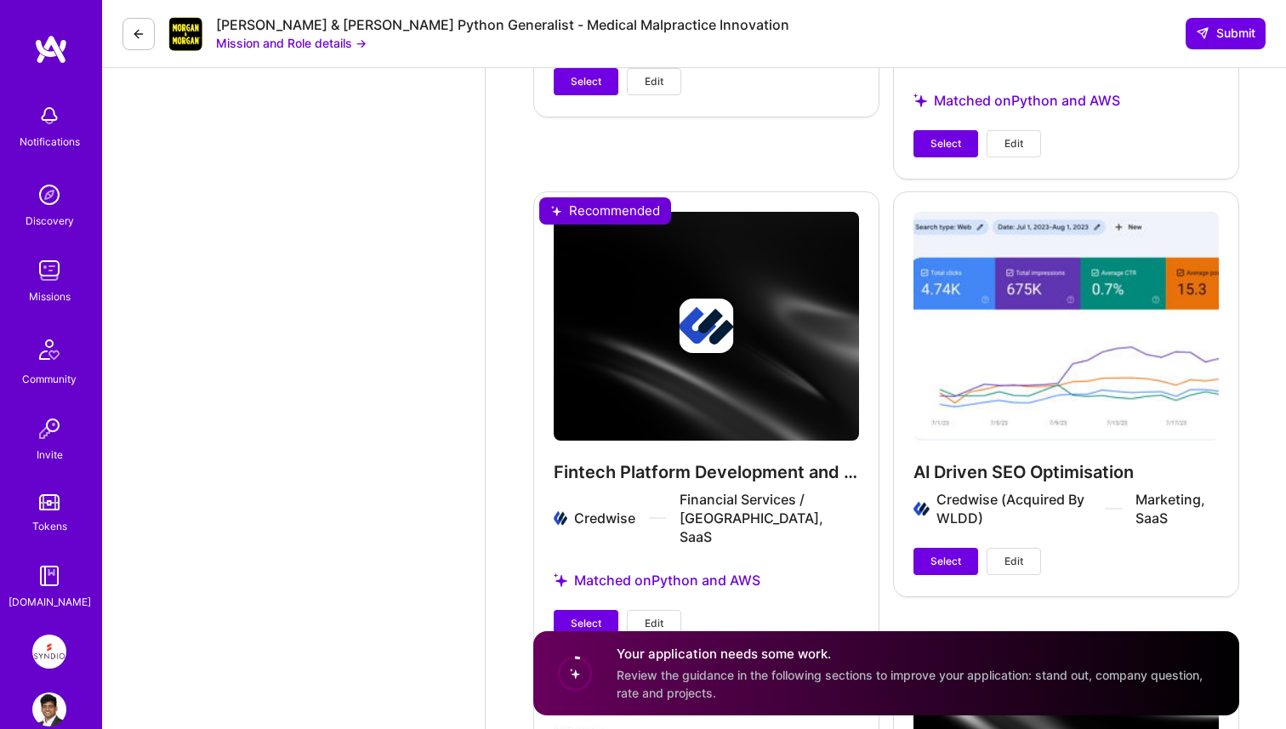
scroll to position [4212, 0]
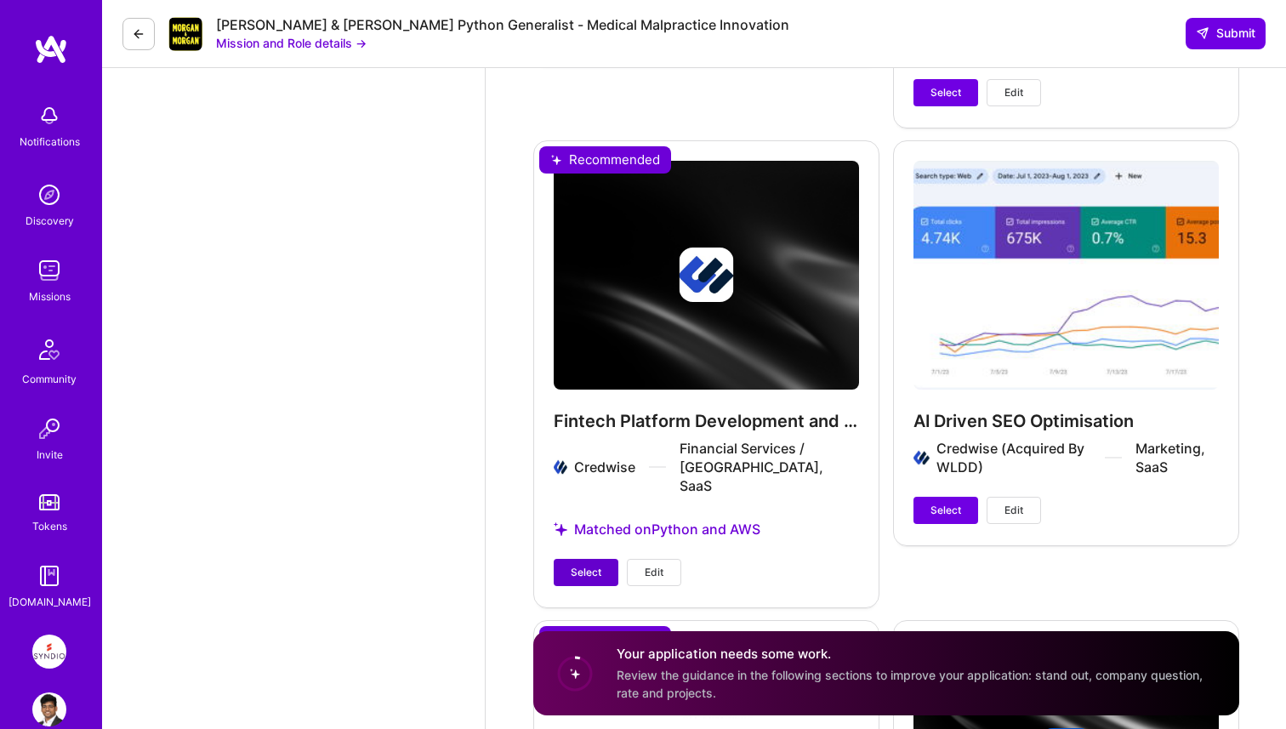
click at [604, 559] on button "Select" at bounding box center [586, 572] width 65 height 27
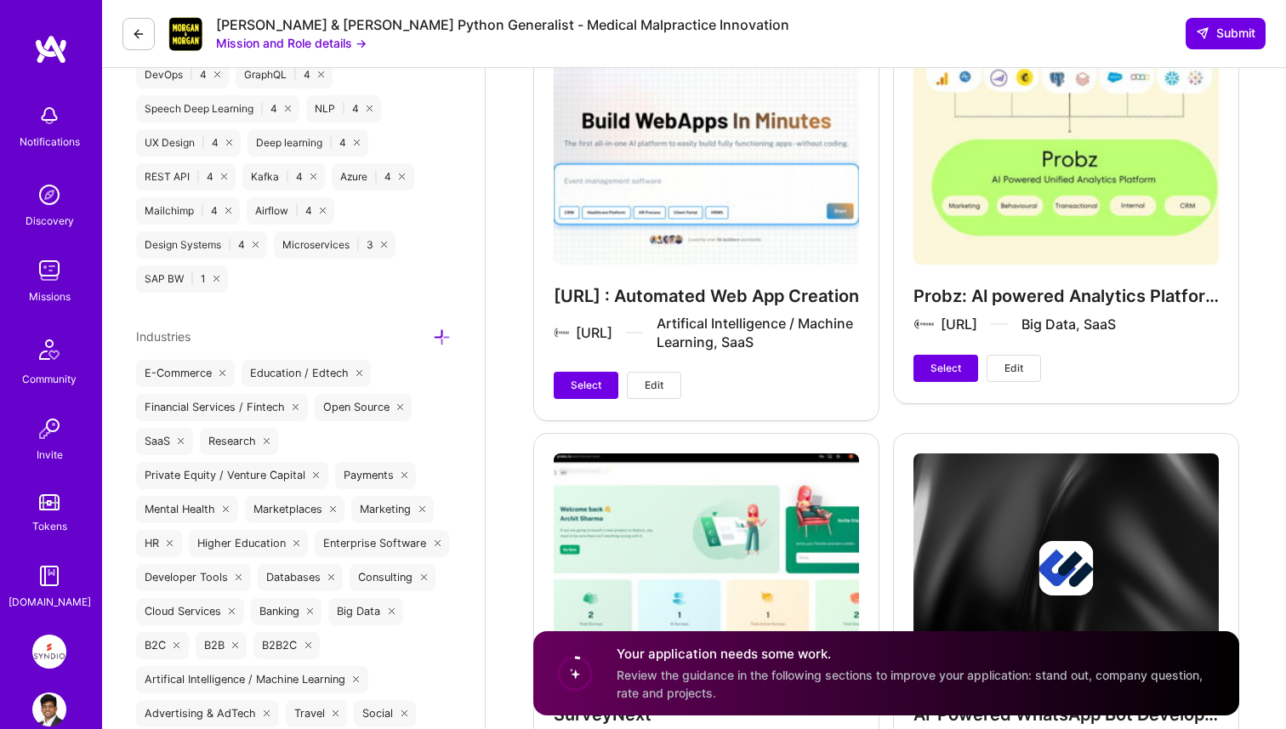
scroll to position [3033, 0]
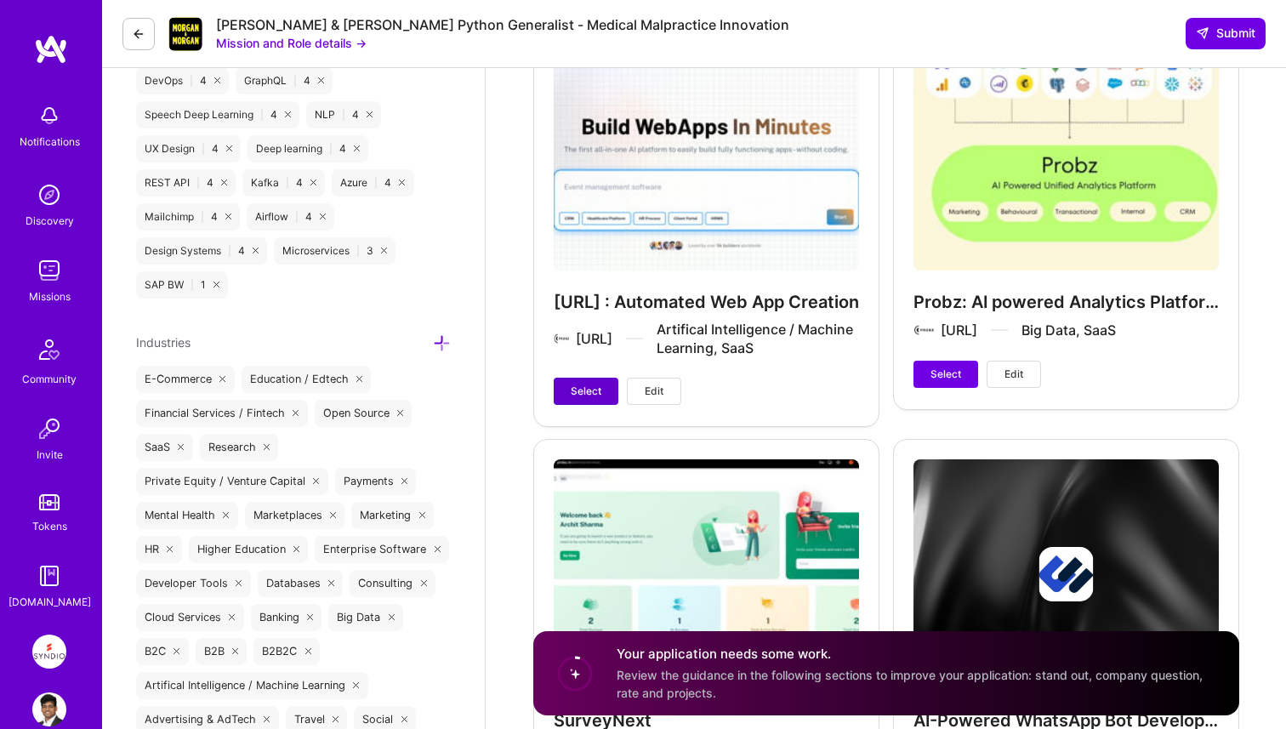
click at [579, 383] on span "Select" at bounding box center [586, 390] width 31 height 15
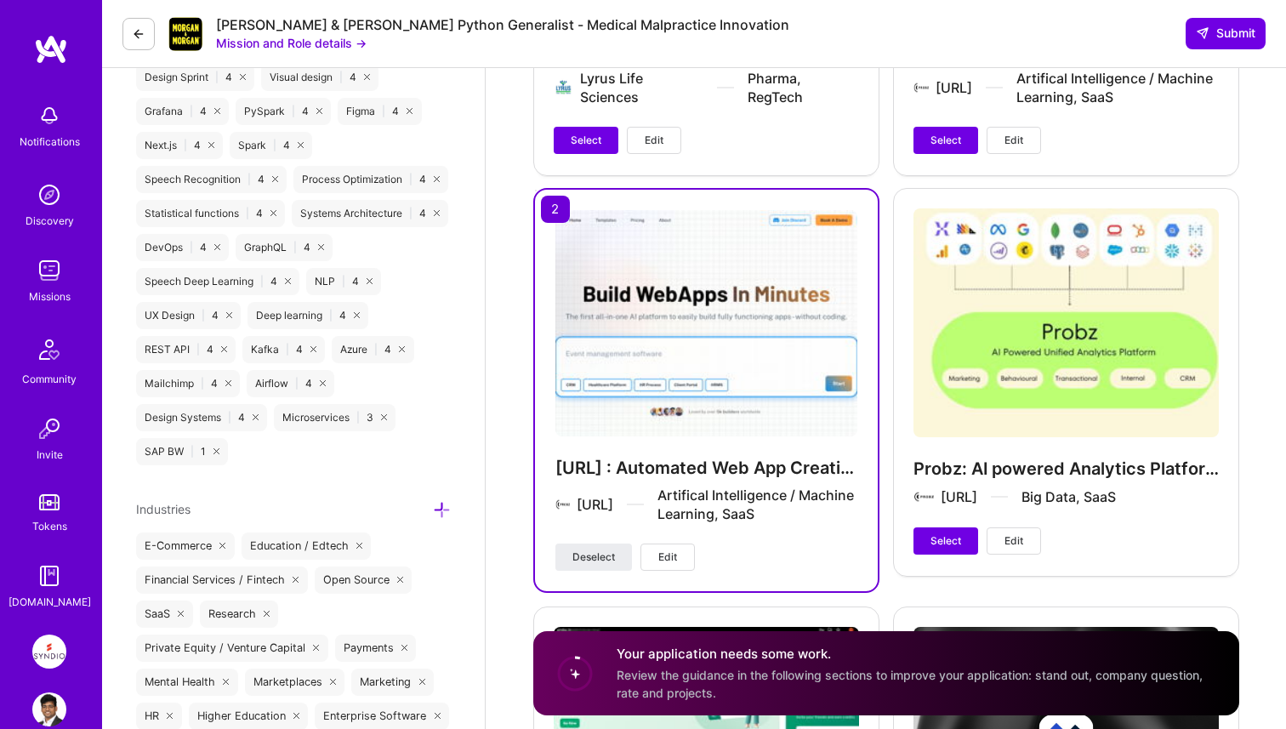
scroll to position [2829, 0]
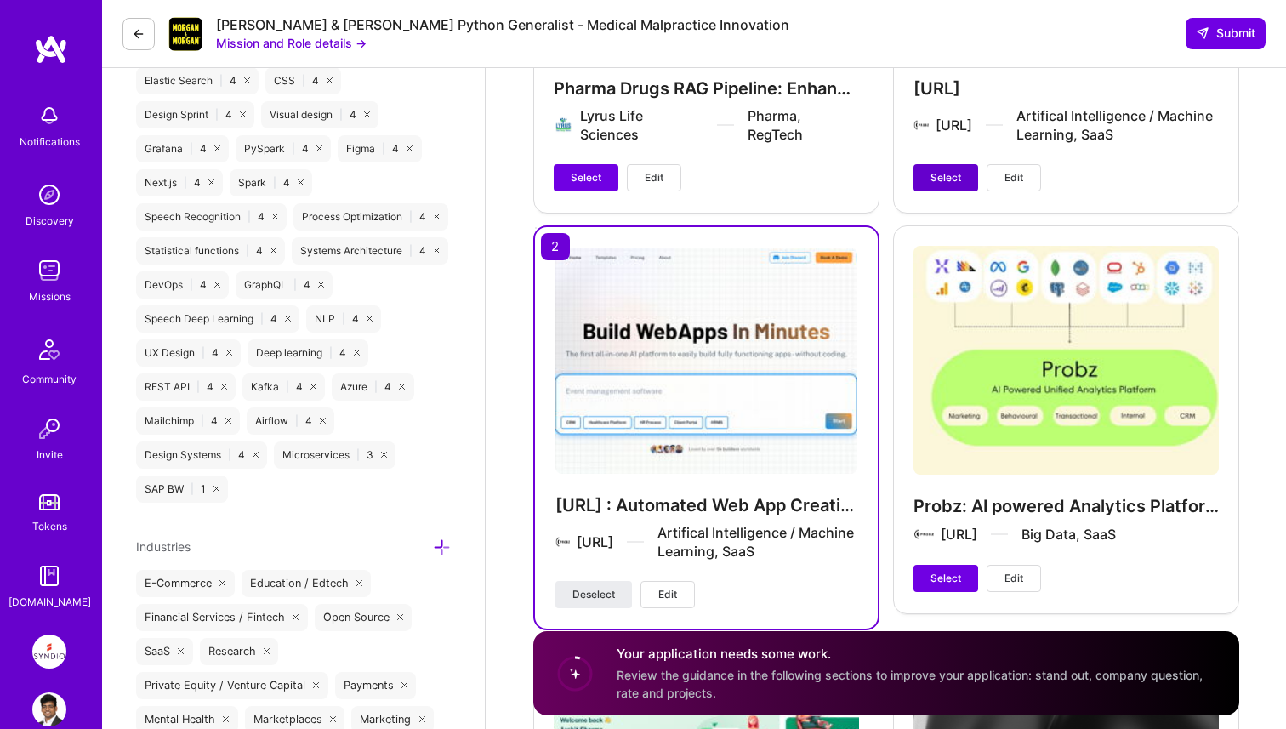
click at [947, 170] on span "Select" at bounding box center [945, 177] width 31 height 15
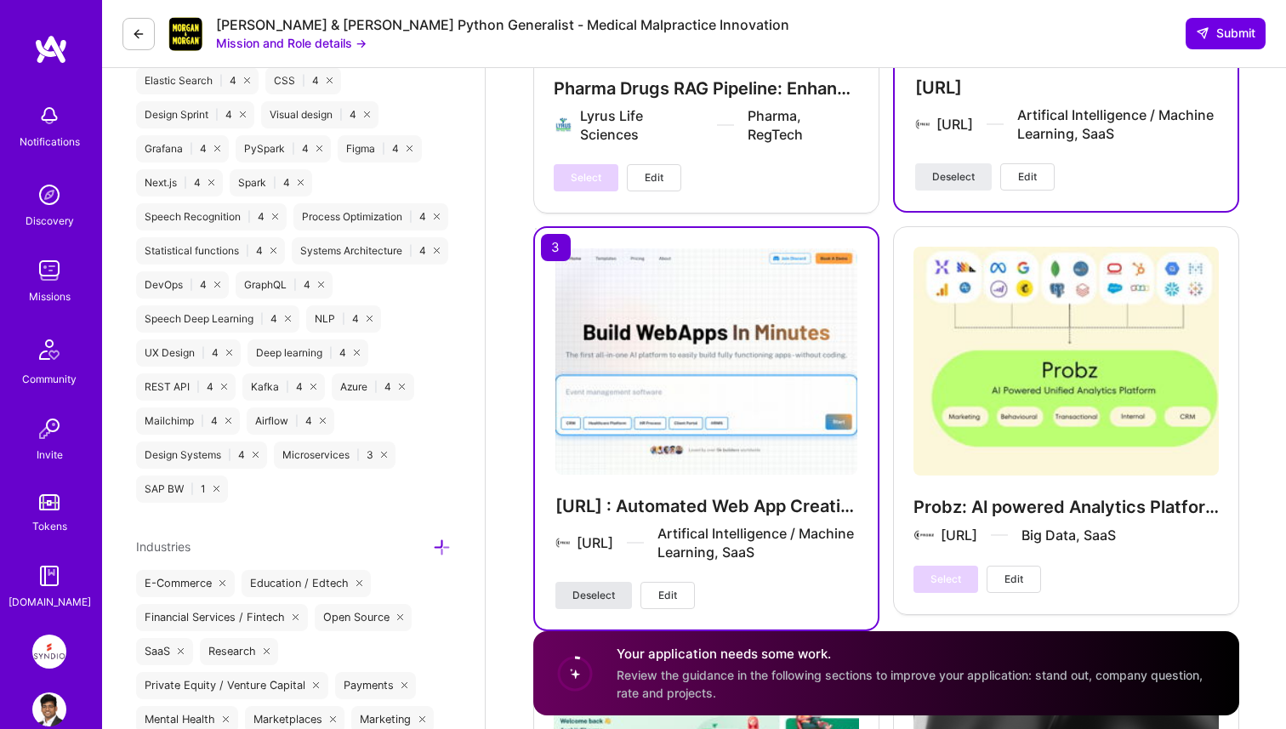
click at [599, 588] on span "Deselect" at bounding box center [593, 595] width 43 height 15
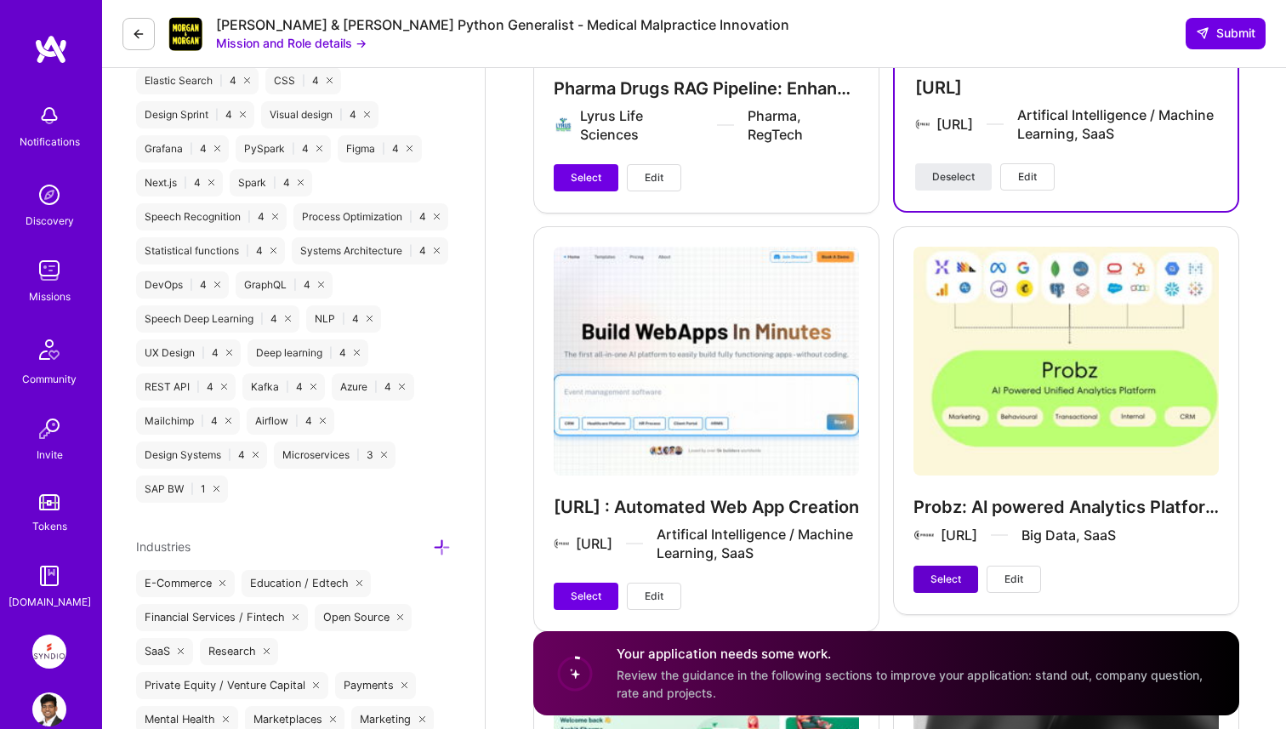
click at [961, 565] on button "Select" at bounding box center [945, 578] width 65 height 27
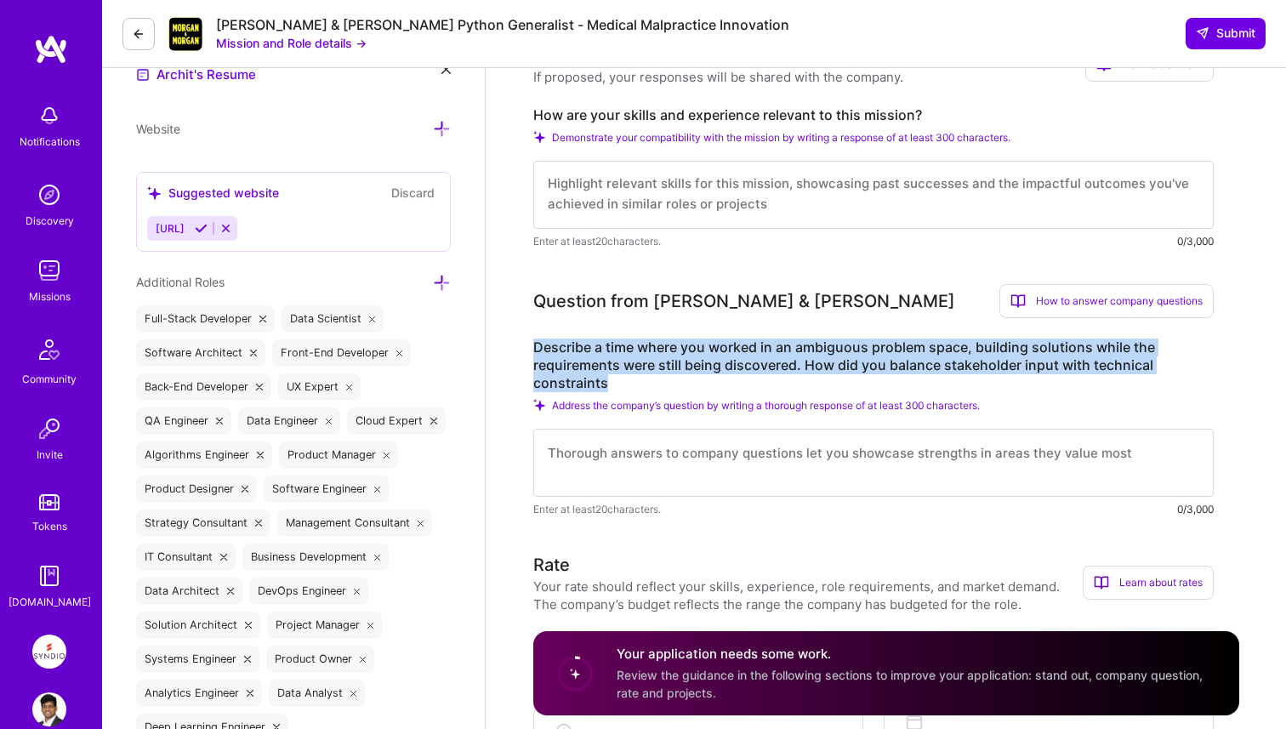
scroll to position [961, 0]
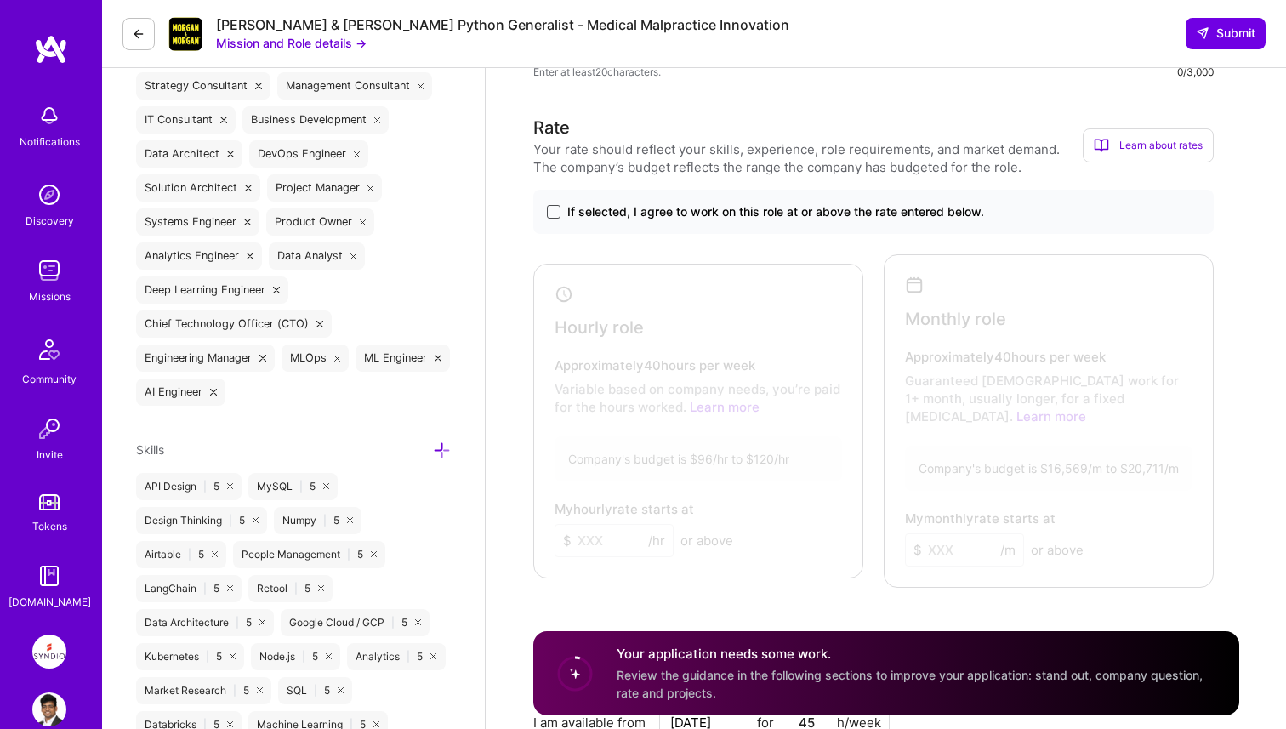
click at [559, 213] on span at bounding box center [554, 212] width 14 height 14
click at [0, 0] on input "If selected, I agree to work on this role at or above the rate entered below." at bounding box center [0, 0] width 0 height 0
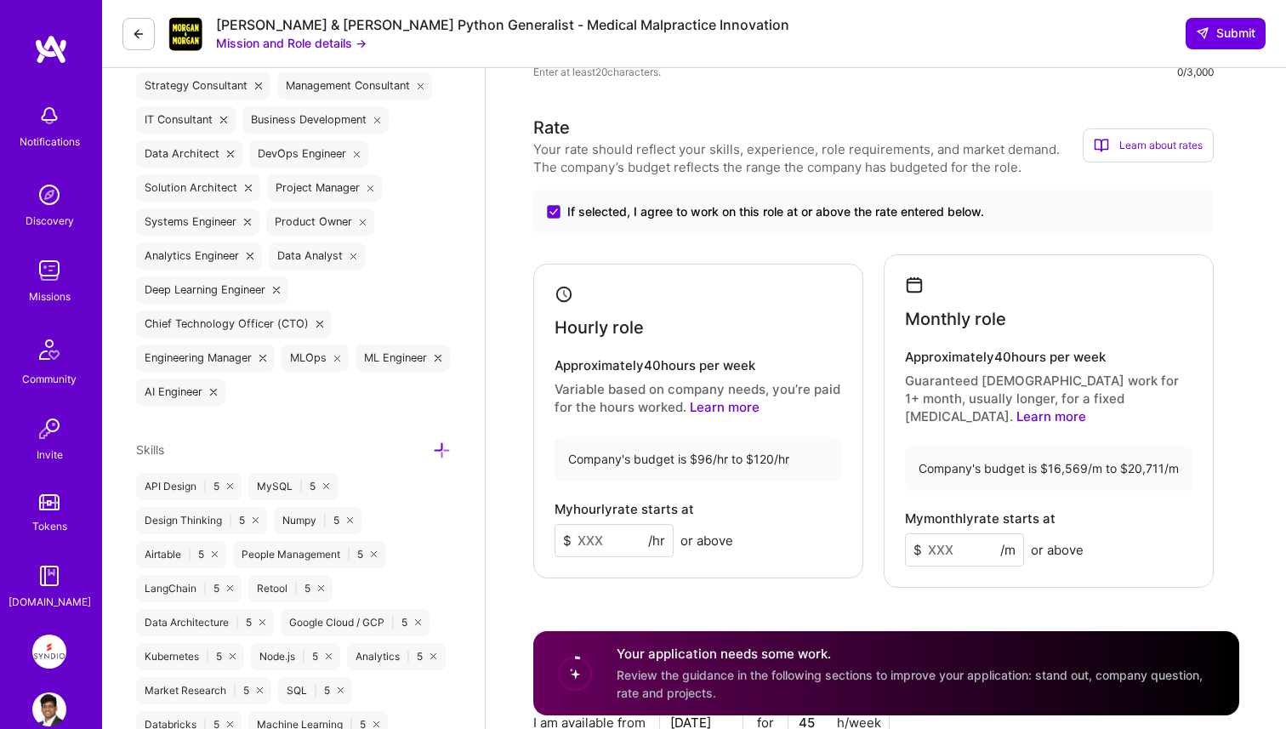
click at [600, 532] on input at bounding box center [613, 540] width 119 height 33
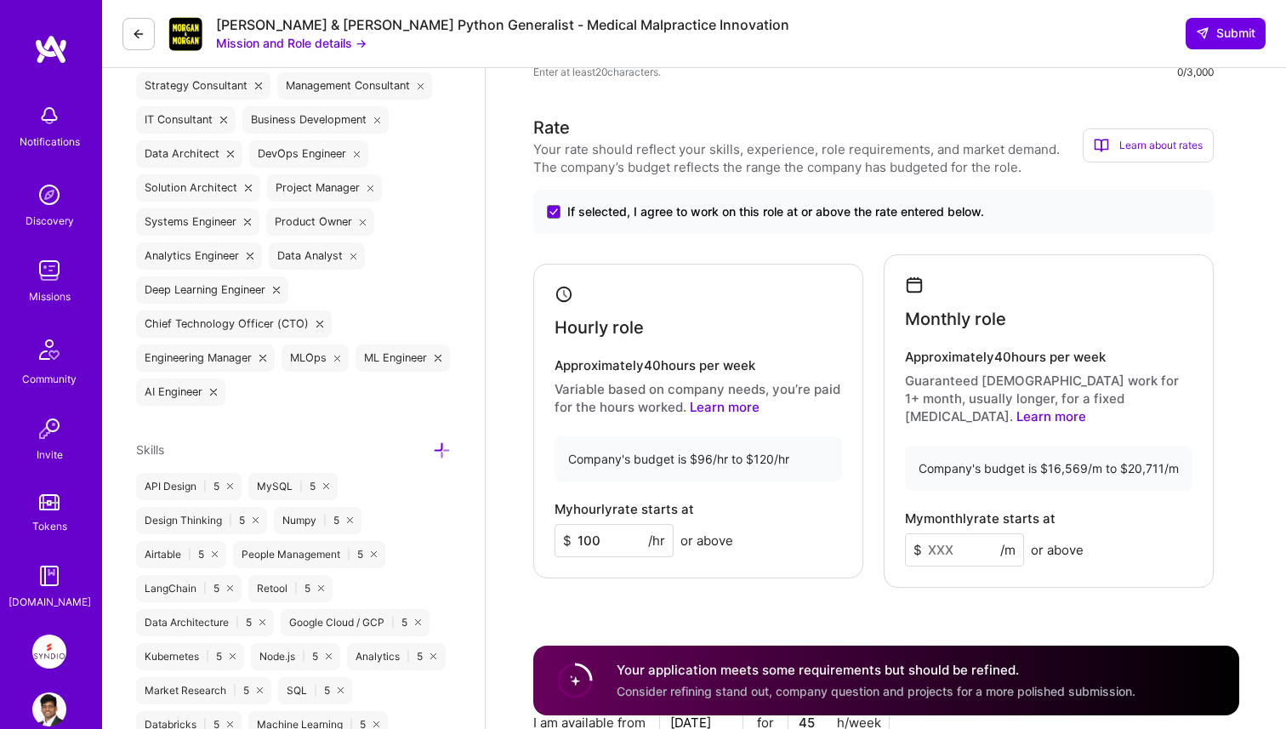
type input "100"
click at [958, 533] on input at bounding box center [964, 549] width 119 height 33
type input "17500"
drag, startPoint x: 588, startPoint y: 530, endPoint x: 604, endPoint y: 531, distance: 16.2
click at [604, 531] on input "100" at bounding box center [613, 540] width 119 height 33
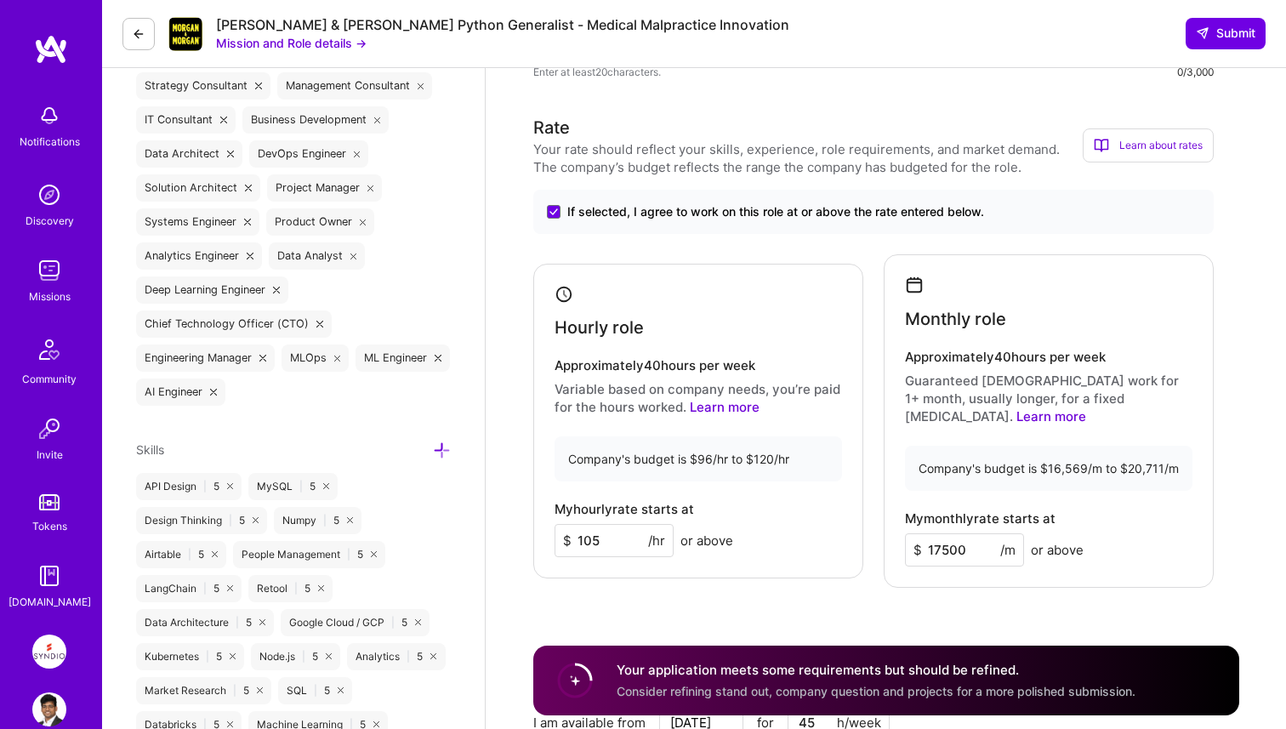
type input "105"
click at [666, 584] on div "Rate Your rate should reflect your skills, experience, role requirements, and m…" at bounding box center [886, 499] width 706 height 768
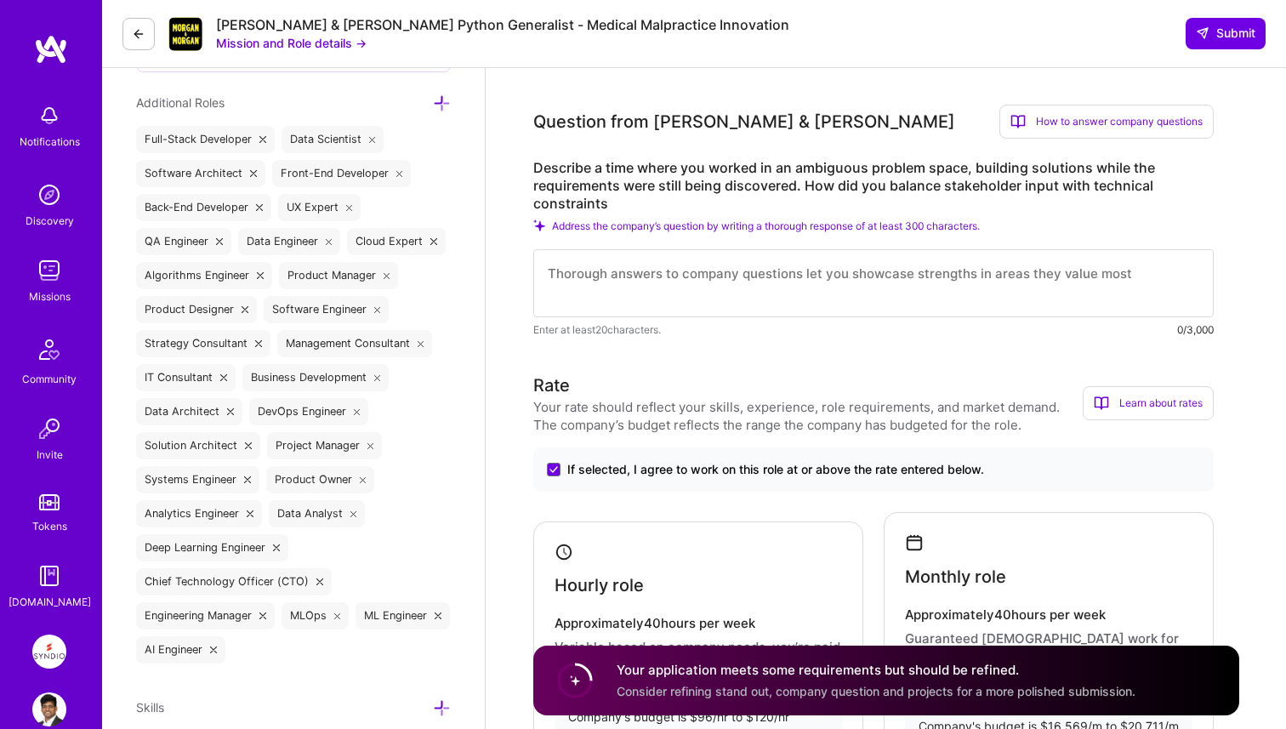
scroll to position [567, 0]
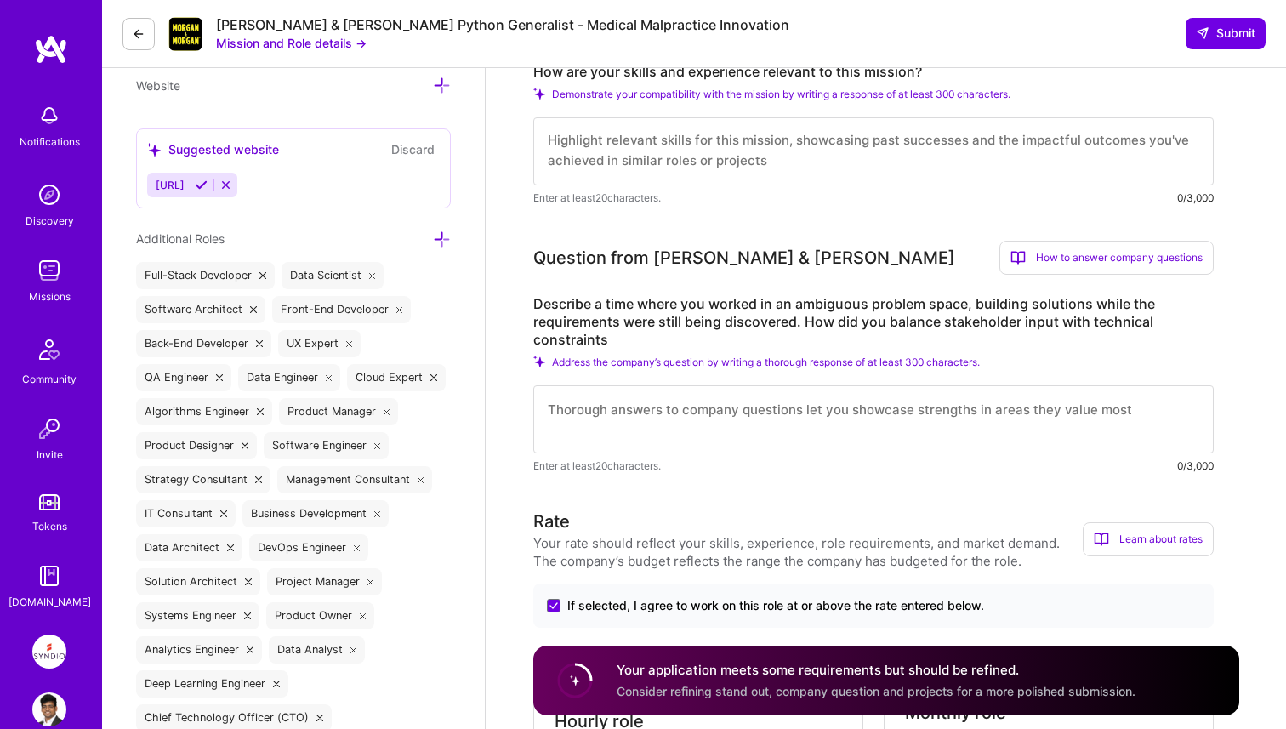
click at [619, 426] on textarea at bounding box center [873, 419] width 680 height 68
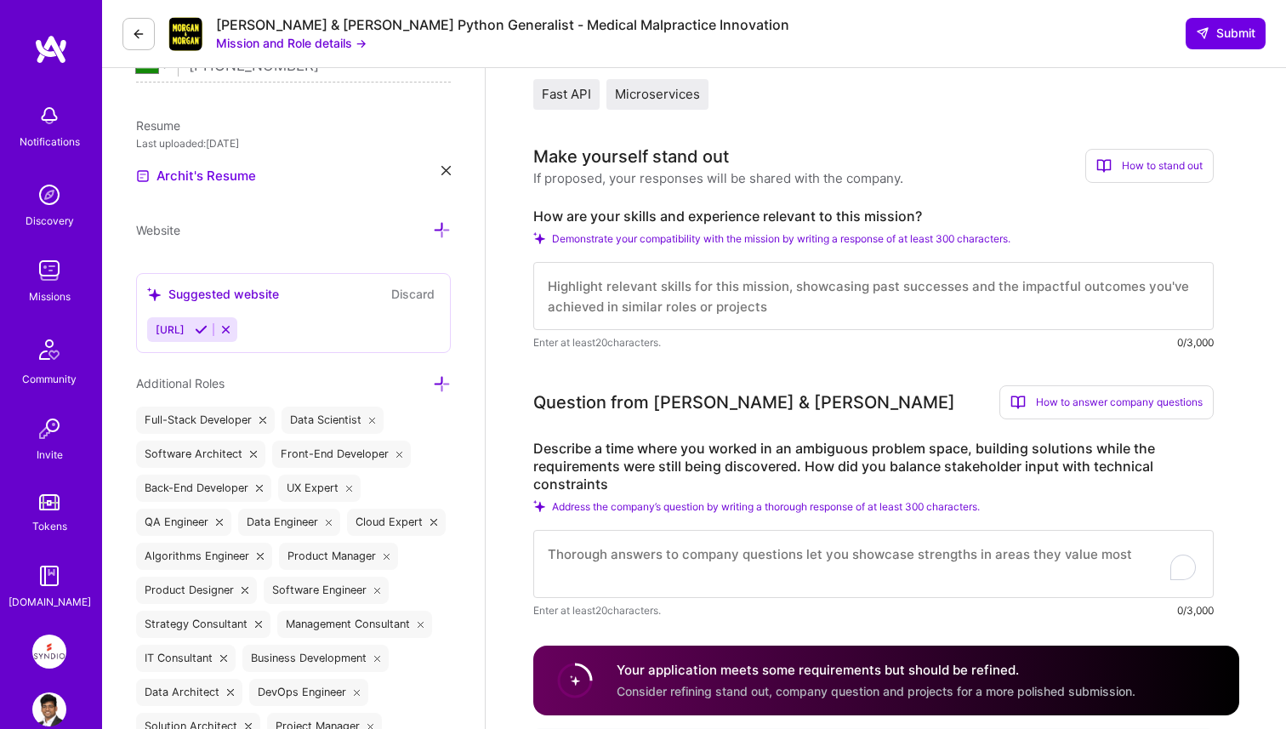
scroll to position [353, 0]
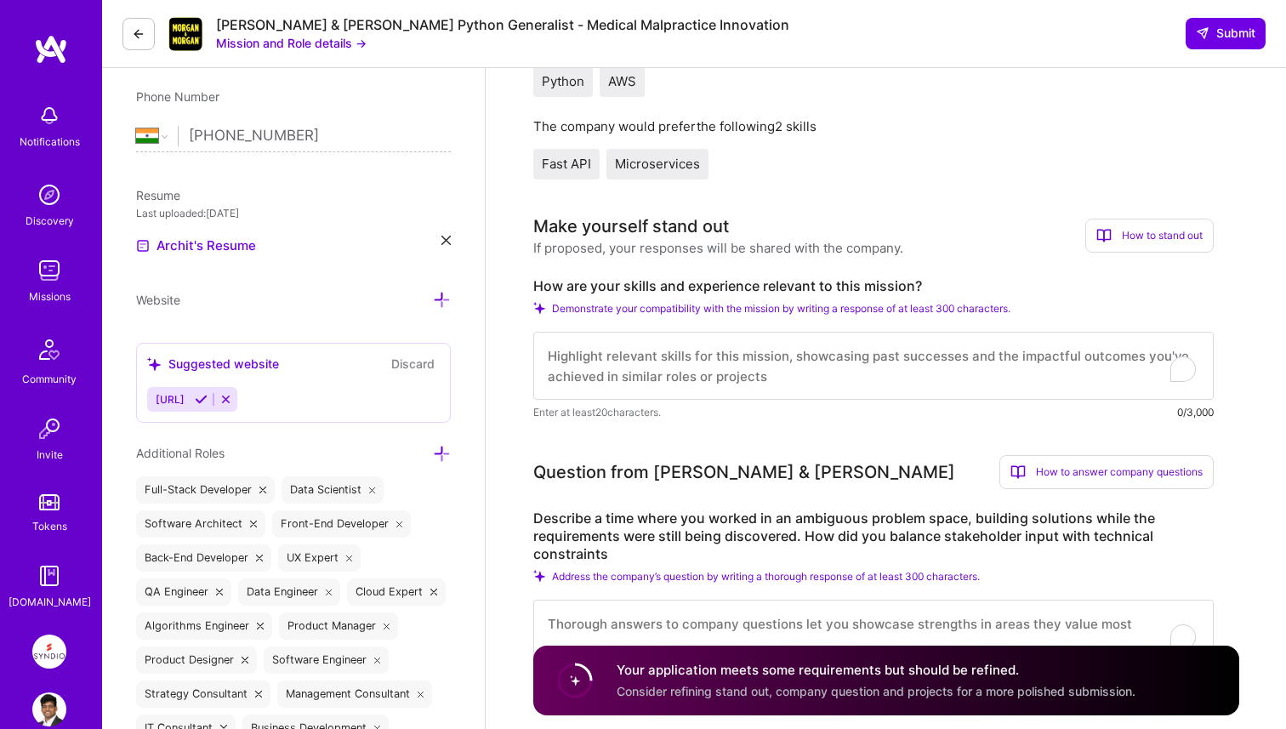
click at [760, 368] on textarea "To enrich screen reader interactions, please activate Accessibility in Grammarl…" at bounding box center [873, 366] width 680 height 68
paste textarea "I’ve built AI-powered backend systems across healthcare, legal, and fintech dom…"
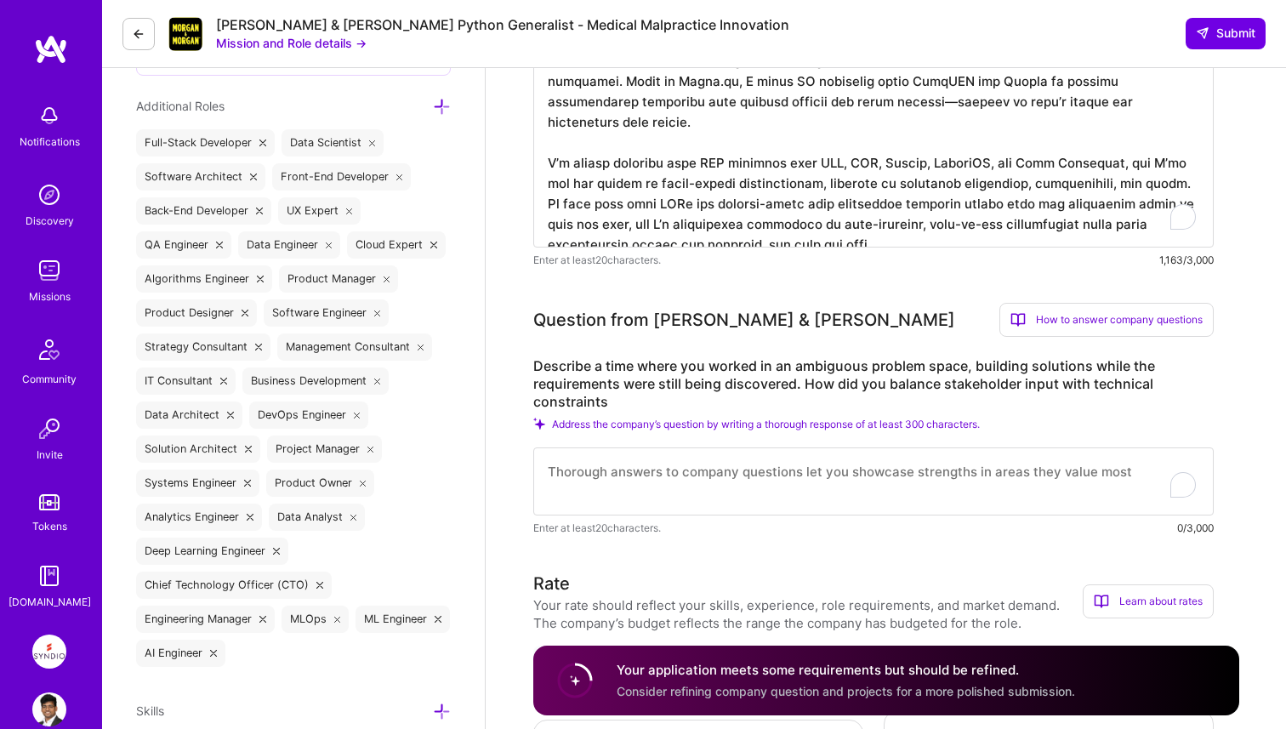
scroll to position [787, 0]
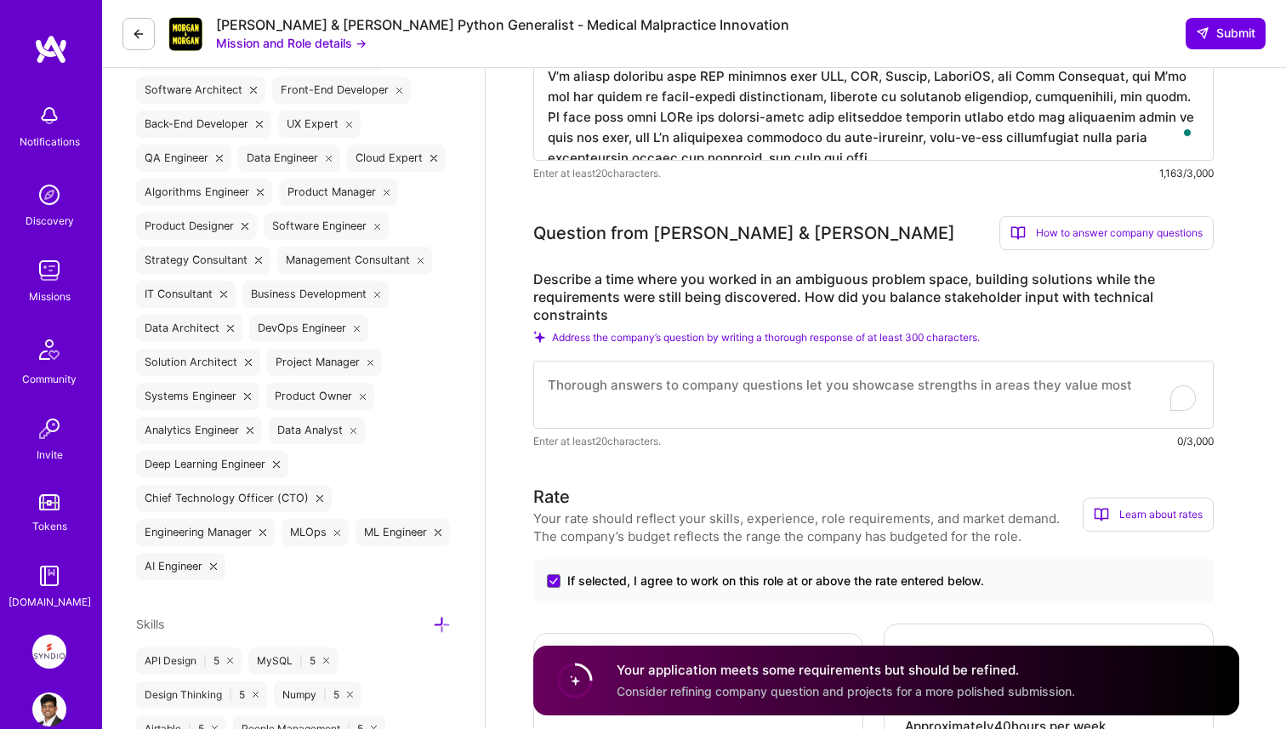
type textarea "I’ve built AI-powered backend systems across healthcare, legal, and fintech dom…"
click at [740, 404] on textarea "To enrich screen reader interactions, please activate Accessibility in Grammarl…" at bounding box center [873, 395] width 680 height 68
paste textarea "At Probz, we partnered with a legal tech firm to automate medical chronology ge…"
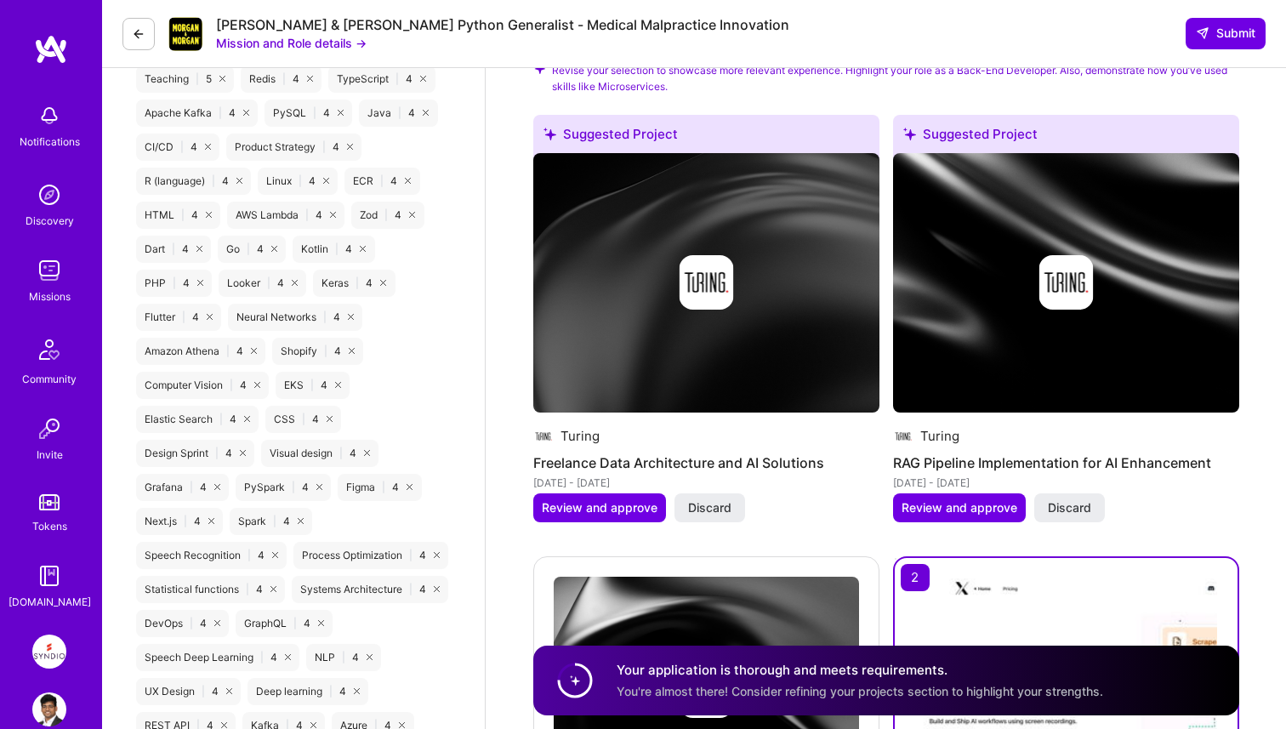
scroll to position [3211, 0]
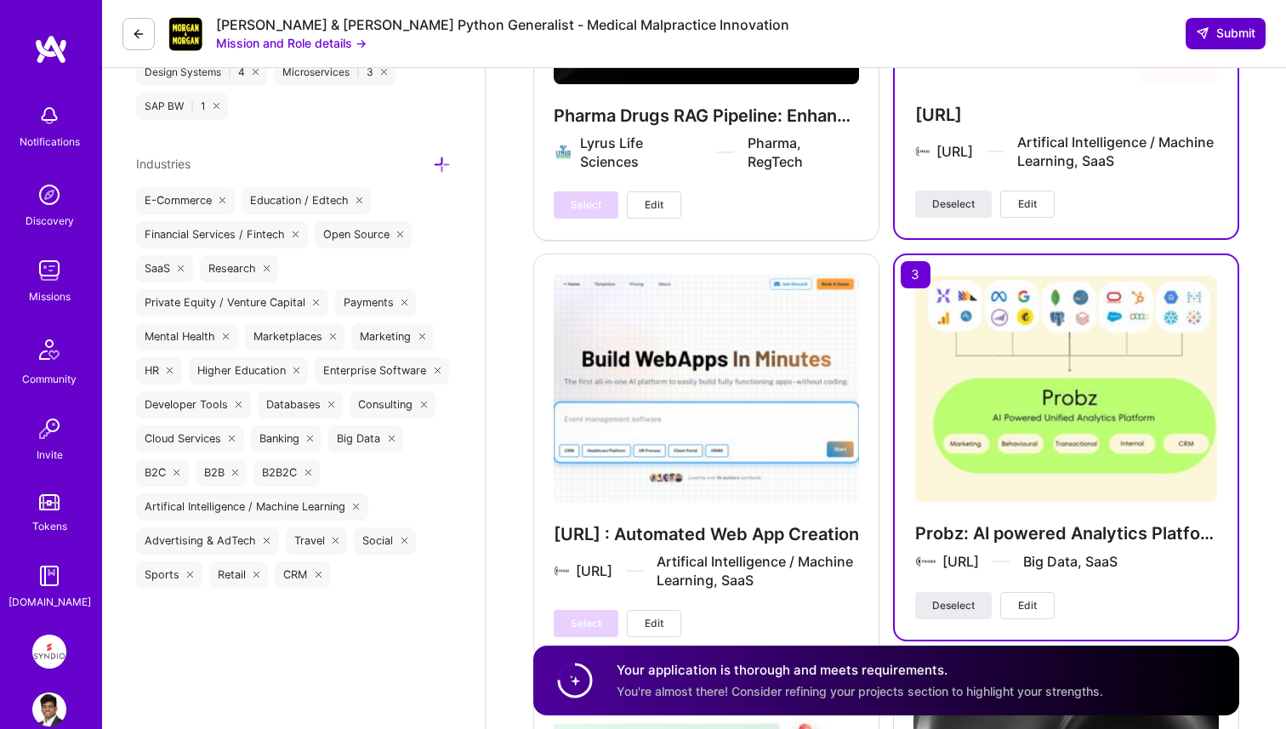
type textarea "At Probz, we partnered with a legal tech firm to automate medical chronology ge…"
click at [1207, 37] on icon at bounding box center [1202, 33] width 14 height 14
click at [1219, 41] on span "Submit" at bounding box center [1225, 33] width 60 height 17
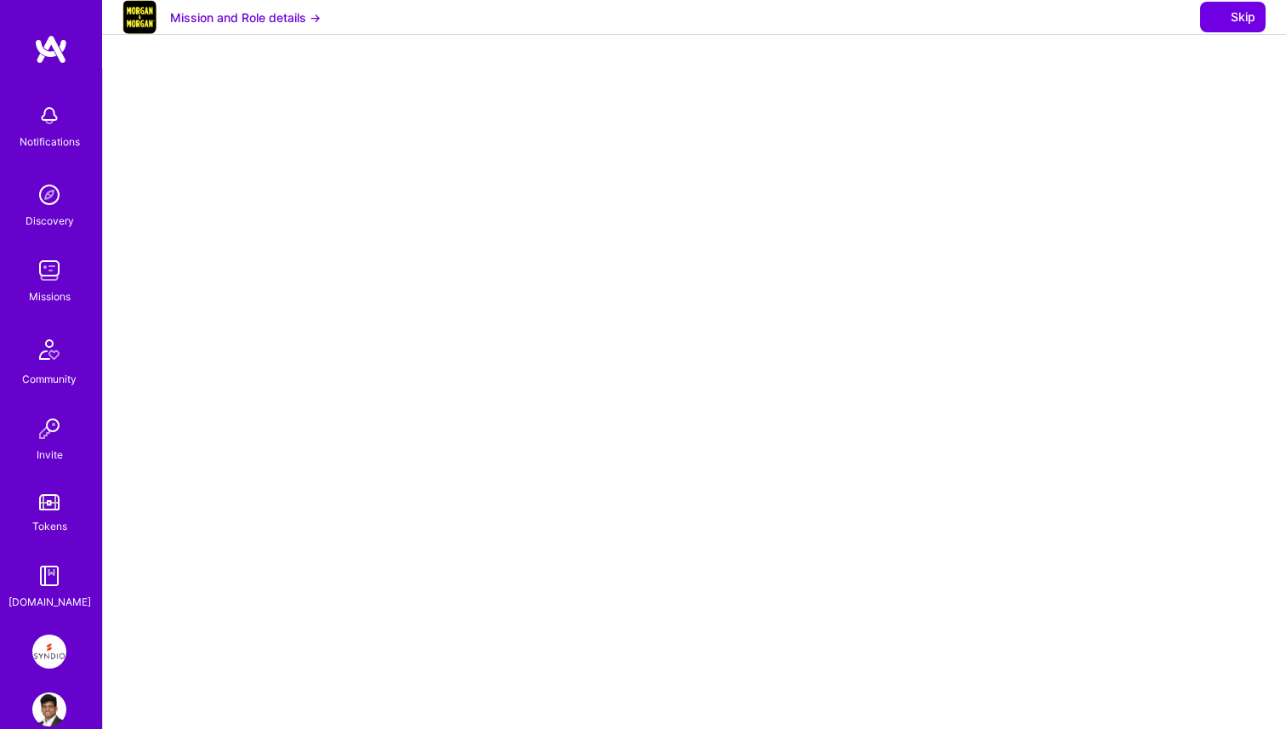
select select "IN"
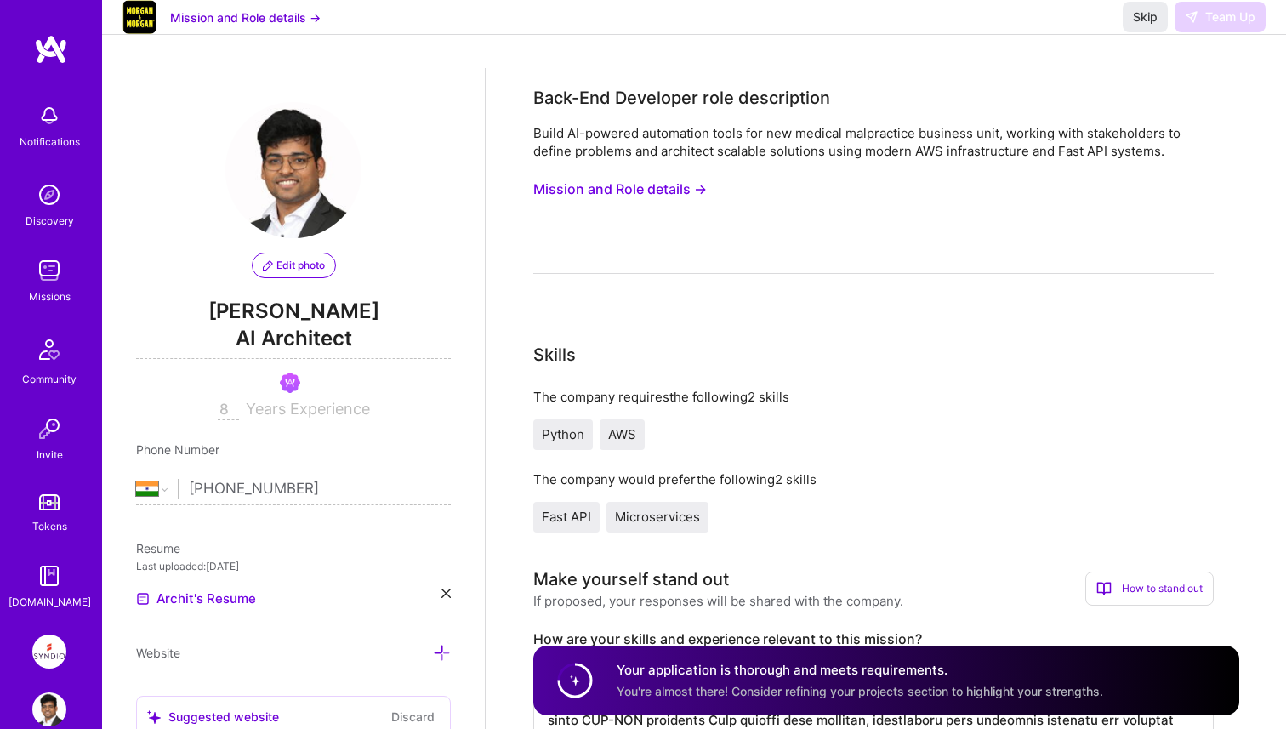
click at [1224, 32] on div "Skip Team Up" at bounding box center [1193, 17] width 143 height 31
click at [48, 216] on div "Discovery" at bounding box center [50, 221] width 48 height 18
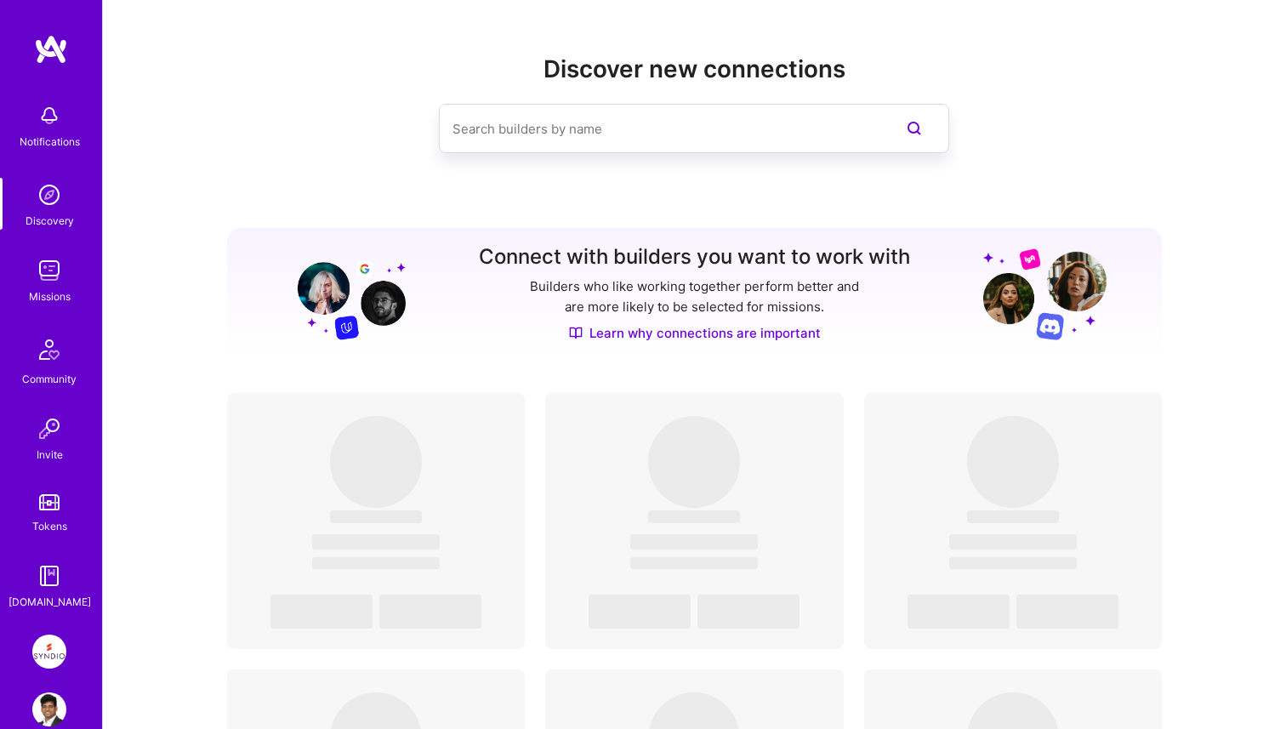
click at [39, 295] on div "Missions" at bounding box center [50, 296] width 42 height 18
